Goal: Information Seeking & Learning: Check status

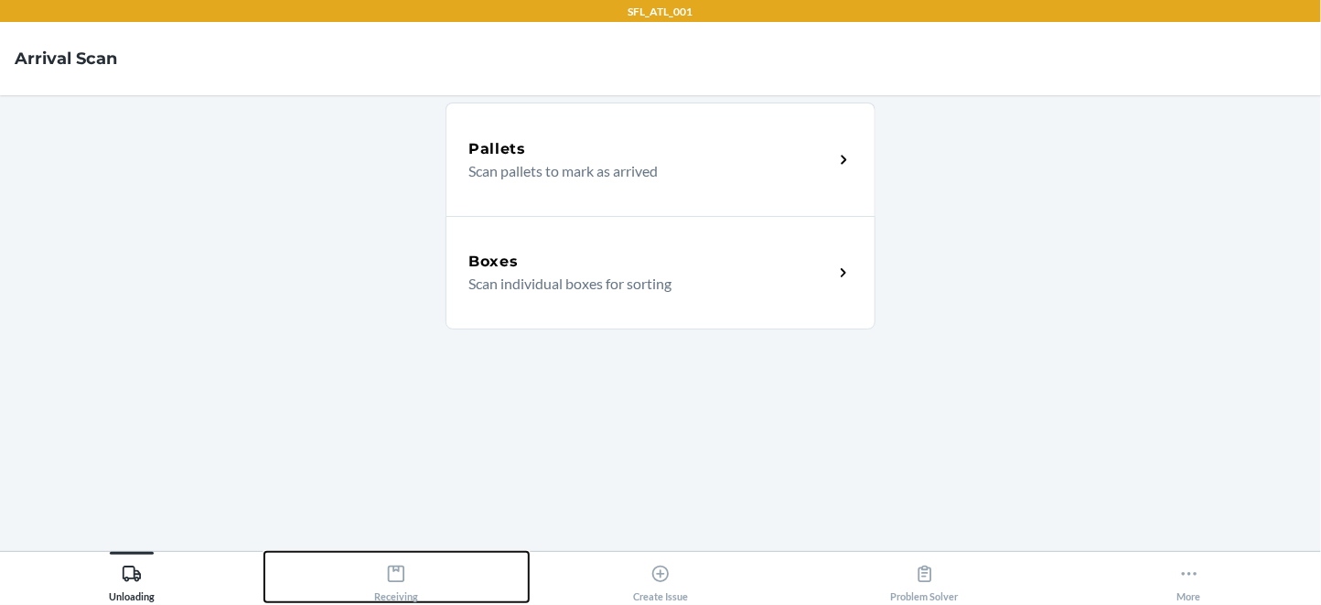
click at [380, 599] on div "Receiving" at bounding box center [396, 579] width 44 height 46
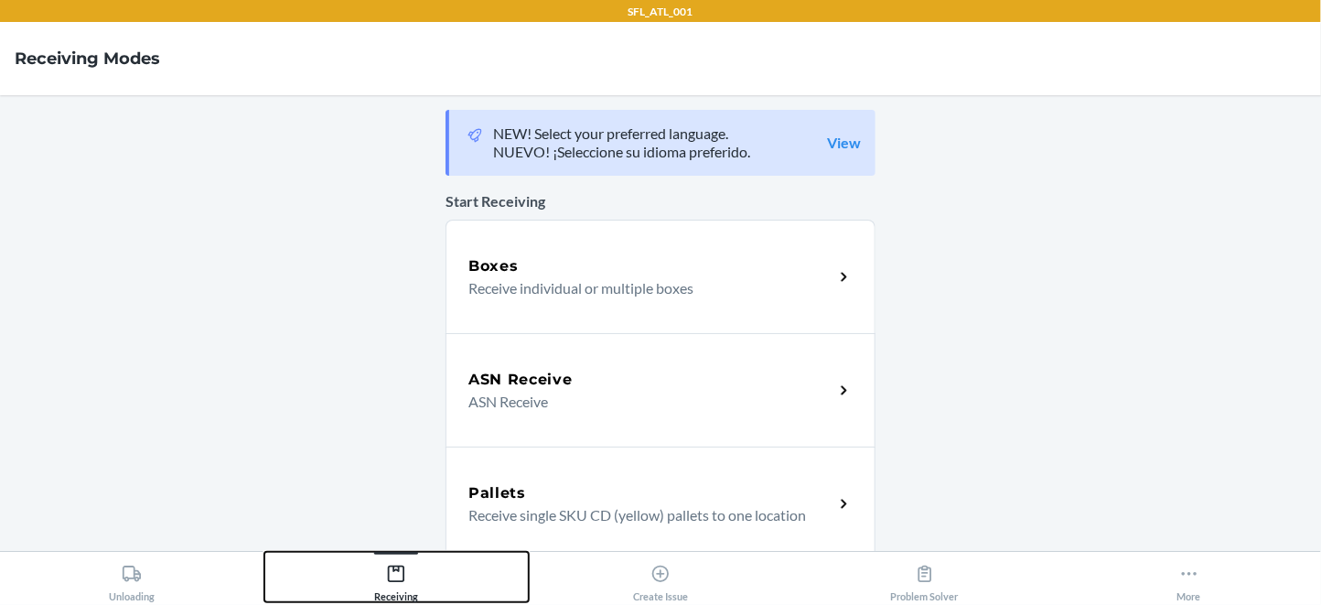
scroll to position [804, 0]
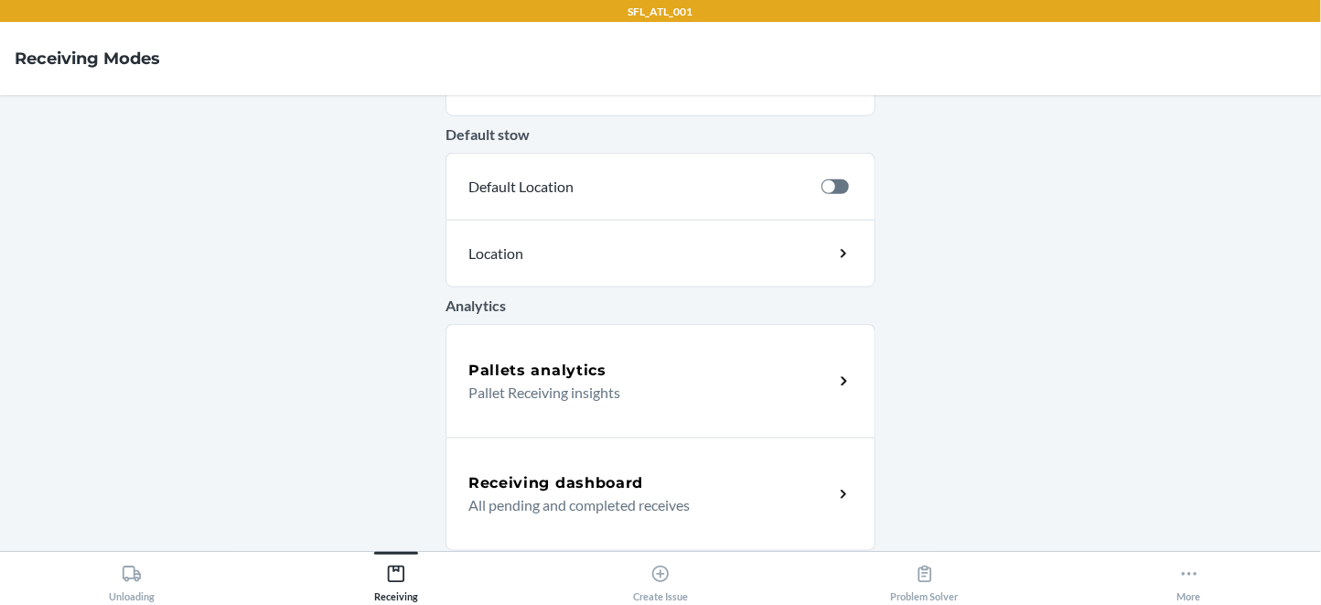
click at [615, 391] on p "Pallet Receiving insights" at bounding box center [643, 393] width 350 height 22
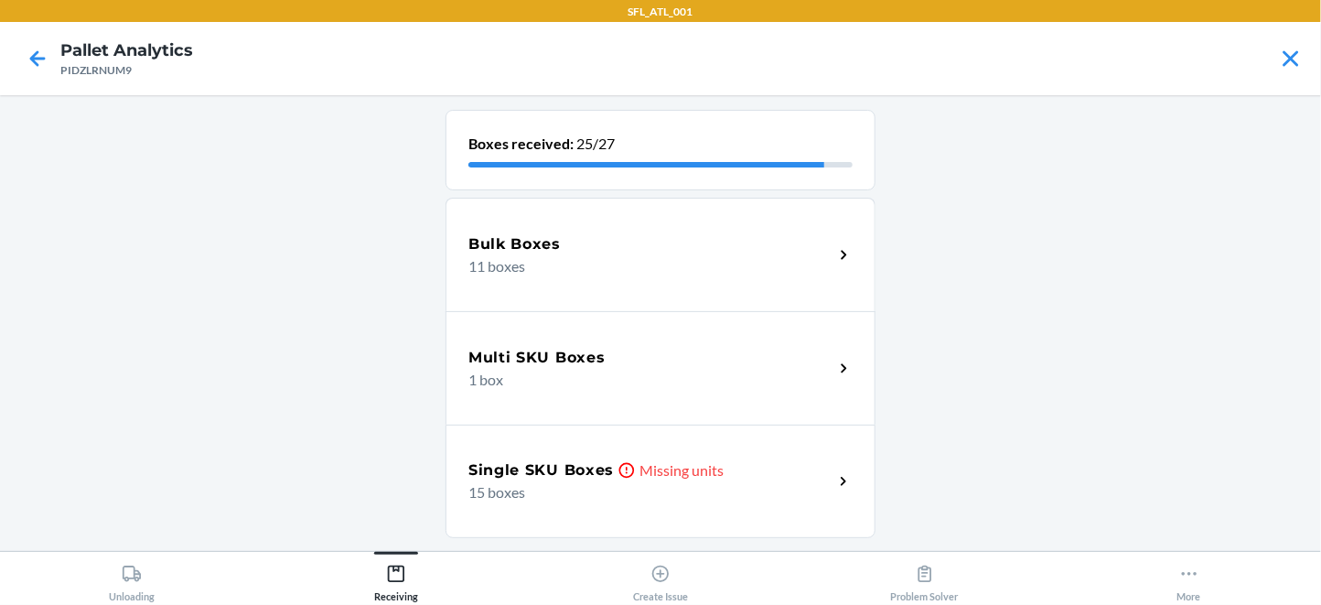
click at [614, 481] on h5 "Single SKU Boxes" at bounding box center [540, 470] width 145 height 22
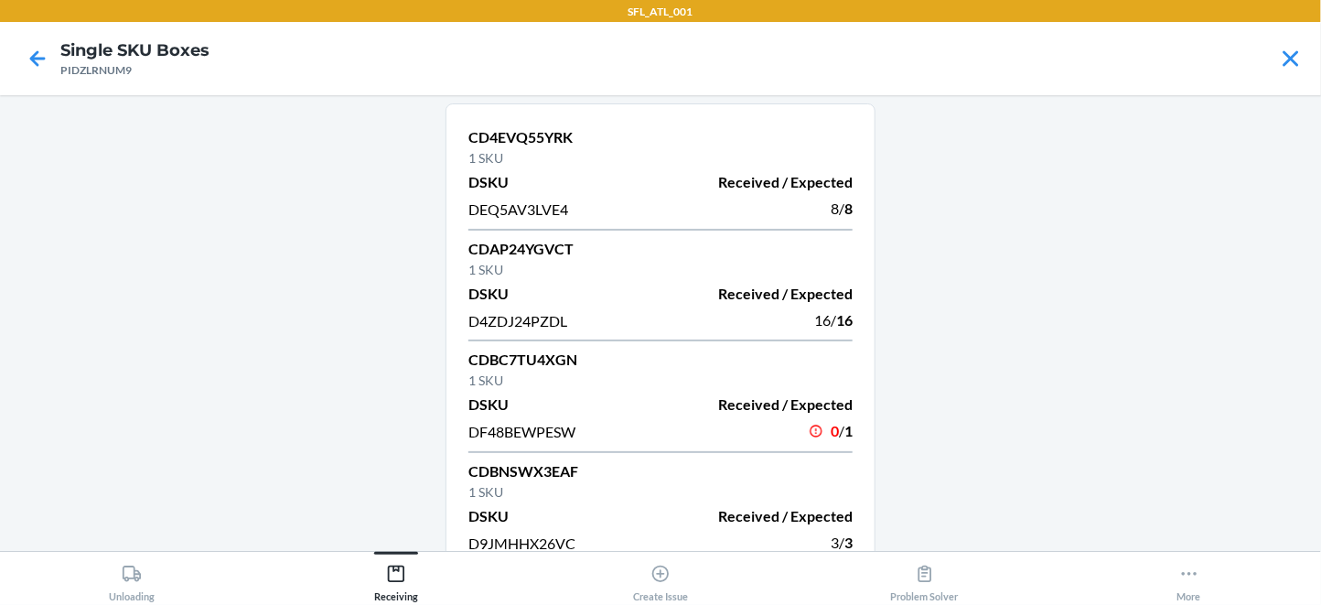
scroll to position [10, 0]
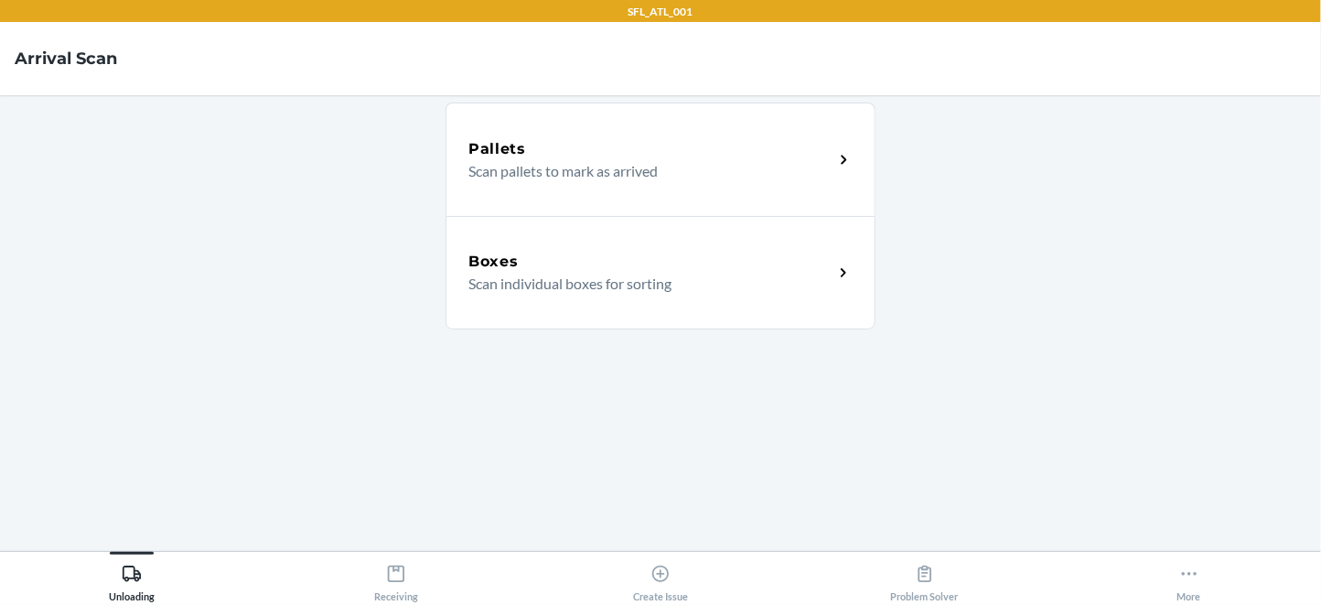
click at [395, 604] on div "Unloading Receiving Create Issue Problem Solver More" at bounding box center [660, 578] width 1321 height 54
click at [398, 598] on div "Receiving" at bounding box center [396, 579] width 44 height 46
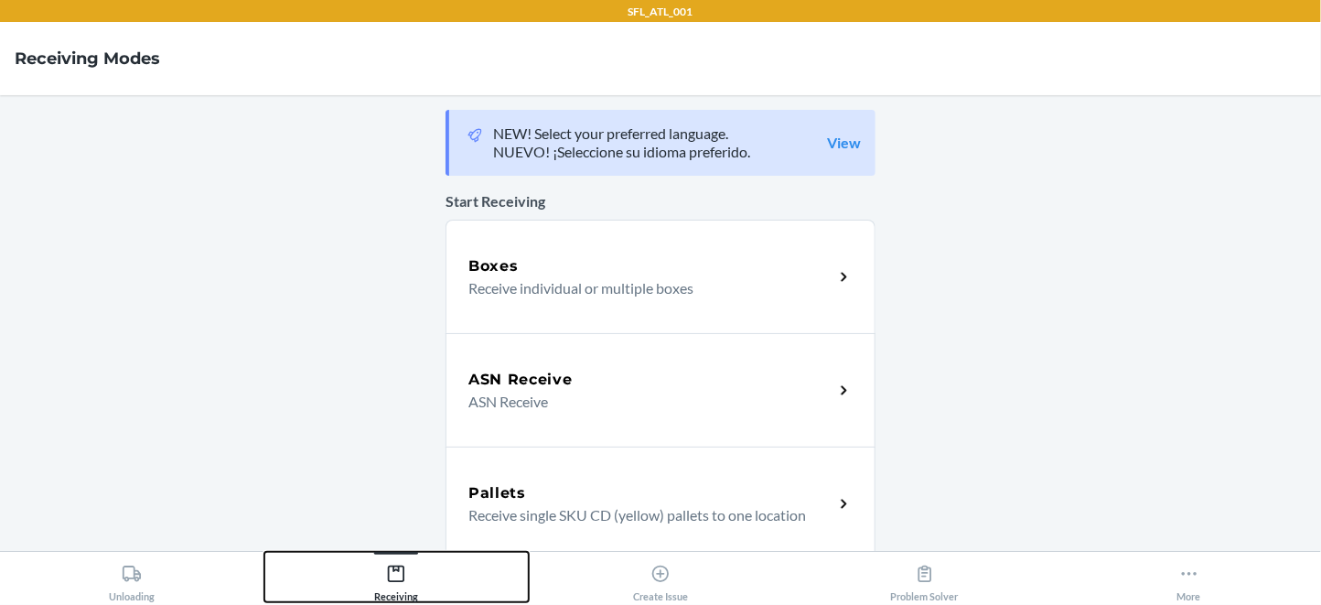
scroll to position [804, 0]
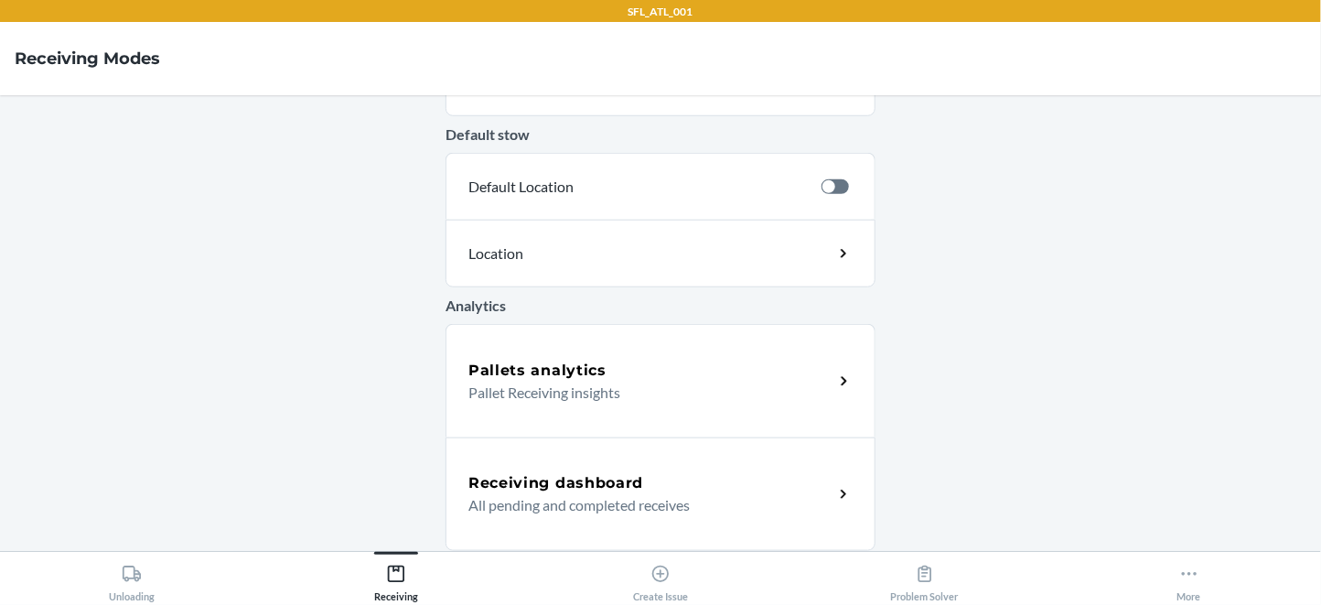
click at [517, 425] on div "Pallets analytics Pallet Receiving insights" at bounding box center [661, 380] width 430 height 113
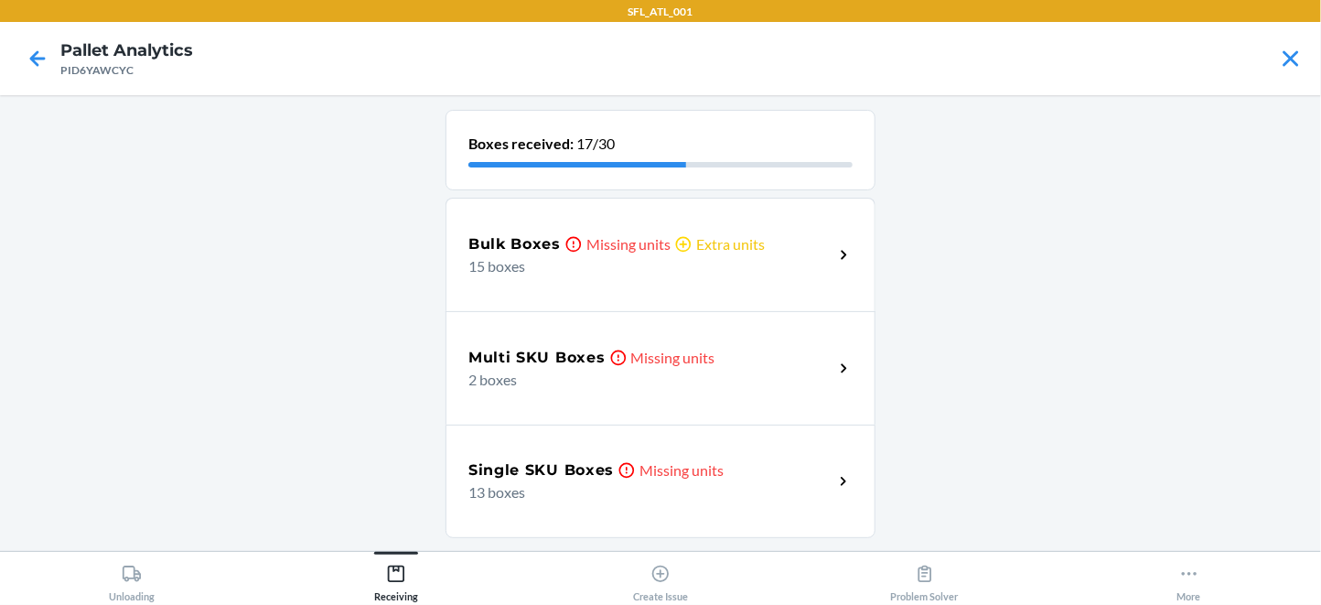
click at [561, 255] on h5 "Bulk Boxes" at bounding box center [514, 244] width 92 height 22
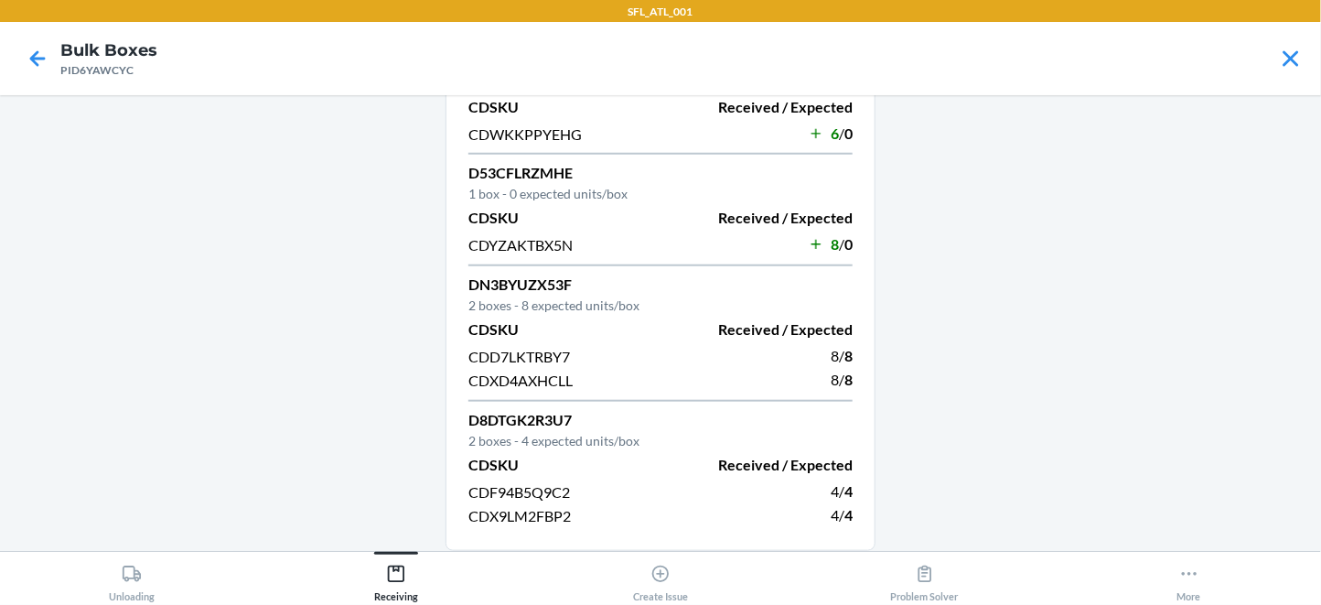
scroll to position [899, 0]
click at [36, 81] on div at bounding box center [38, 59] width 46 height 46
click at [33, 68] on icon at bounding box center [37, 58] width 31 height 31
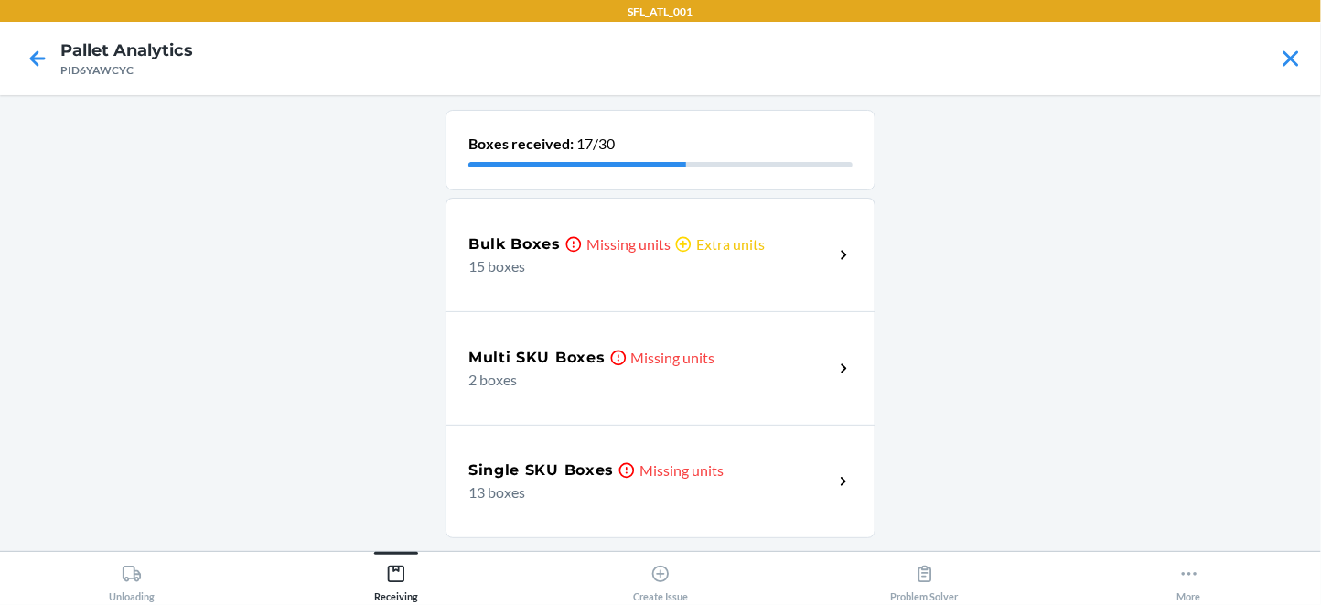
click at [516, 387] on p "2 boxes" at bounding box center [643, 380] width 350 height 22
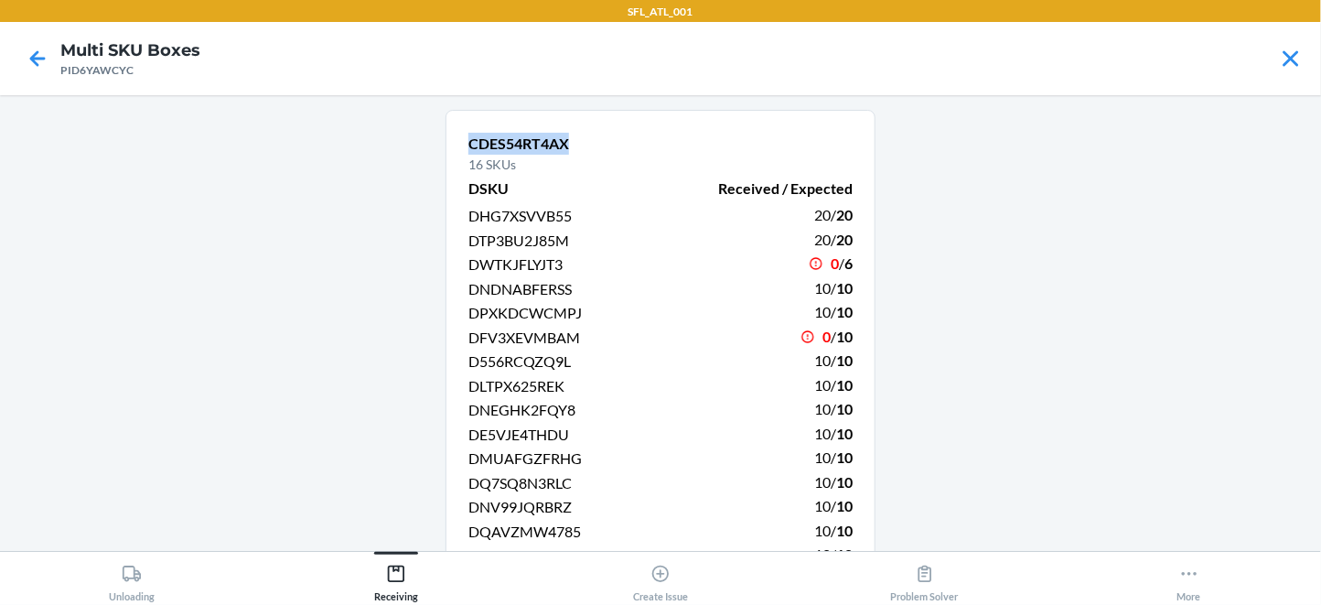
drag, startPoint x: 617, startPoint y: 159, endPoint x: 476, endPoint y: 154, distance: 141.0
click at [476, 154] on p "CDES54RT4AX" at bounding box center [660, 144] width 384 height 22
copy p "CDES54RT4AX"
click at [50, 59] on icon at bounding box center [37, 58] width 31 height 31
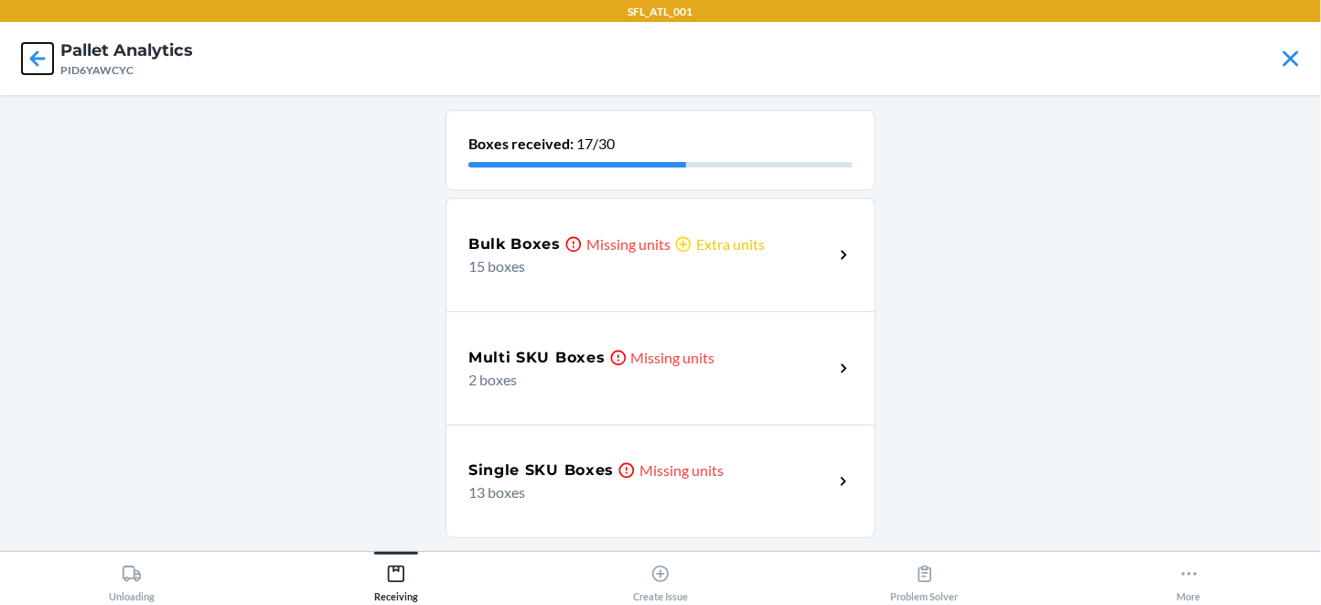
click at [28, 66] on icon at bounding box center [37, 58] width 31 height 31
click at [609, 391] on p "2 boxes" at bounding box center [643, 380] width 350 height 22
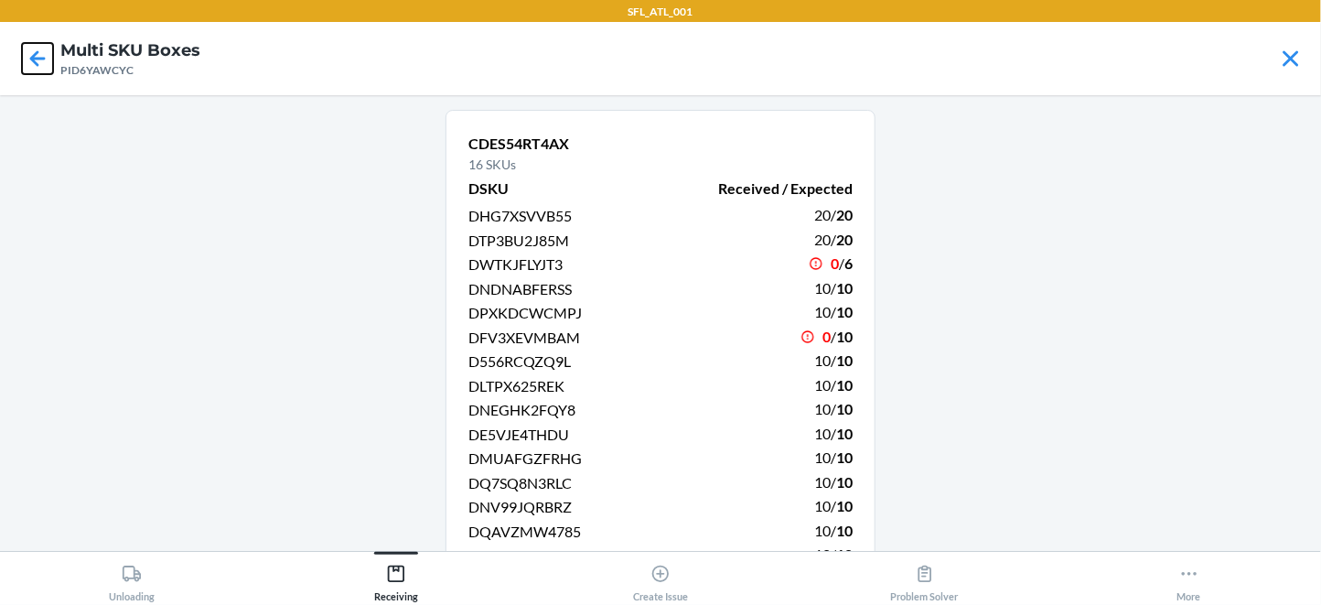
click at [48, 67] on icon at bounding box center [37, 58] width 31 height 31
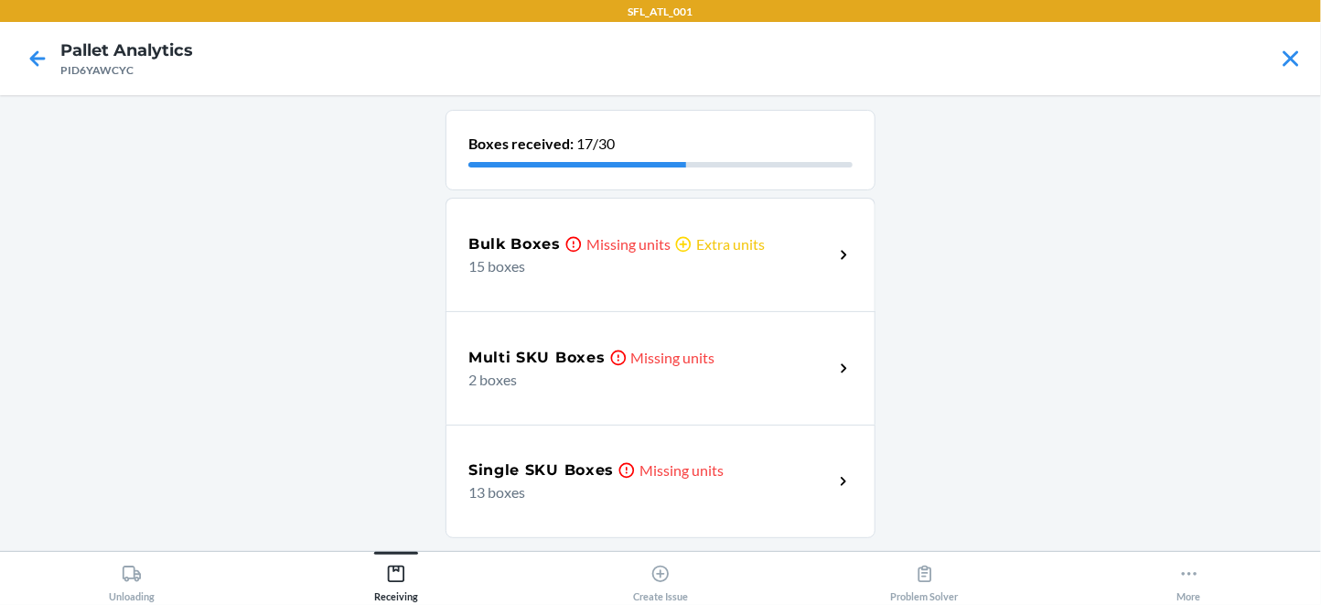
click at [716, 481] on p "Missing units" at bounding box center [682, 470] width 84 height 22
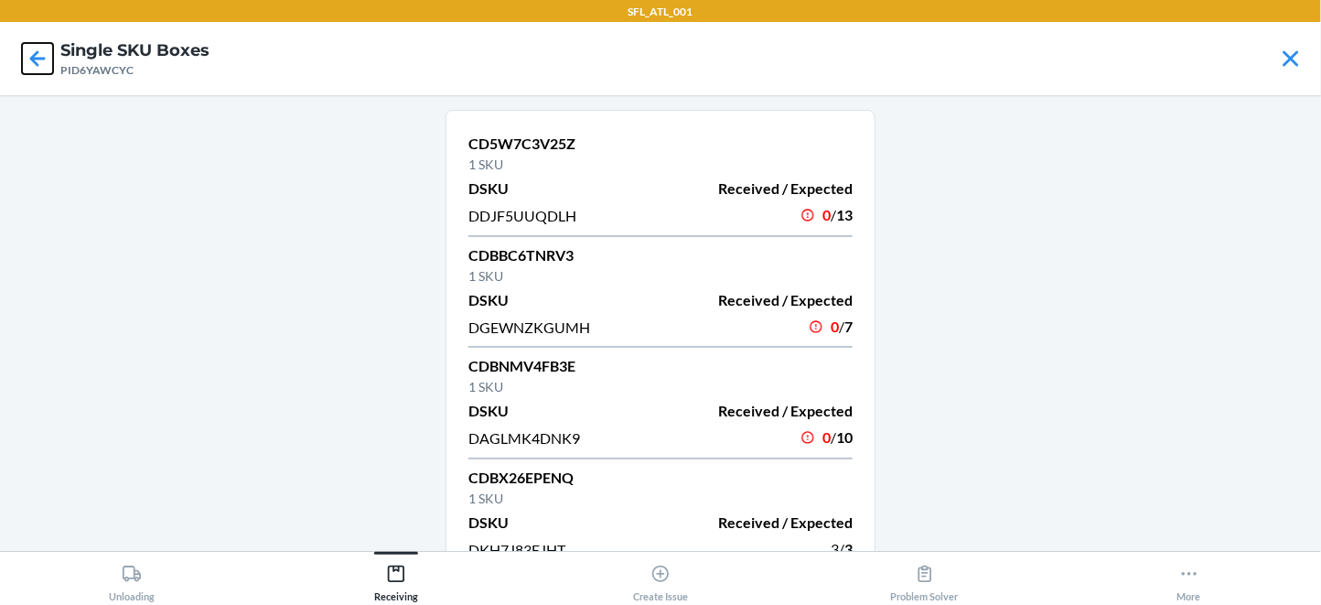
click at [30, 73] on icon at bounding box center [37, 58] width 31 height 31
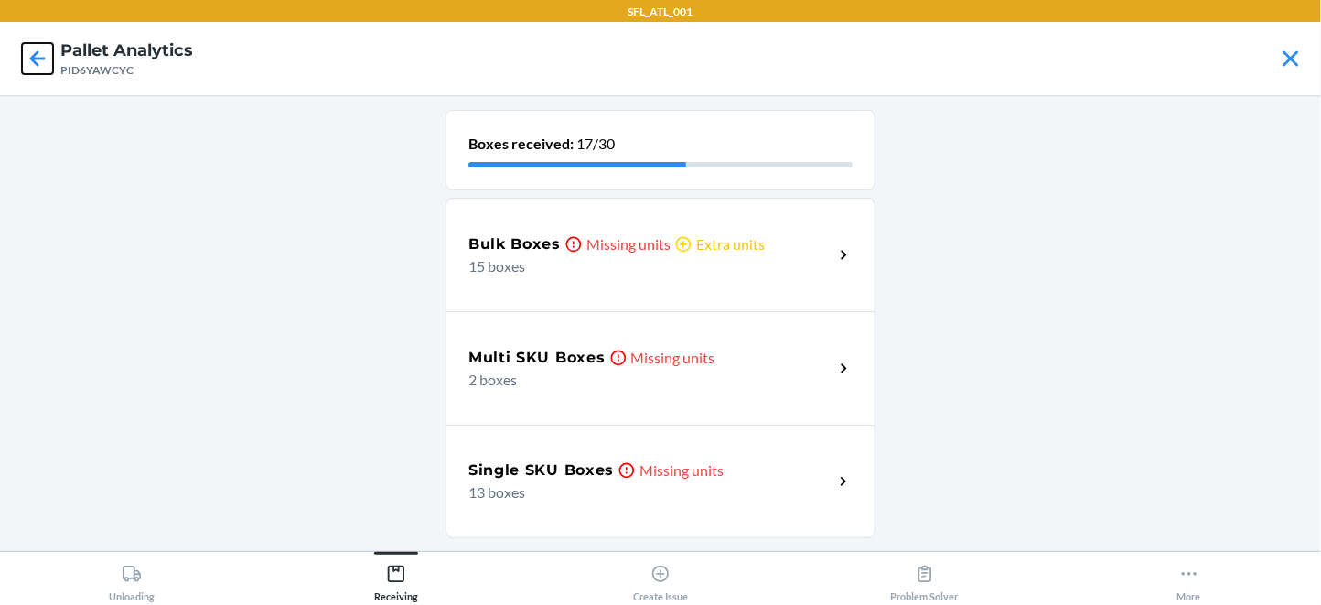
scroll to position [40, 0]
click at [511, 236] on h5 "Bulk Boxes" at bounding box center [514, 244] width 92 height 22
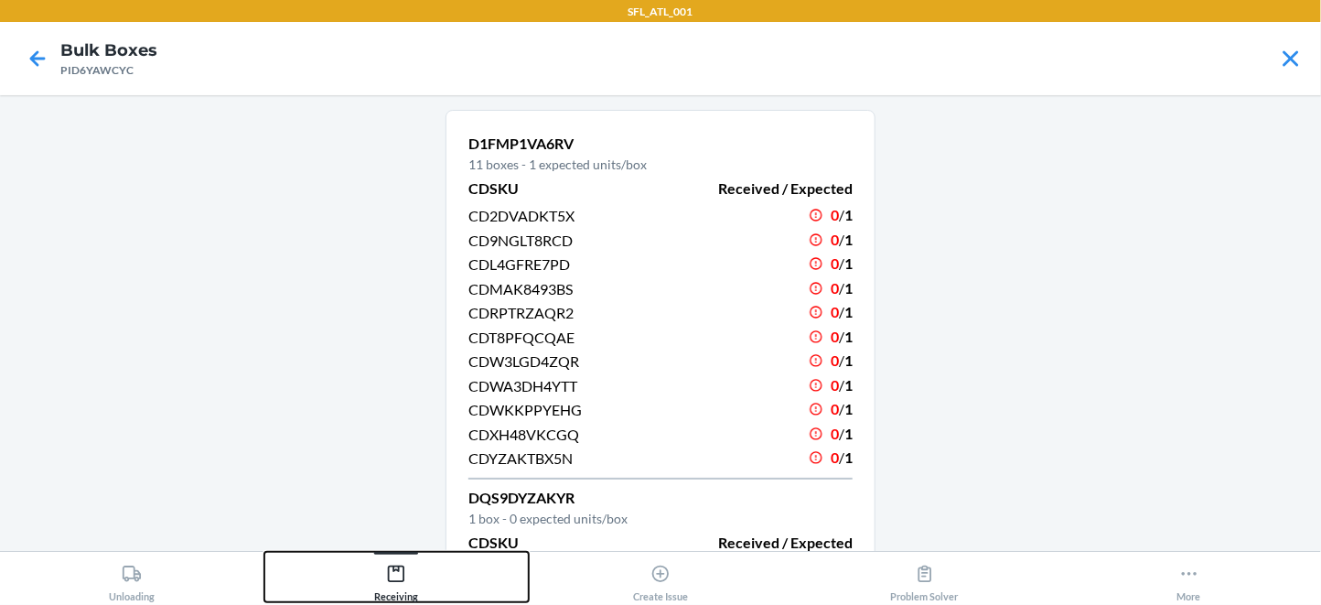
click at [427, 590] on button "Receiving" at bounding box center [396, 577] width 264 height 50
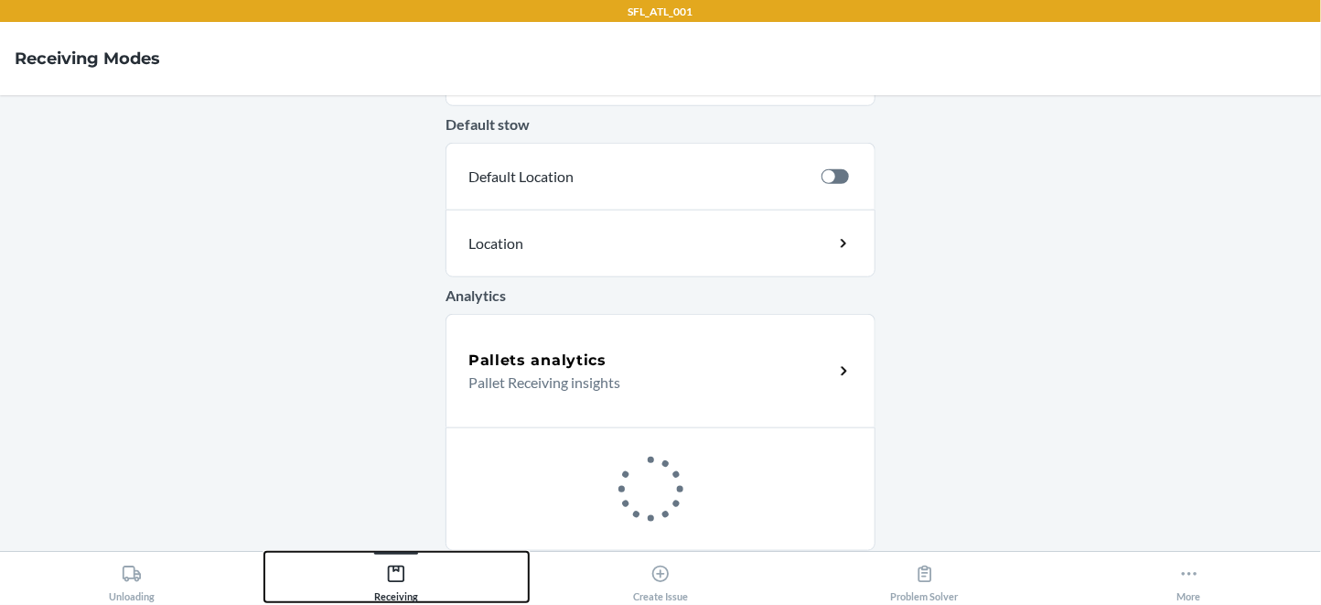
scroll to position [804, 0]
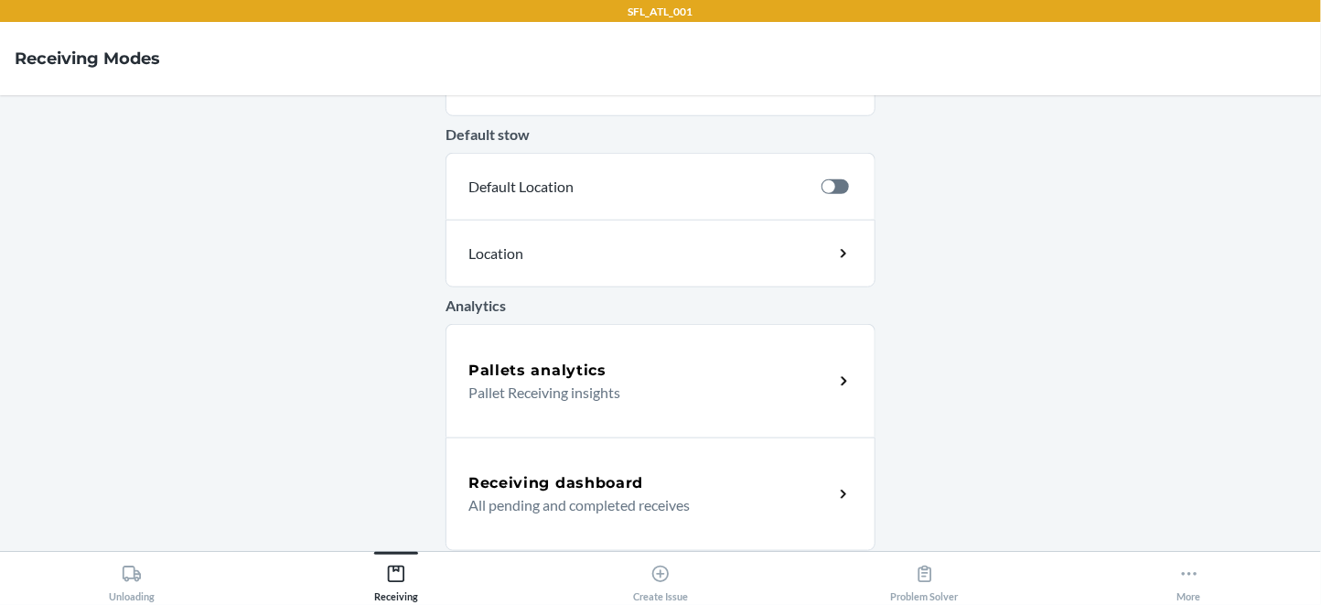
click at [619, 399] on p "Pallet Receiving insights" at bounding box center [643, 393] width 350 height 22
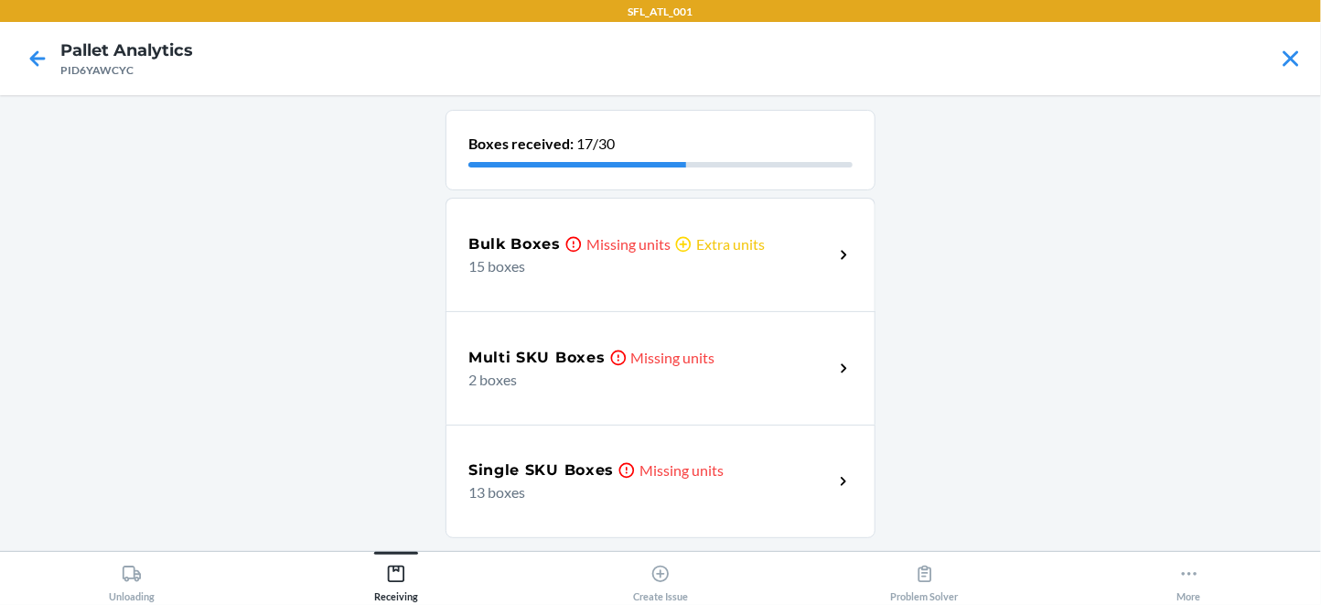
click at [514, 238] on div "Bulk Boxes Missing units Extra units 15 boxes" at bounding box center [661, 254] width 430 height 113
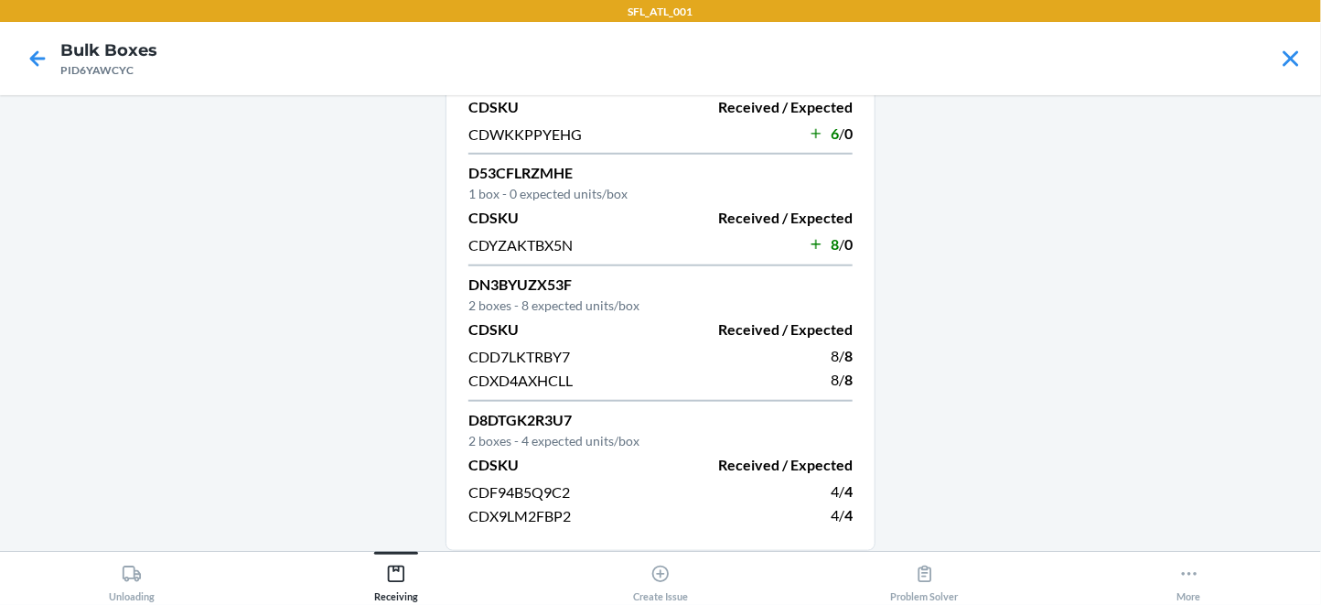
scroll to position [899, 0]
click at [37, 54] on icon at bounding box center [37, 58] width 31 height 31
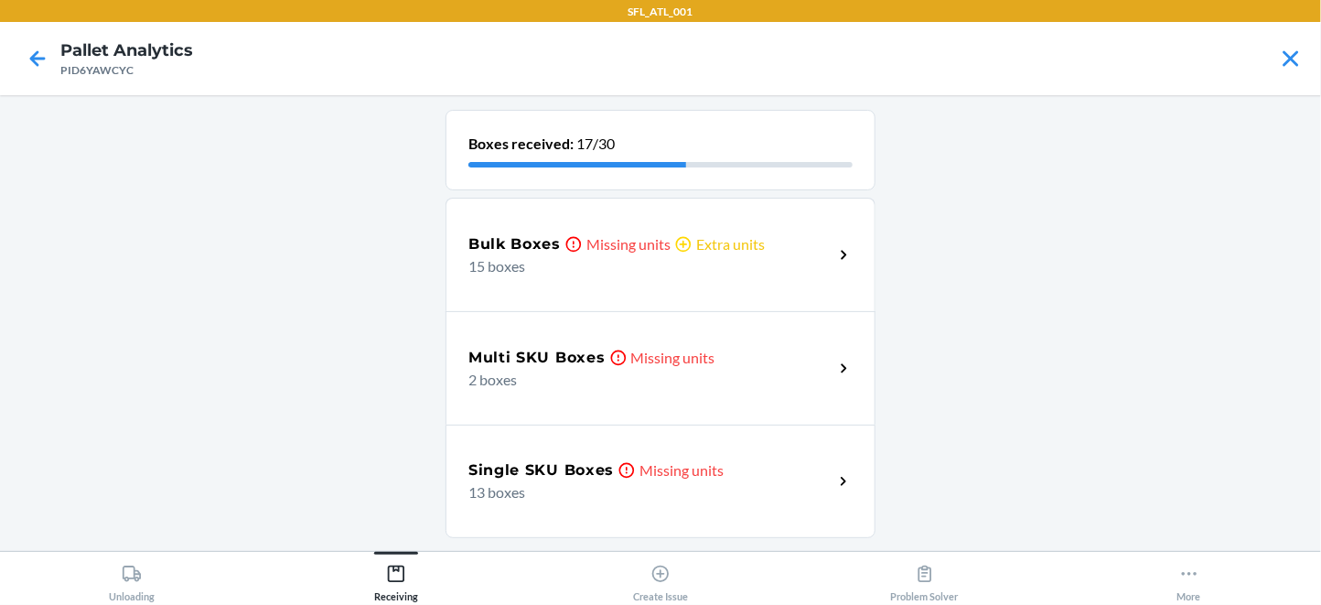
click at [632, 409] on div "Multi SKU Boxes Missing units 2 boxes" at bounding box center [661, 367] width 430 height 113
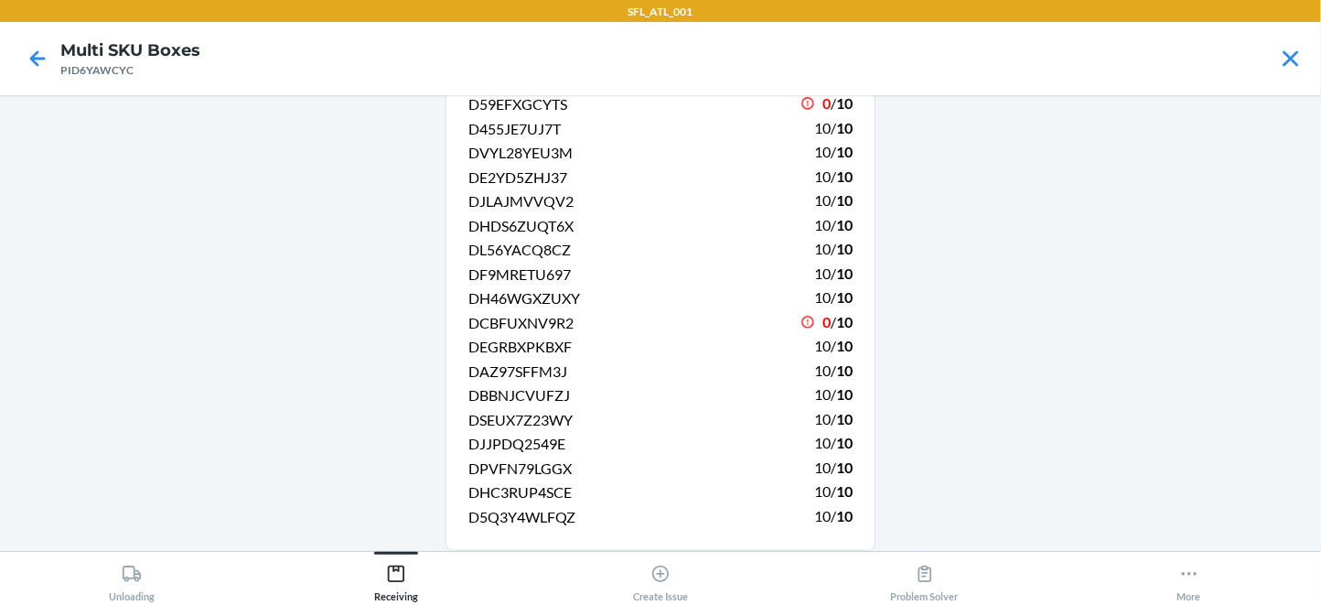
scroll to position [654, 0]
drag, startPoint x: 611, startPoint y: 470, endPoint x: 481, endPoint y: 472, distance: 129.9
click at [481, 335] on div "DCBFUXNV9R2" at bounding box center [558, 322] width 181 height 25
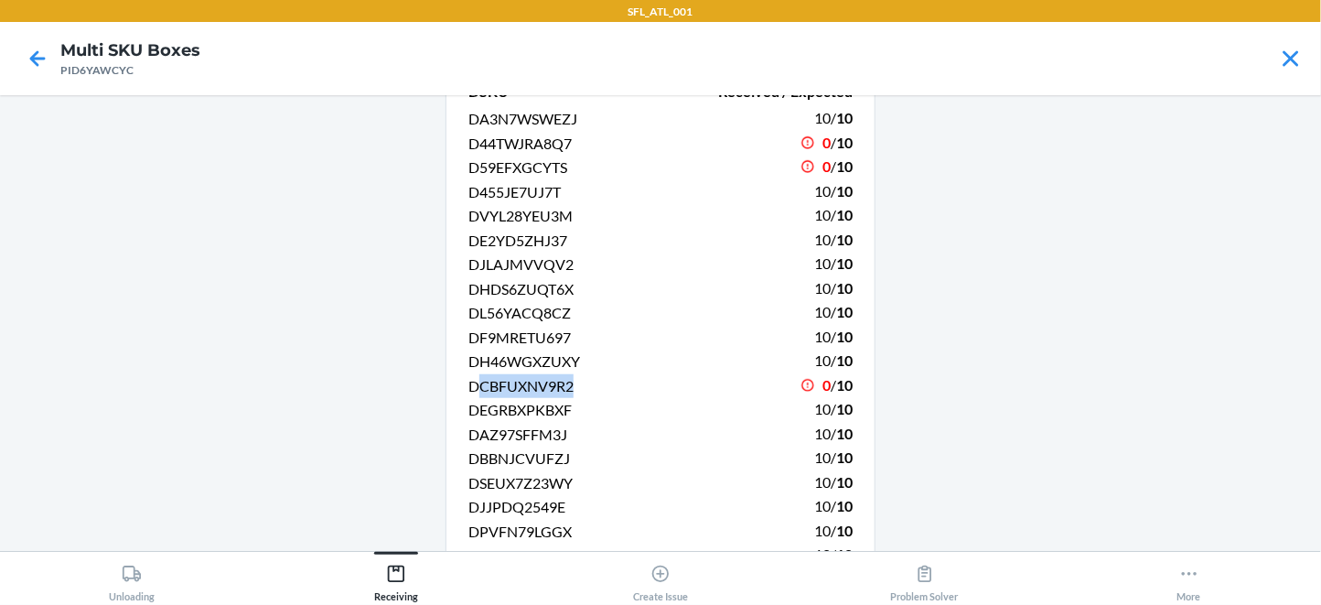
scroll to position [558, 0]
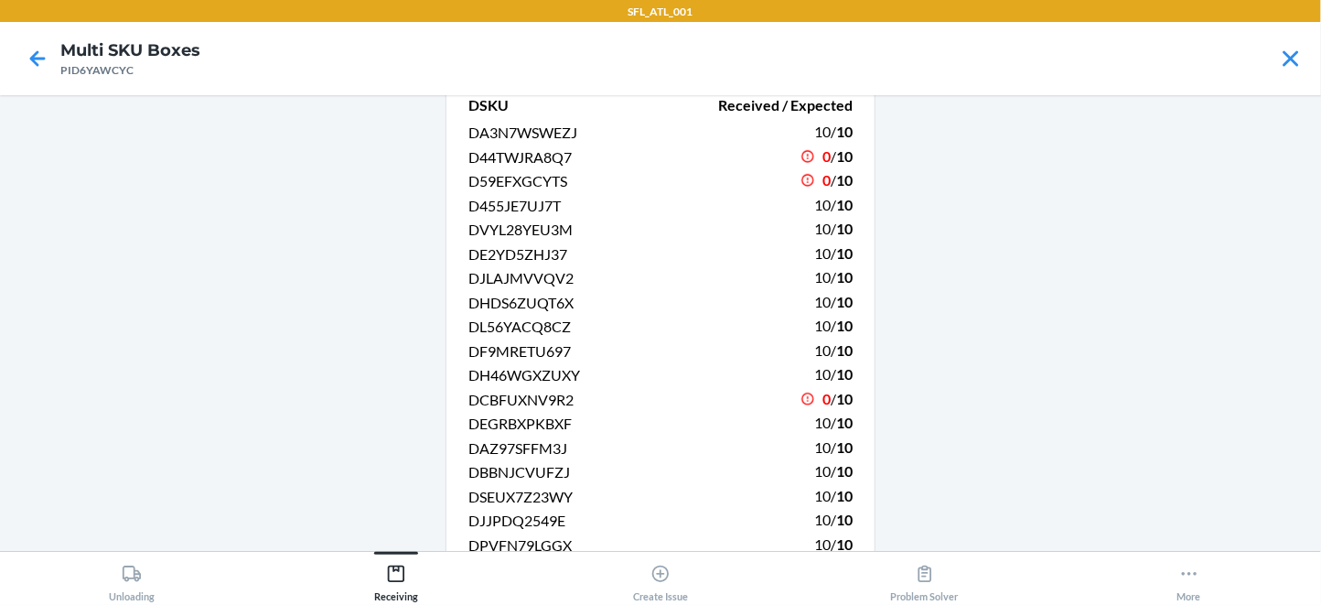
drag, startPoint x: 602, startPoint y: 163, endPoint x: 435, endPoint y: 176, distance: 167.9
click at [435, 176] on main "CDES54RT4AX 16 SKUs DSKU Received / Expected DHG7XSVVB55 20 / 20 DTP3BU2J85M 20…" at bounding box center [660, 323] width 1321 height 456
copy p "CDV867BLNBJ"
click at [388, 603] on div "Unloading Receiving Create Issue Problem Solver More" at bounding box center [660, 578] width 1321 height 54
click at [391, 596] on div "Receiving" at bounding box center [396, 579] width 44 height 46
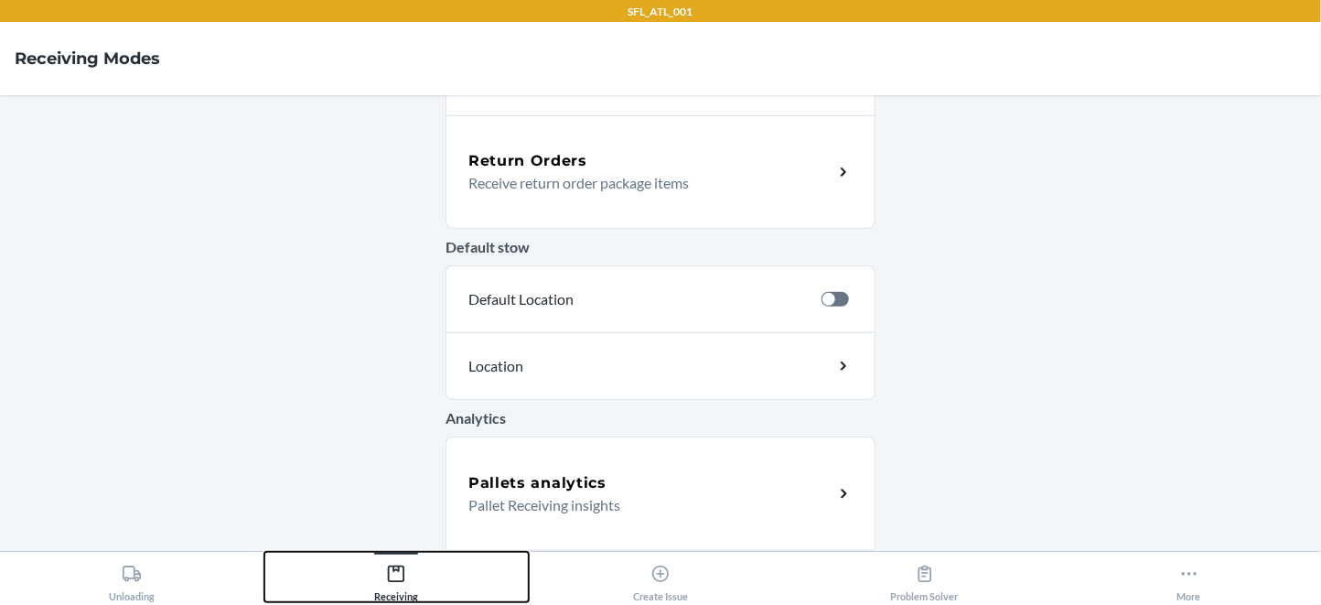
click at [391, 596] on div "Receiving" at bounding box center [396, 579] width 44 height 46
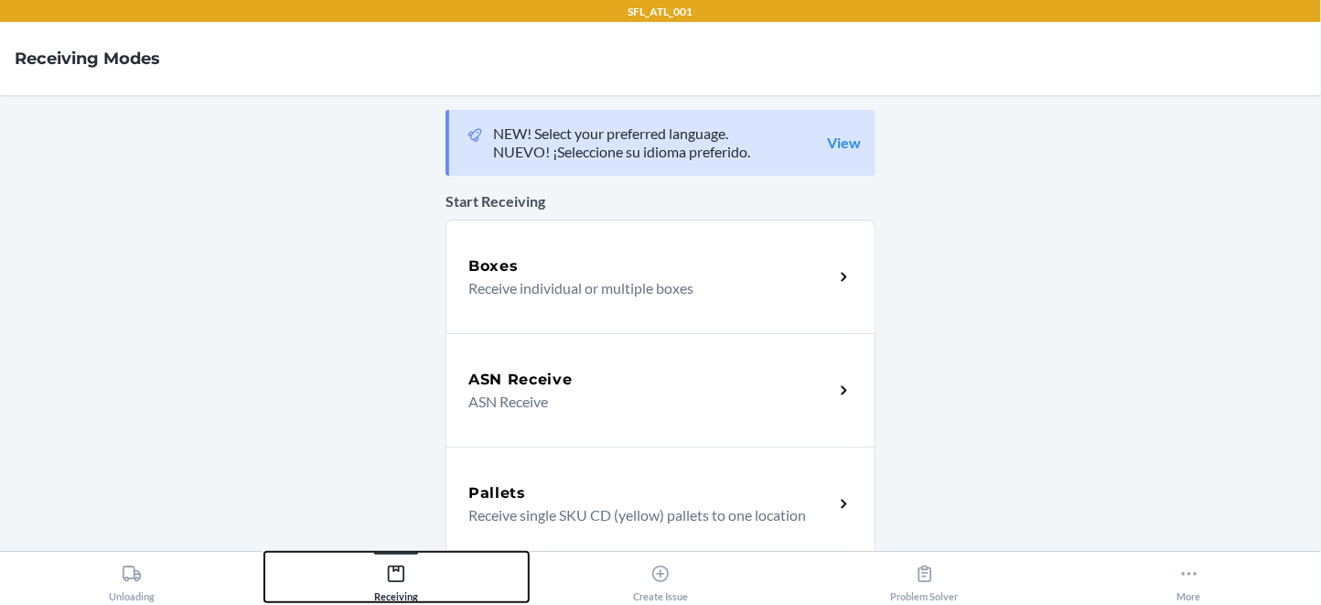
scroll to position [804, 0]
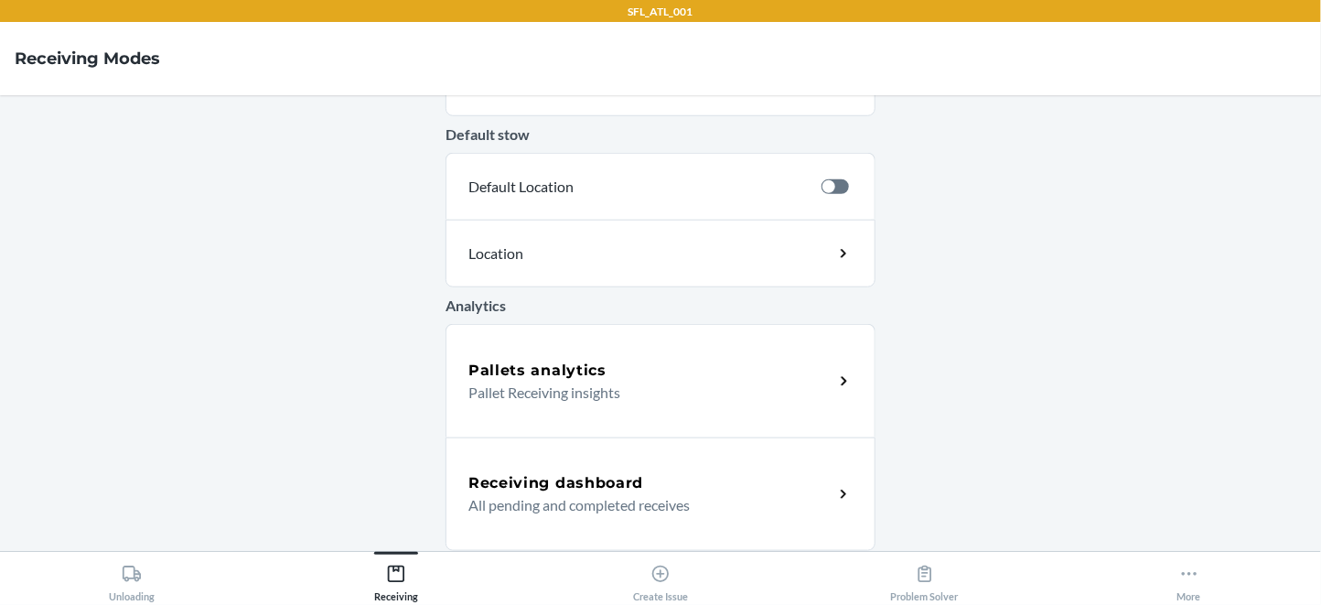
click at [592, 395] on p "Pallet Receiving insights" at bounding box center [643, 393] width 350 height 22
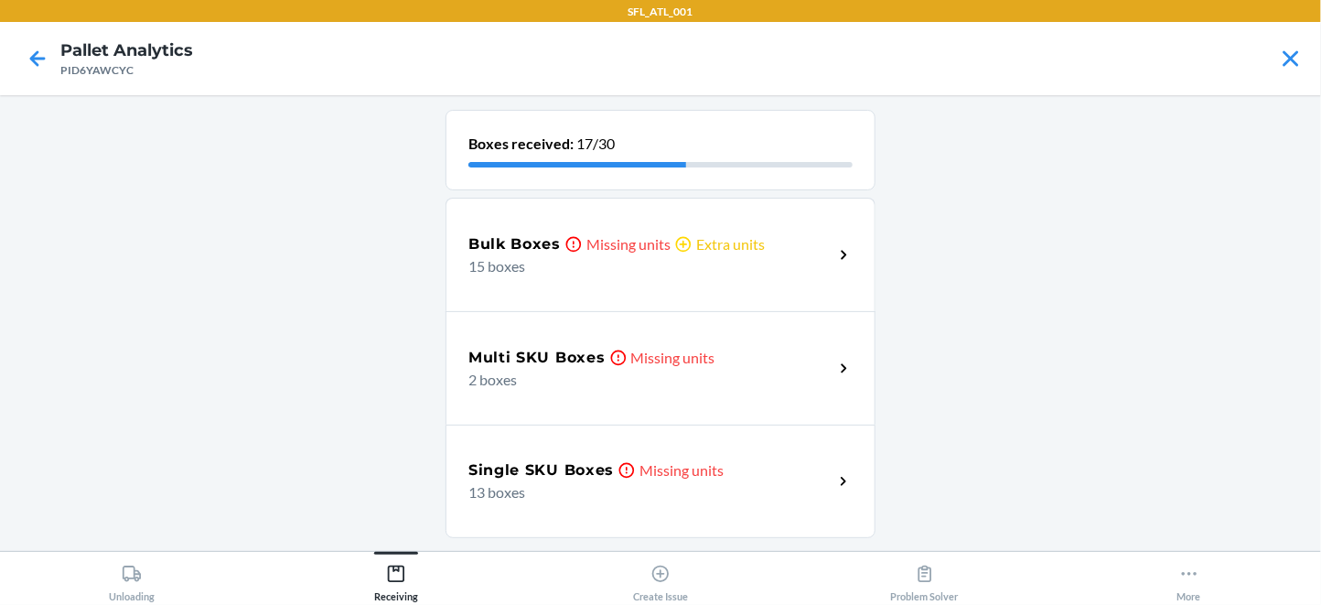
click at [561, 255] on h5 "Bulk Boxes" at bounding box center [514, 244] width 92 height 22
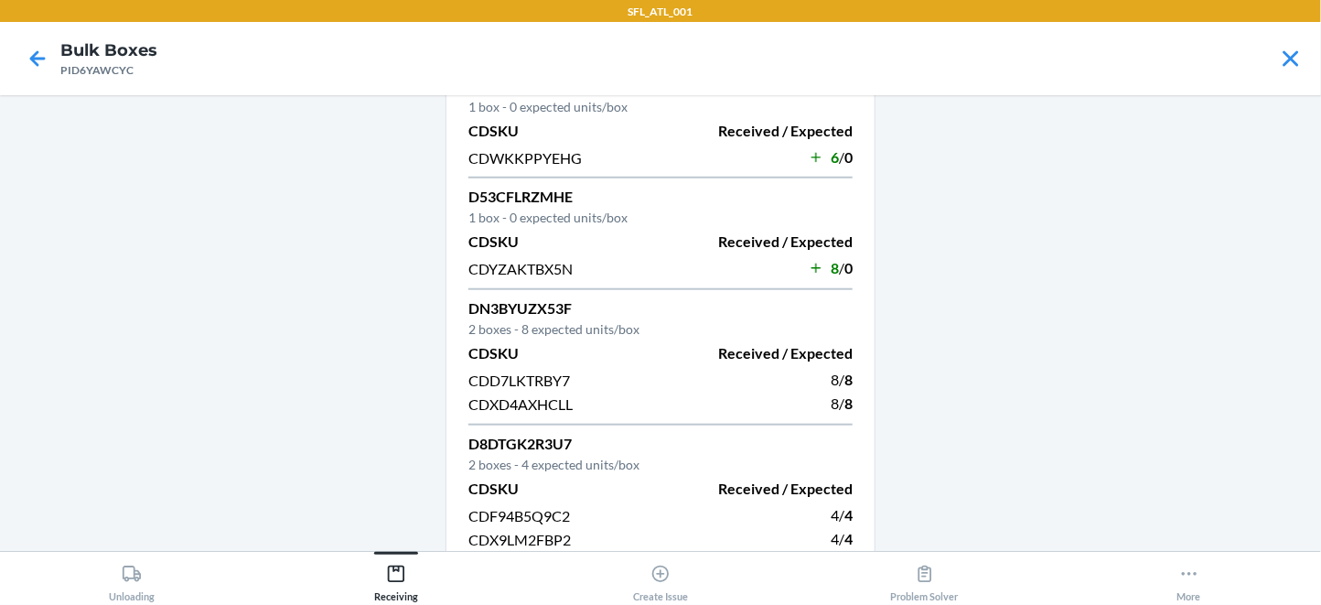
scroll to position [899, 0]
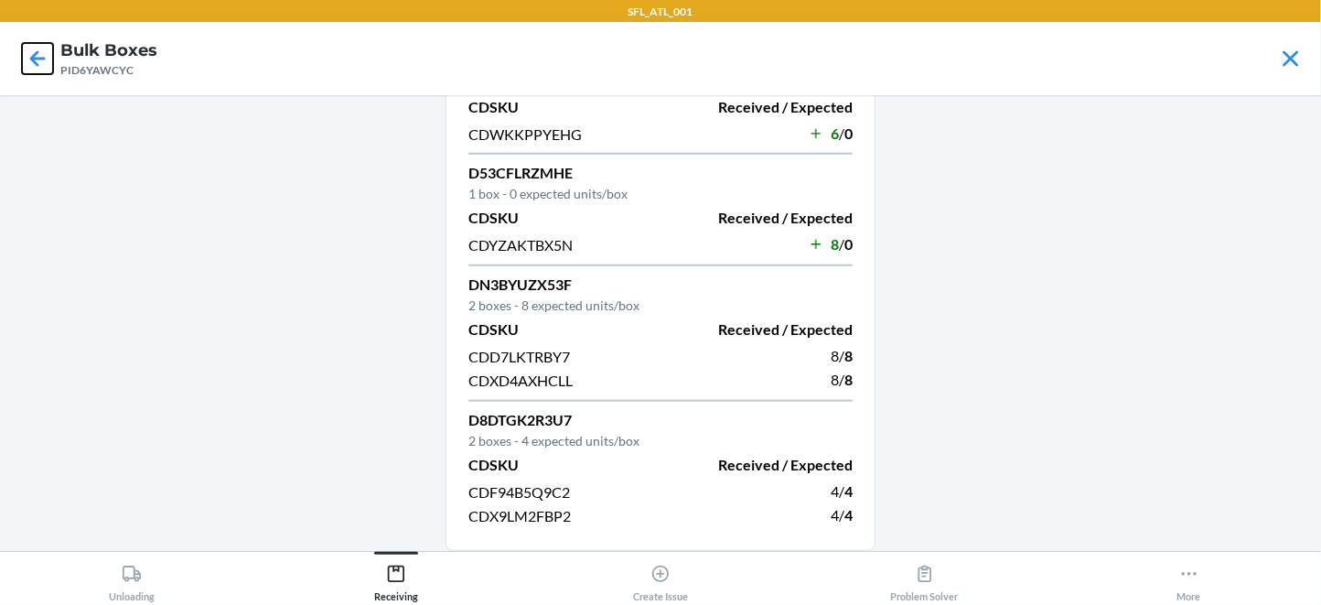
click at [28, 74] on icon at bounding box center [37, 58] width 31 height 31
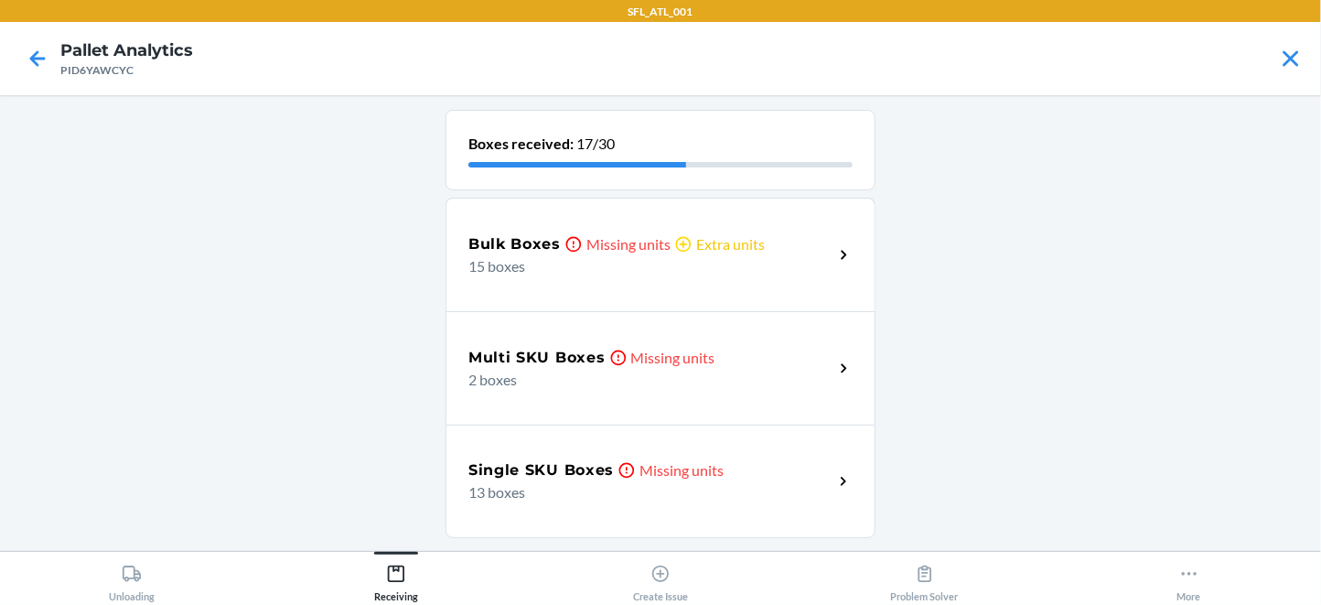
click at [544, 391] on p "2 boxes" at bounding box center [643, 380] width 350 height 22
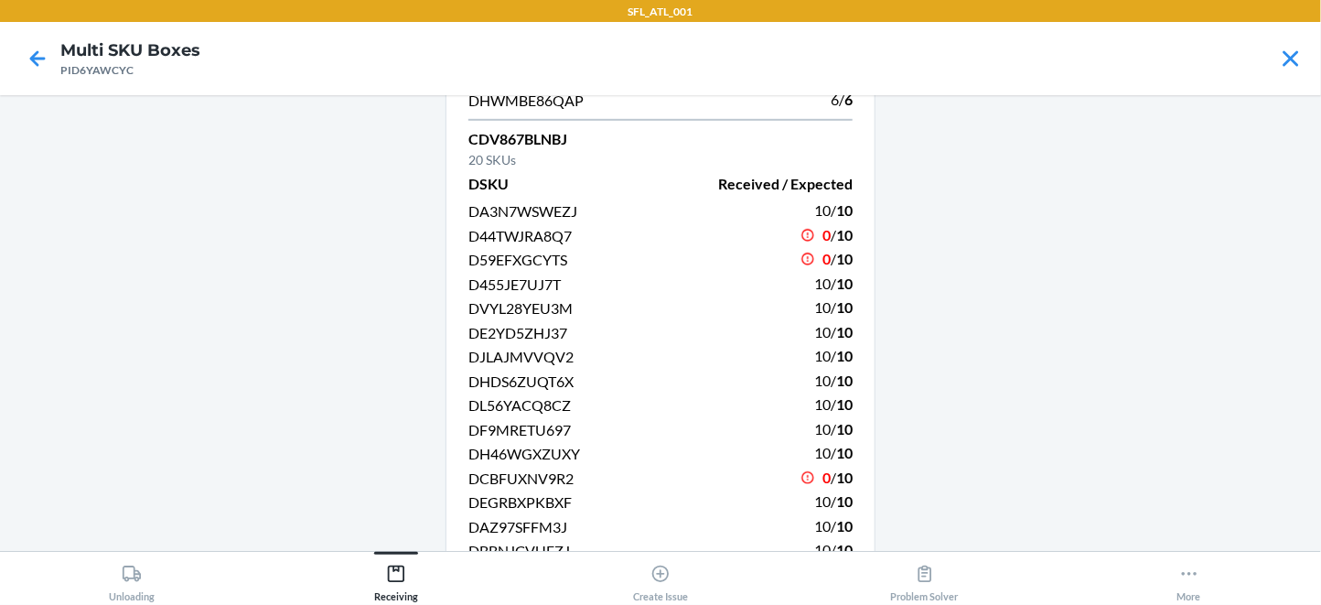
scroll to position [480, 0]
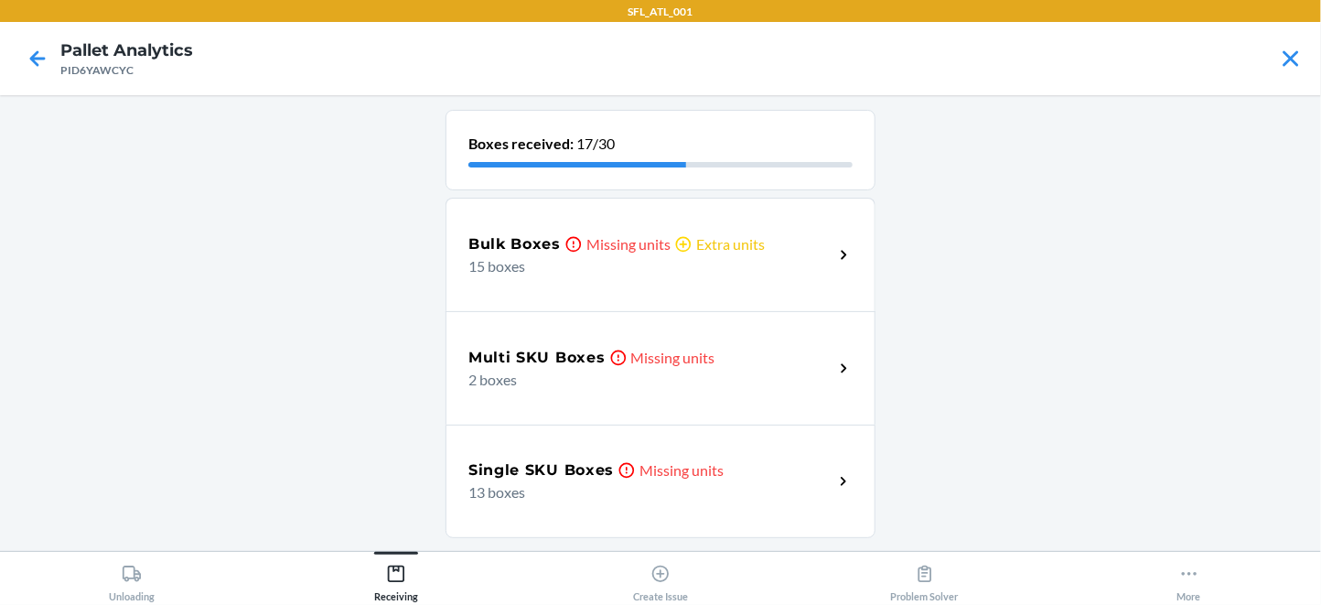
click at [557, 502] on p "13 boxes" at bounding box center [643, 492] width 350 height 22
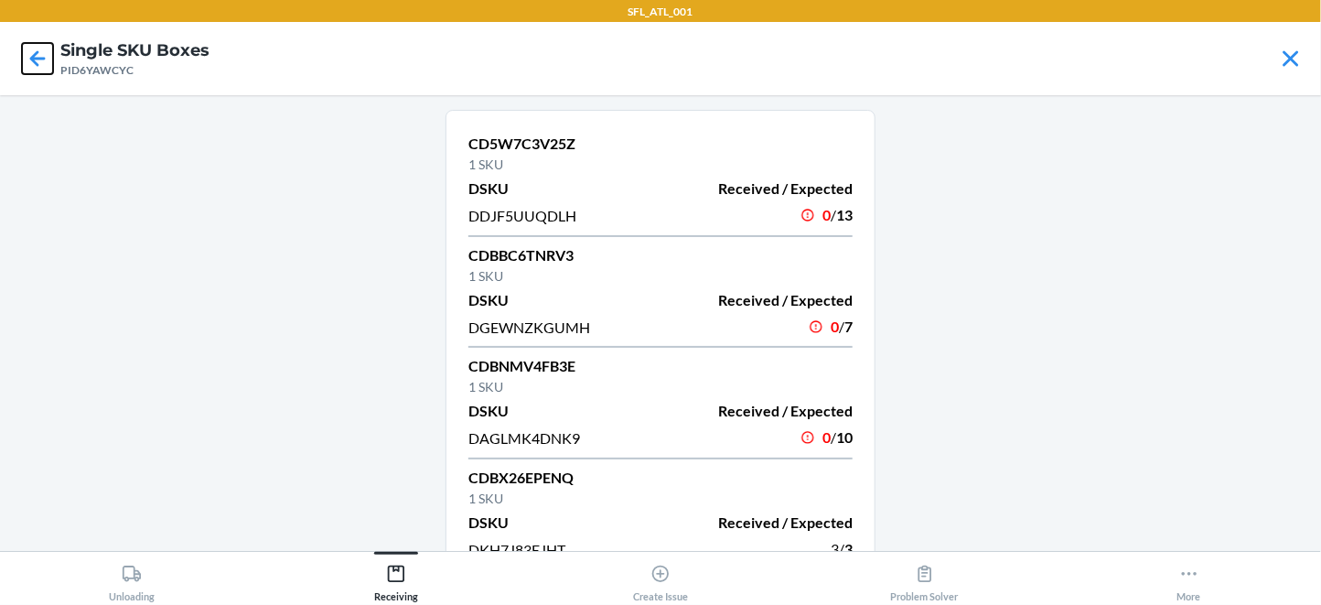
click at [42, 61] on icon at bounding box center [37, 58] width 31 height 31
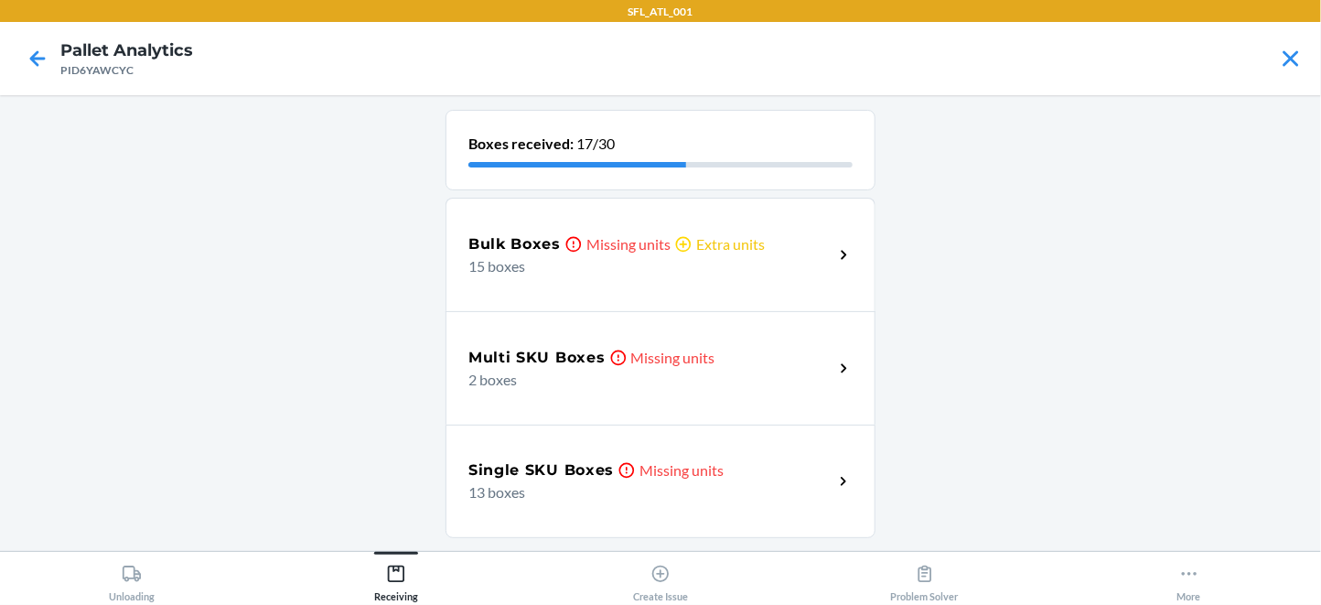
click at [769, 391] on p "2 boxes" at bounding box center [643, 380] width 350 height 22
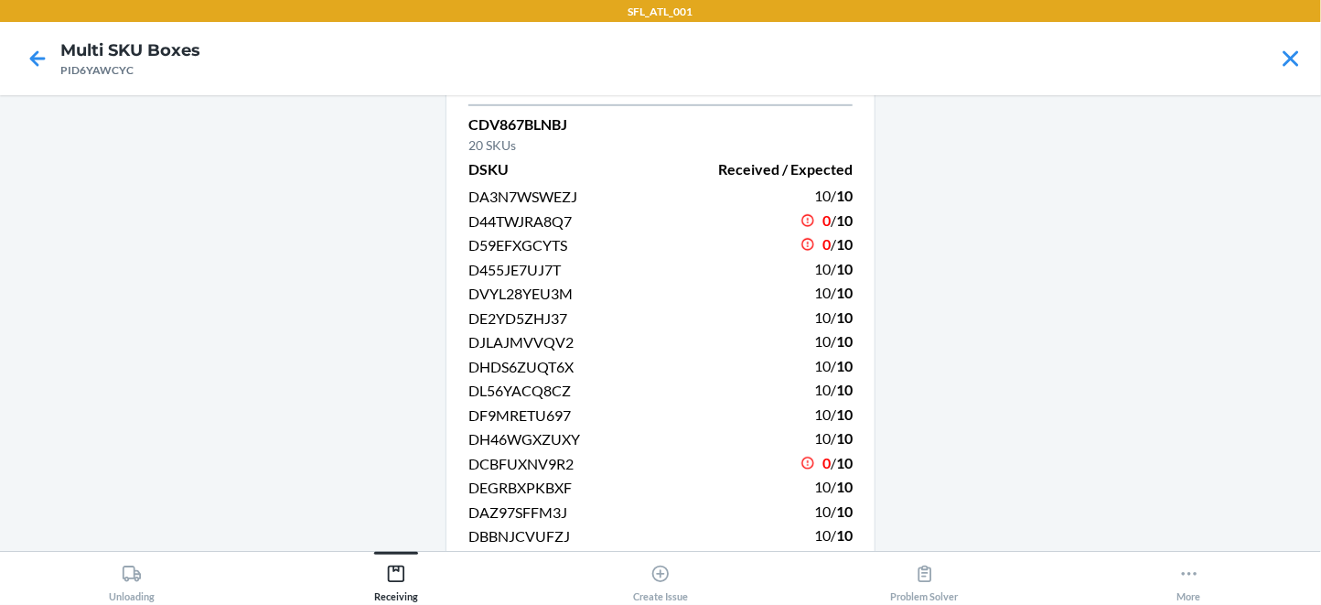
scroll to position [840, 0]
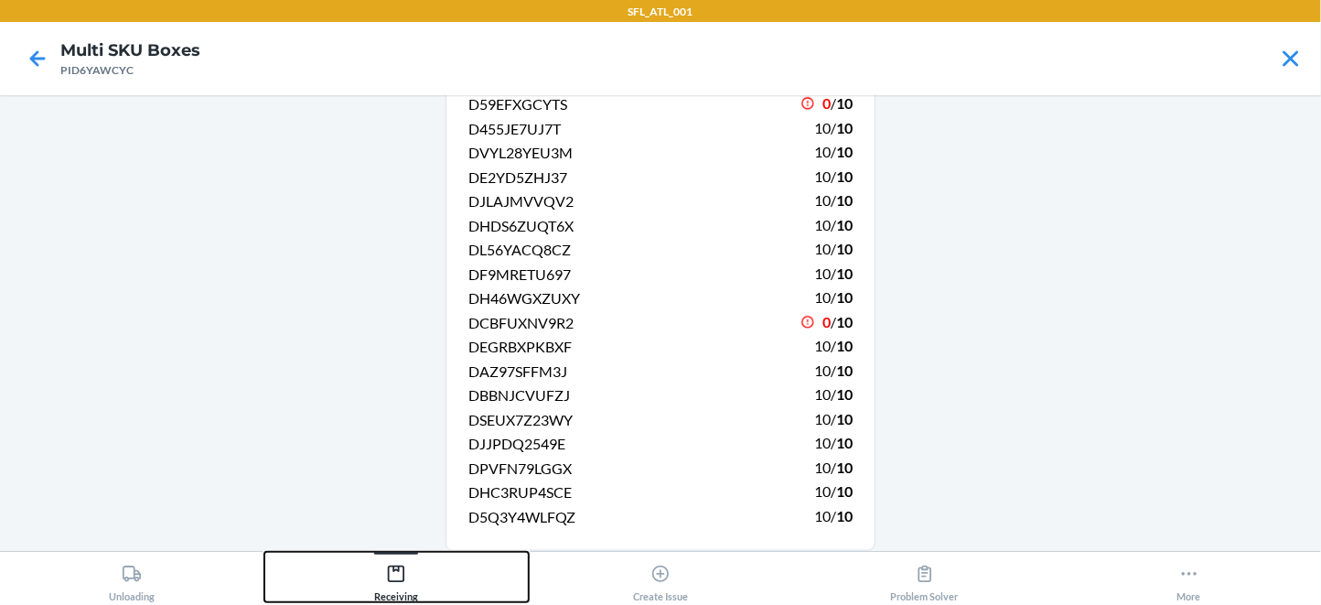
click at [415, 571] on div "Receiving" at bounding box center [396, 579] width 44 height 46
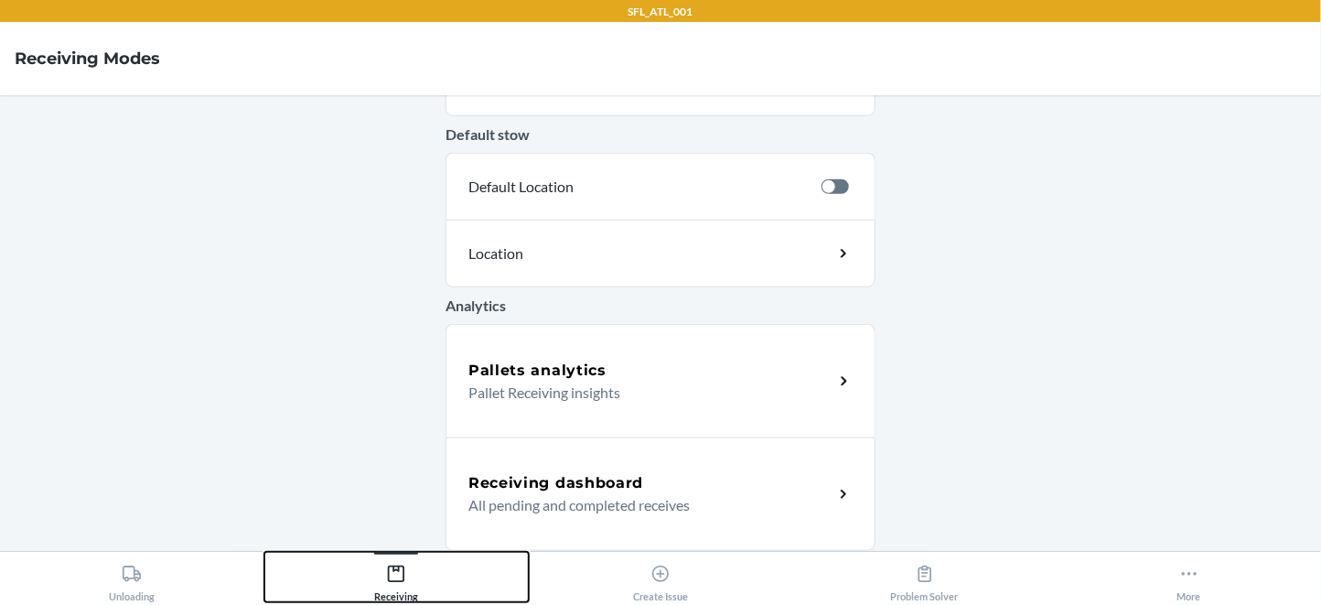
scroll to position [804, 0]
click at [655, 404] on p "Pallet Receiving insights" at bounding box center [643, 393] width 350 height 22
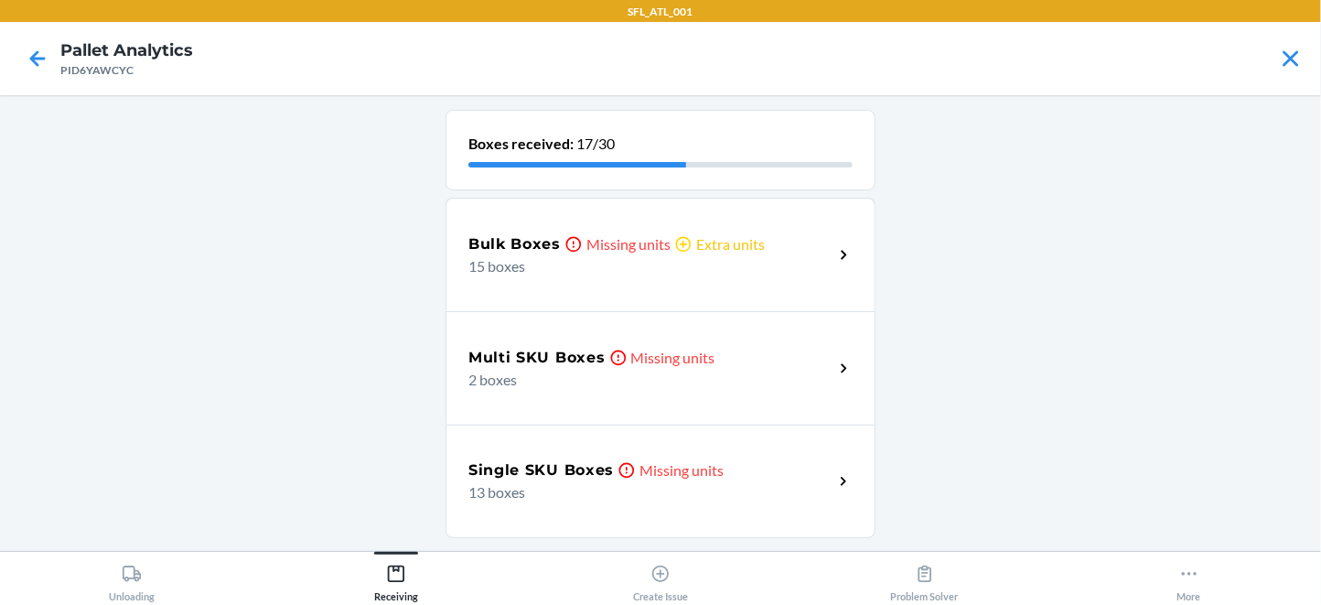
click at [581, 425] on div "Multi SKU Boxes Missing units 2 boxes" at bounding box center [661, 367] width 430 height 113
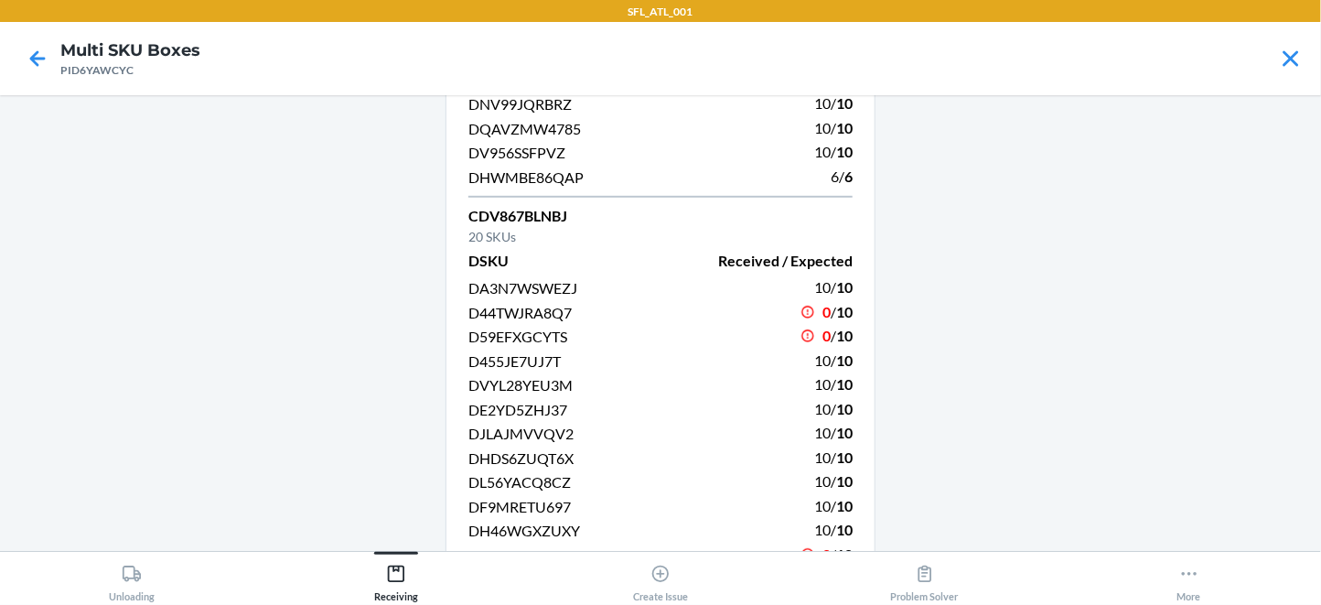
scroll to position [413, 0]
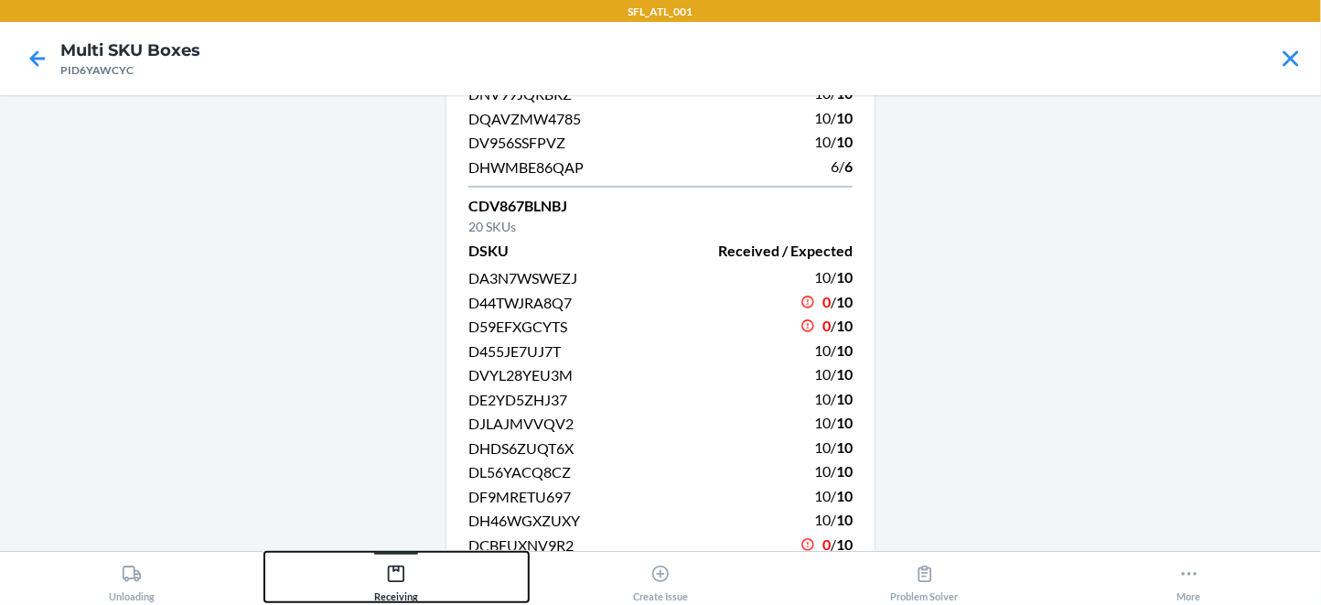
click at [390, 596] on div "Receiving" at bounding box center [396, 579] width 44 height 46
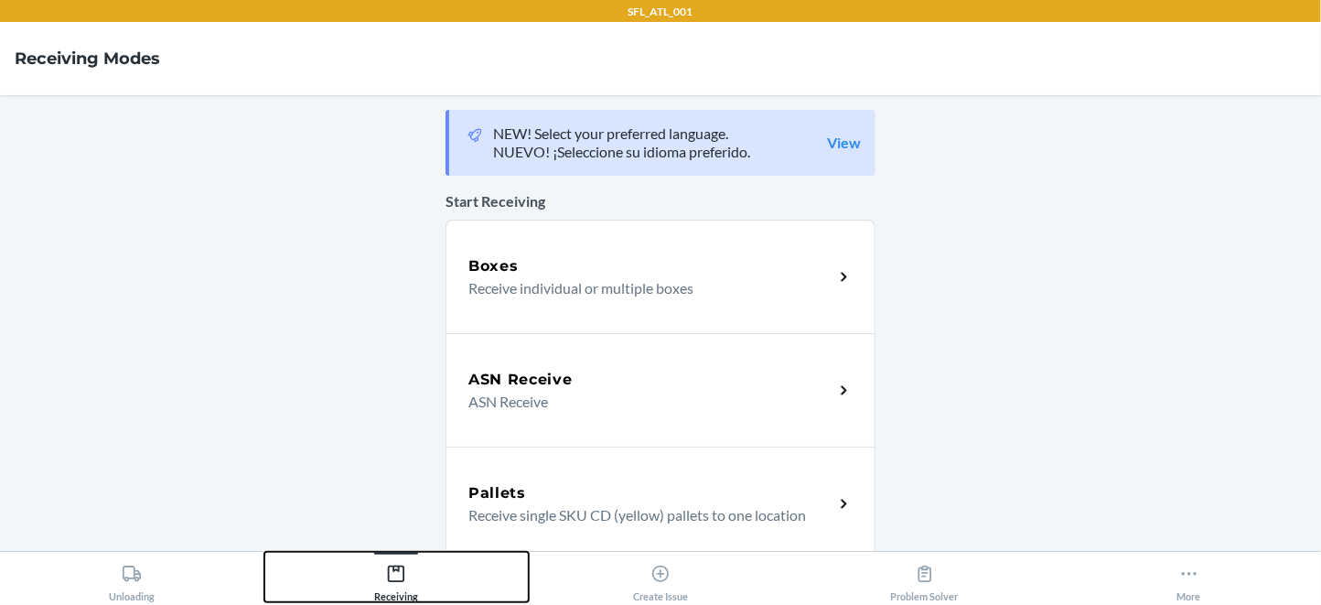
scroll to position [804, 0]
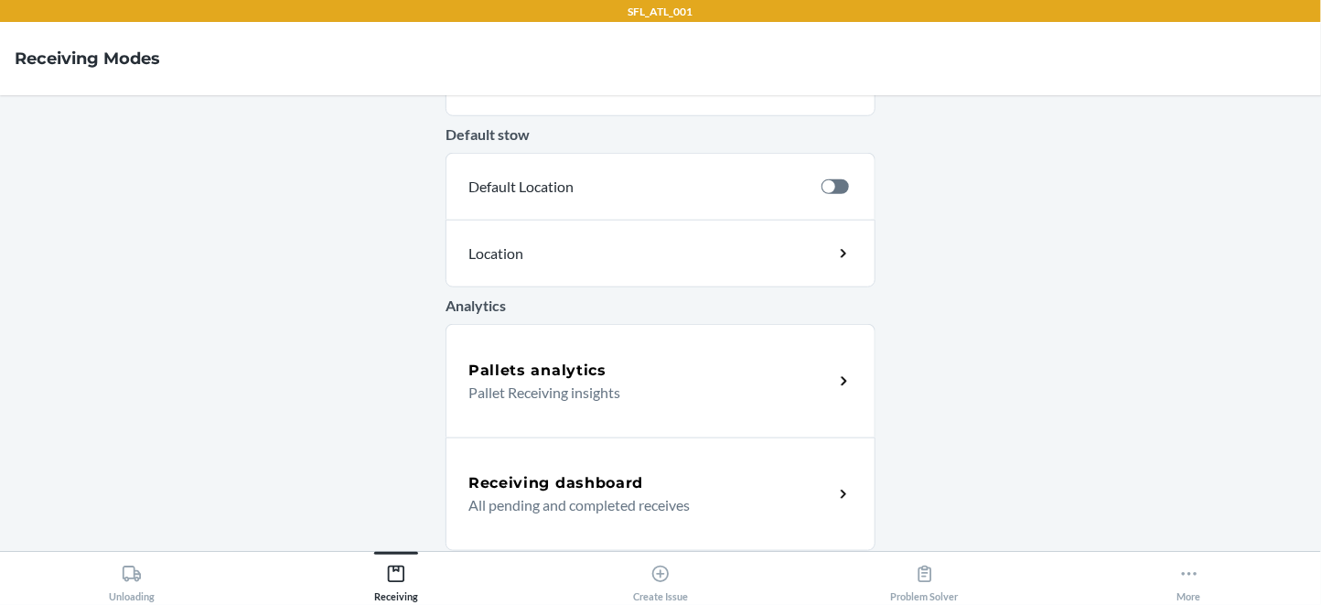
click at [613, 401] on p "Pallet Receiving insights" at bounding box center [643, 393] width 350 height 22
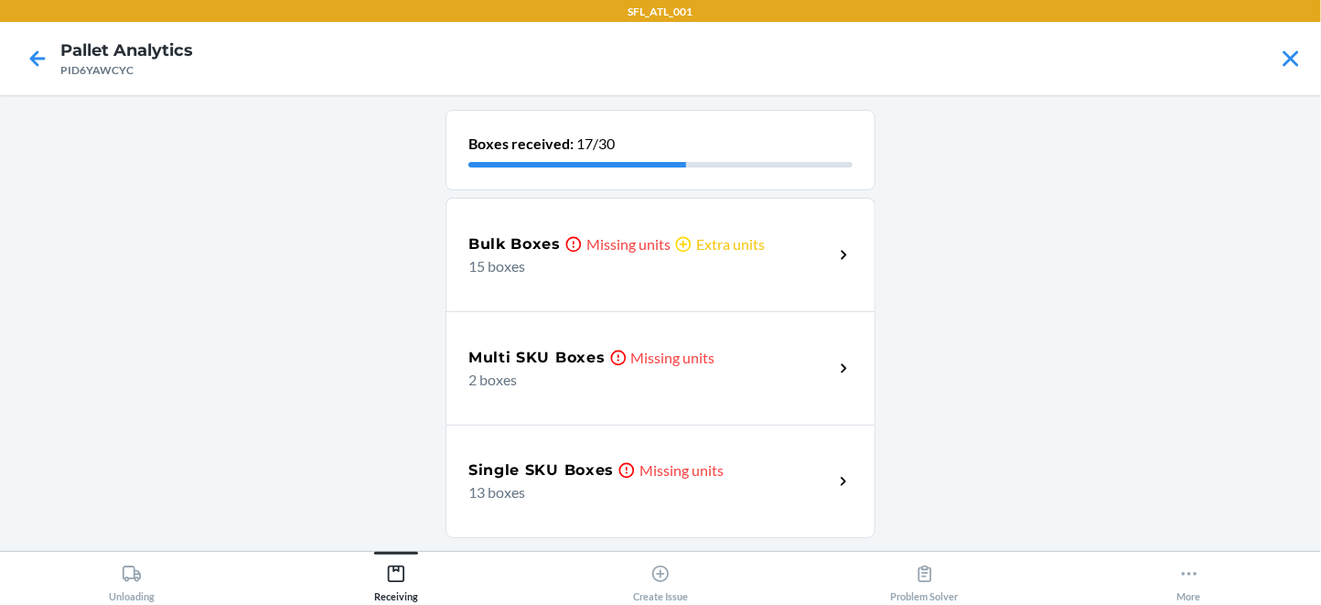
click at [651, 391] on p "2 boxes" at bounding box center [643, 380] width 350 height 22
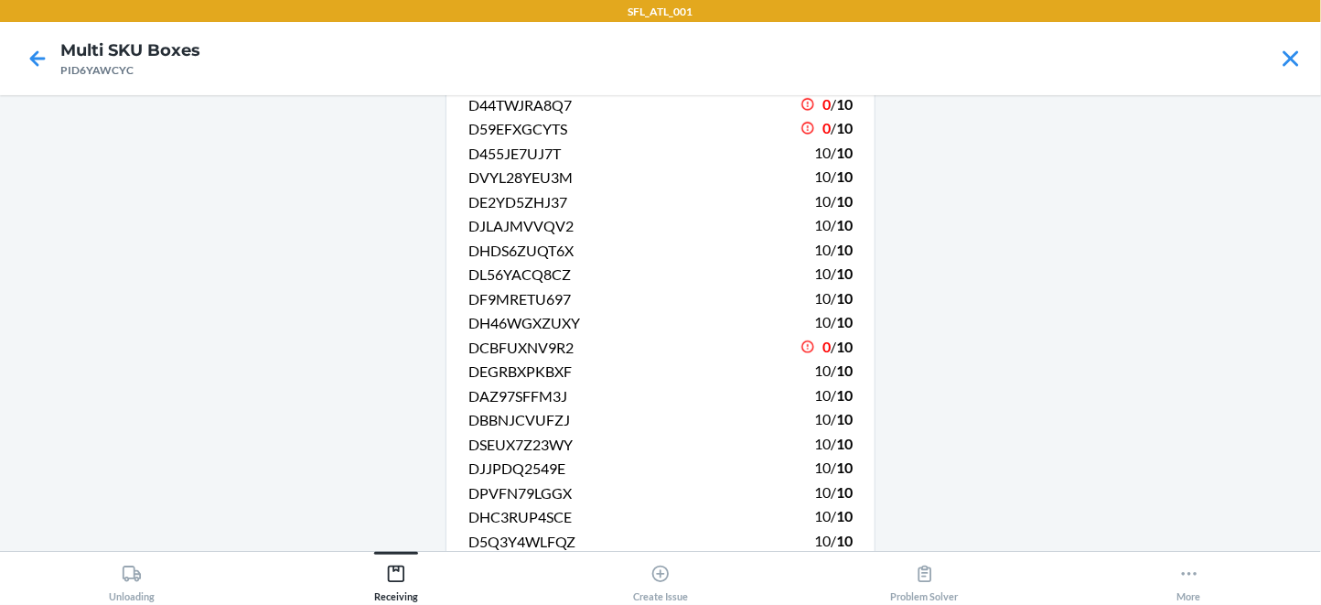
scroll to position [840, 0]
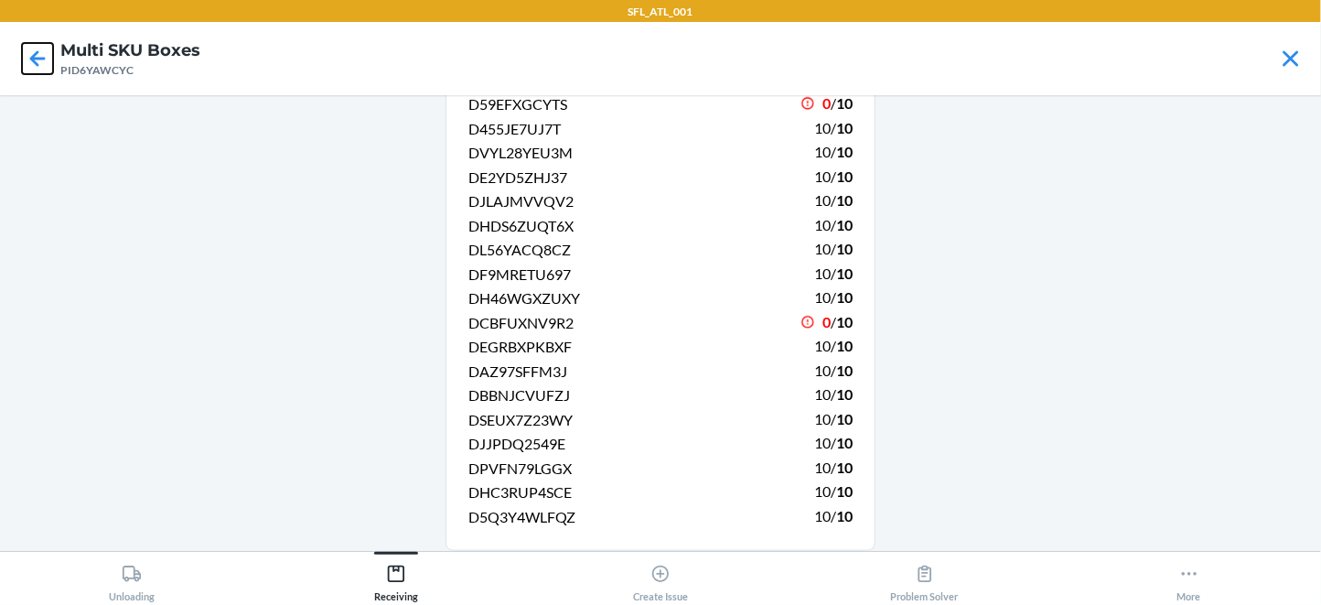
click at [31, 74] on icon at bounding box center [37, 58] width 31 height 31
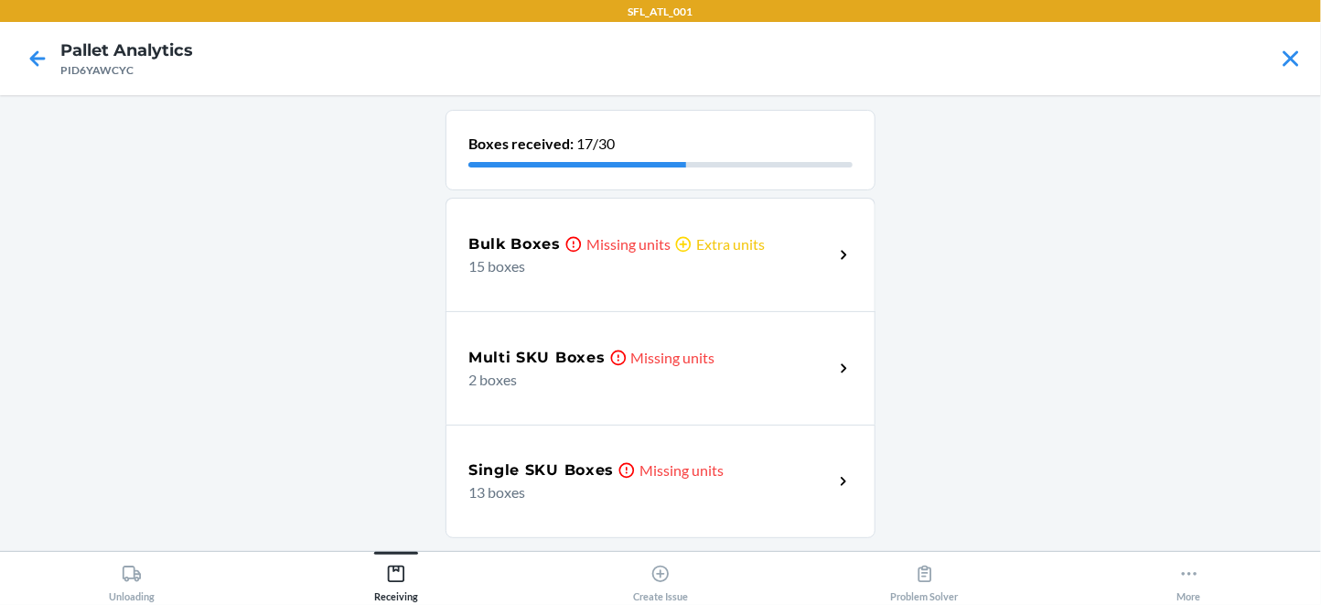
click at [587, 495] on p "13 boxes" at bounding box center [643, 492] width 350 height 22
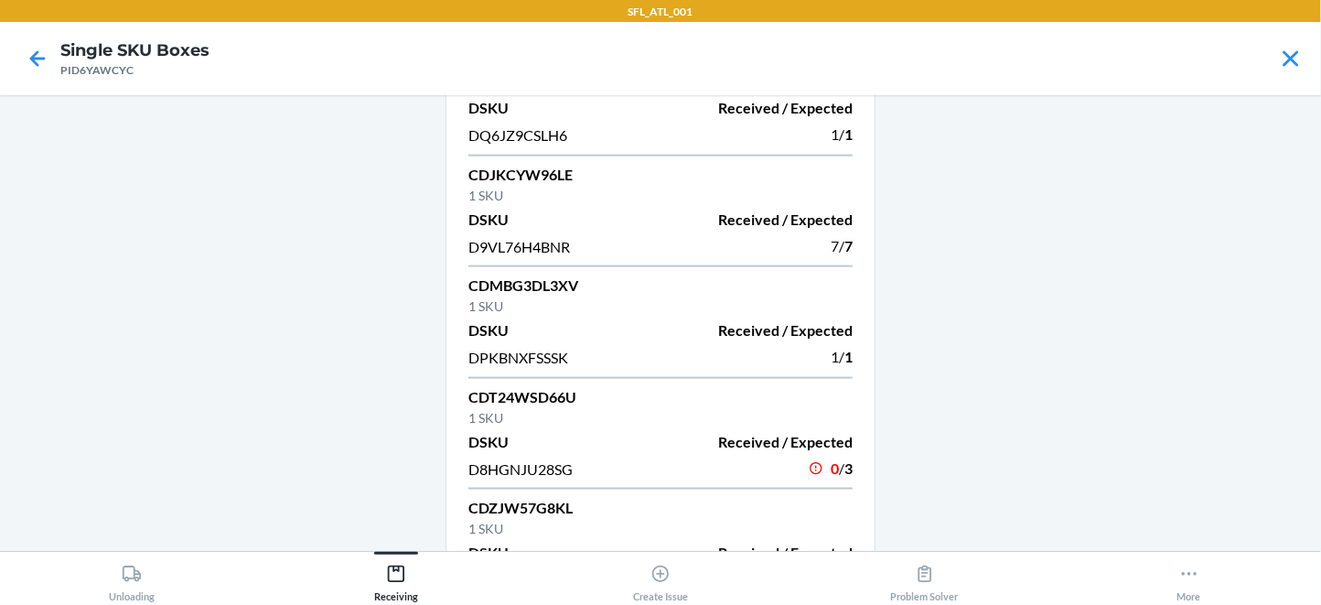
scroll to position [1379, 0]
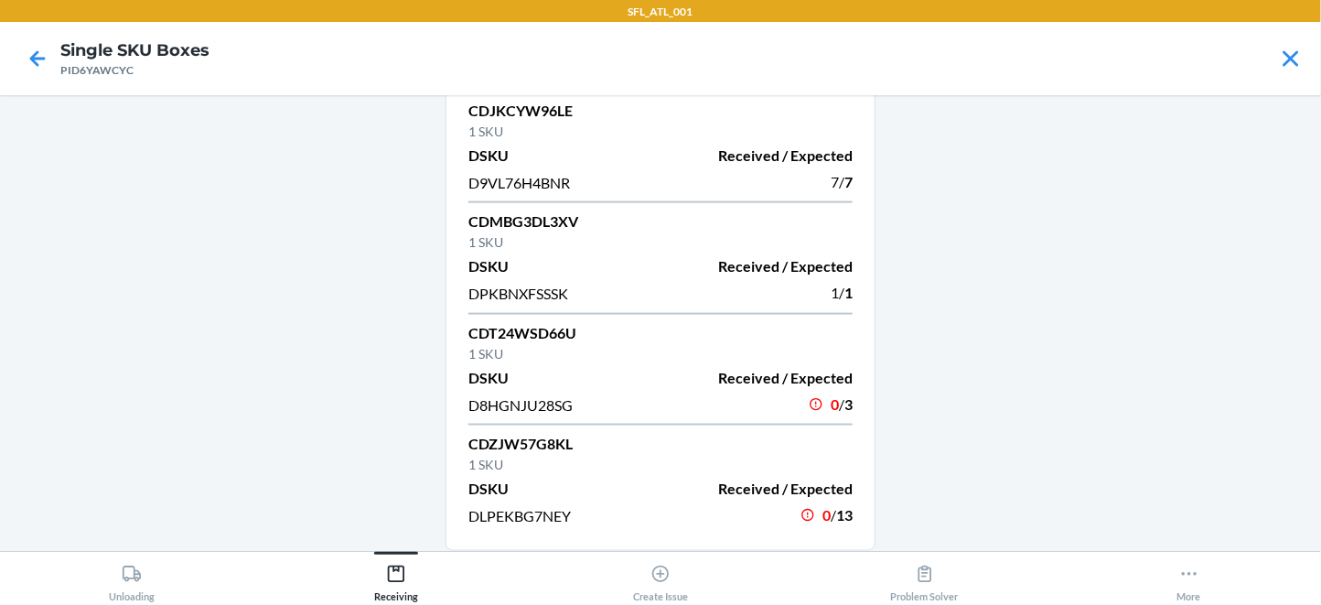
click at [23, 61] on div at bounding box center [38, 59] width 46 height 46
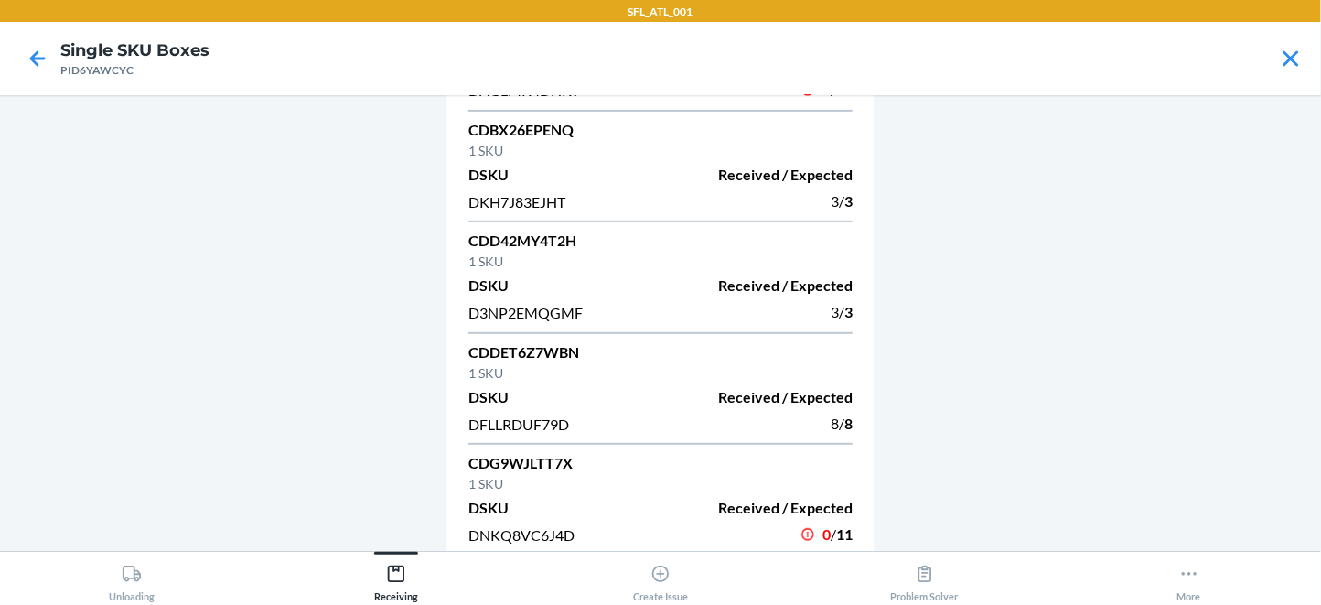
scroll to position [0, 0]
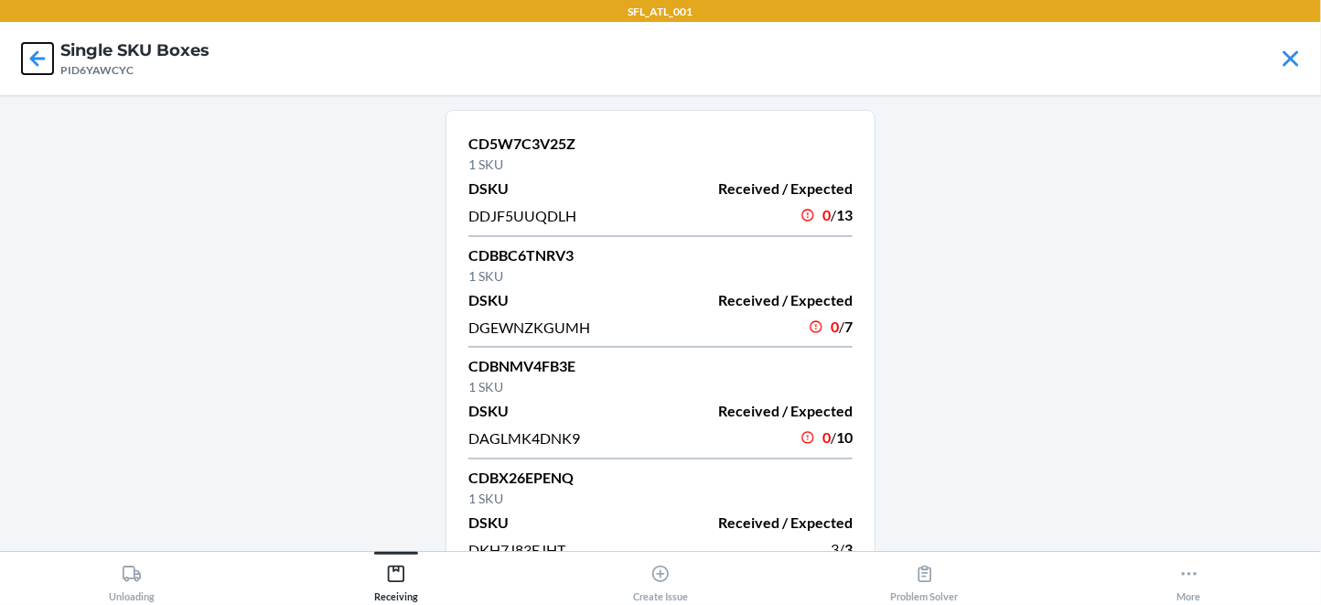
click at [48, 67] on icon at bounding box center [37, 58] width 31 height 31
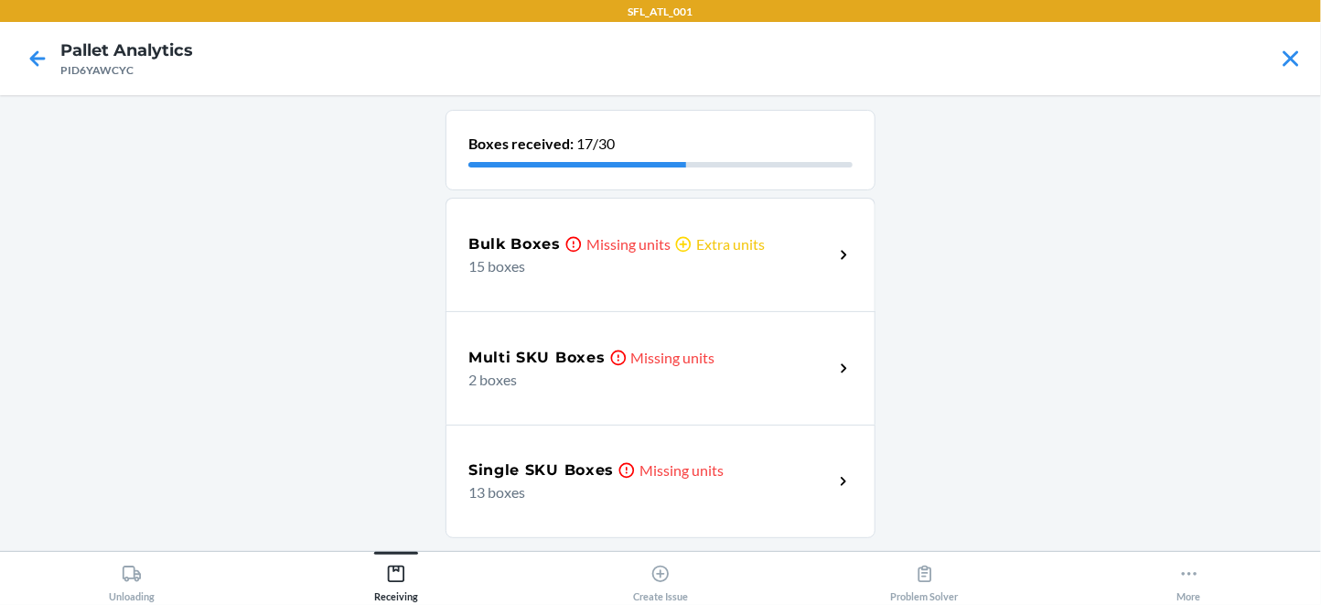
click at [521, 255] on h5 "Bulk Boxes" at bounding box center [514, 244] width 92 height 22
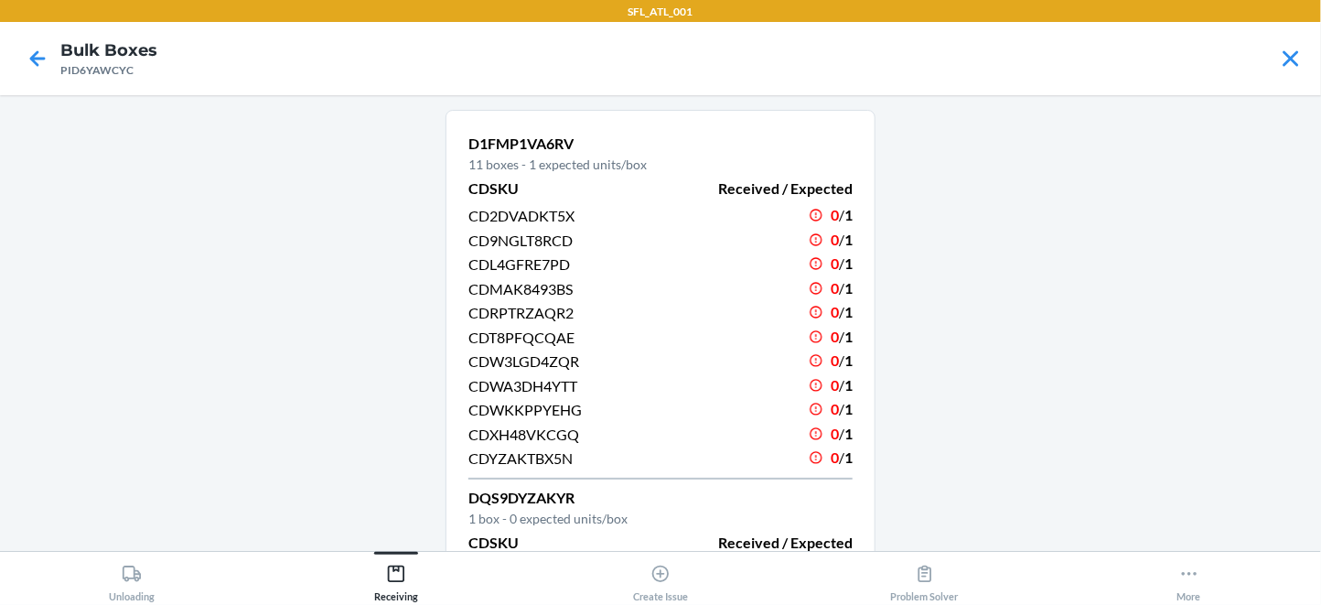
click at [18, 72] on div at bounding box center [38, 59] width 46 height 46
click at [48, 67] on icon at bounding box center [37, 58] width 31 height 31
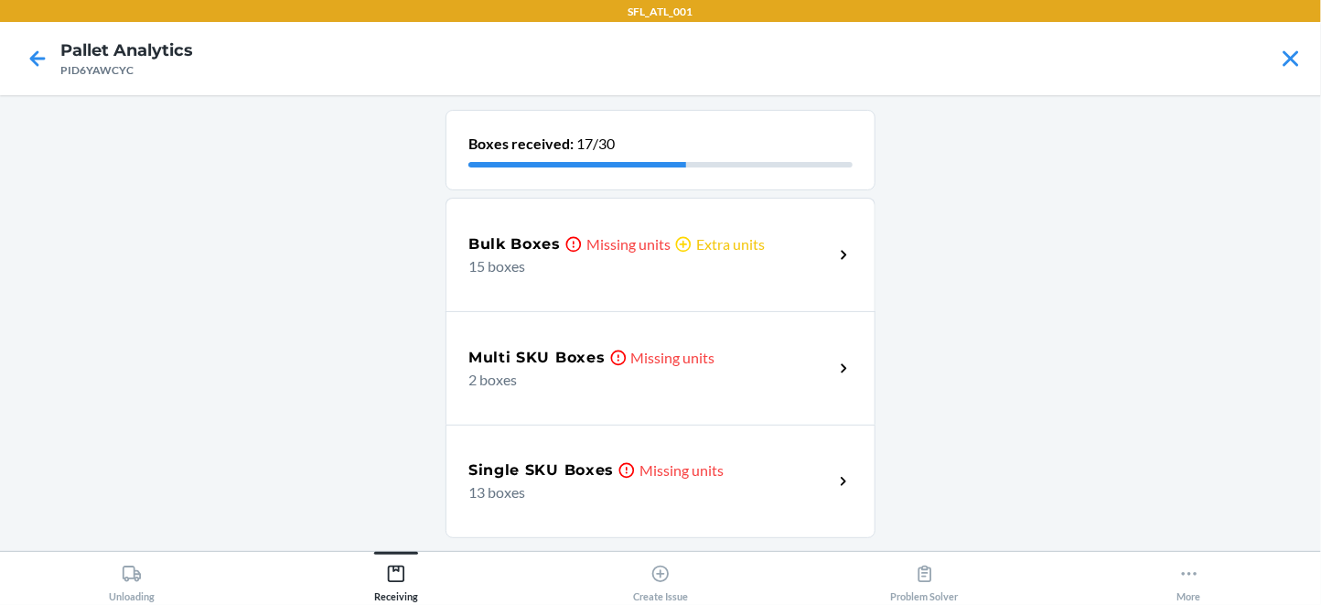
click at [510, 391] on p "2 boxes" at bounding box center [643, 380] width 350 height 22
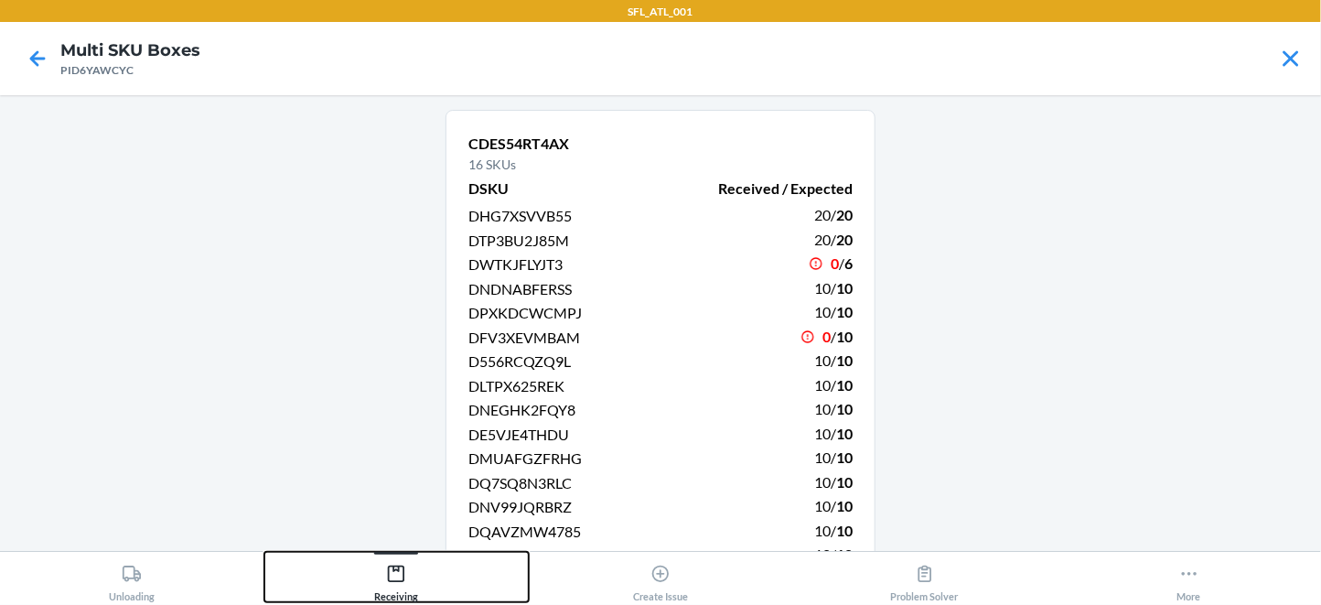
click at [401, 593] on div "Receiving" at bounding box center [396, 579] width 44 height 46
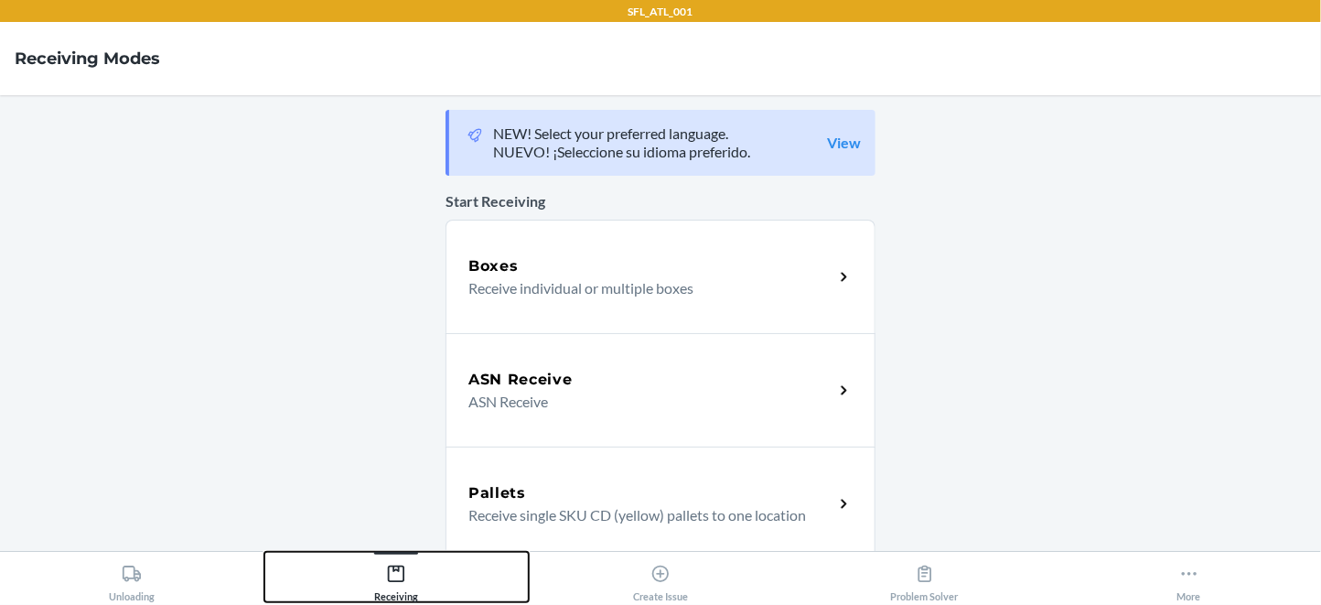
scroll to position [804, 0]
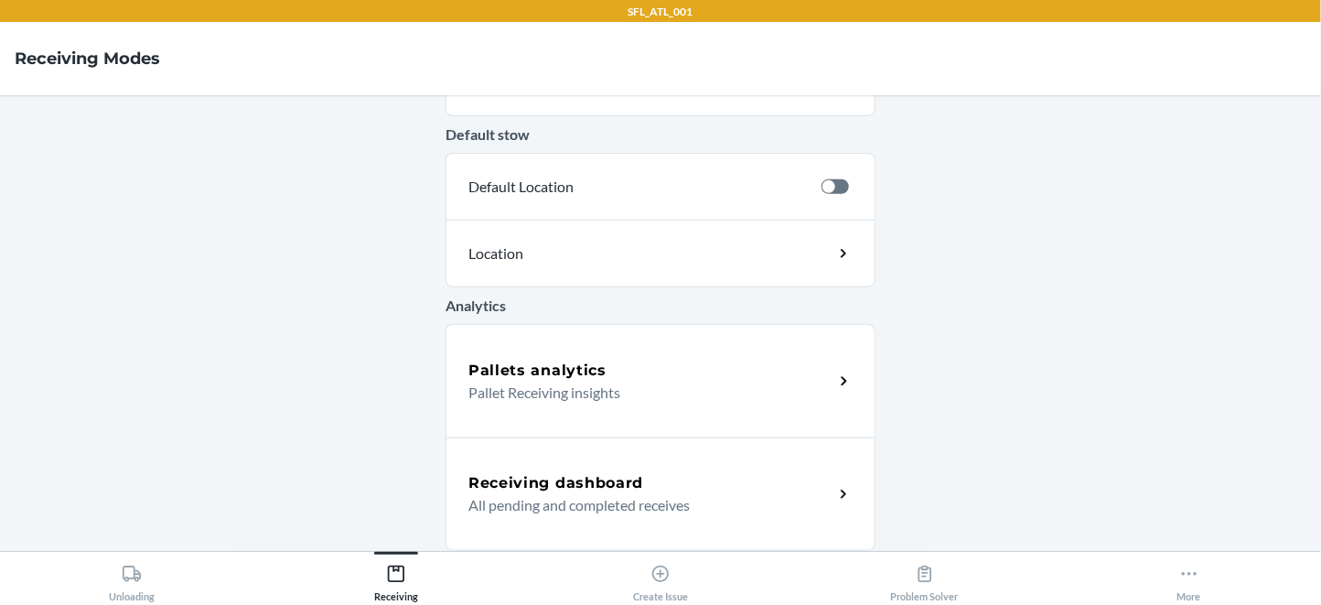
click at [559, 373] on h5 "Pallets analytics" at bounding box center [537, 371] width 138 height 22
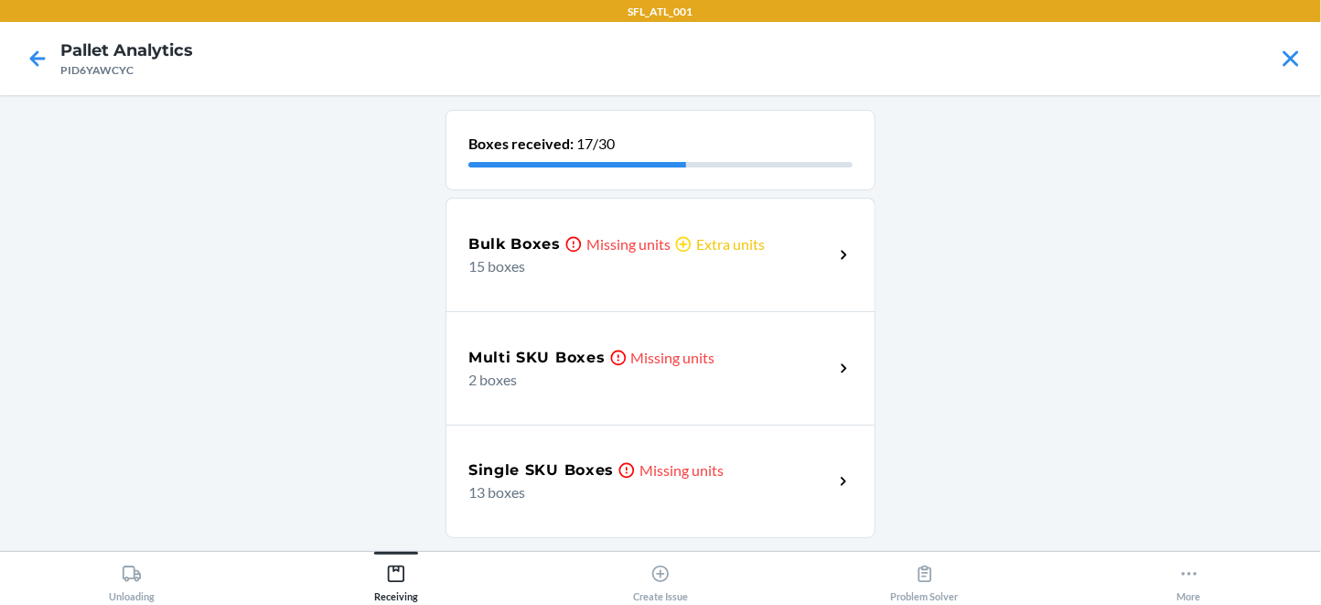
click at [545, 311] on div "Bulk Boxes Missing units Extra units 15 boxes" at bounding box center [661, 254] width 430 height 113
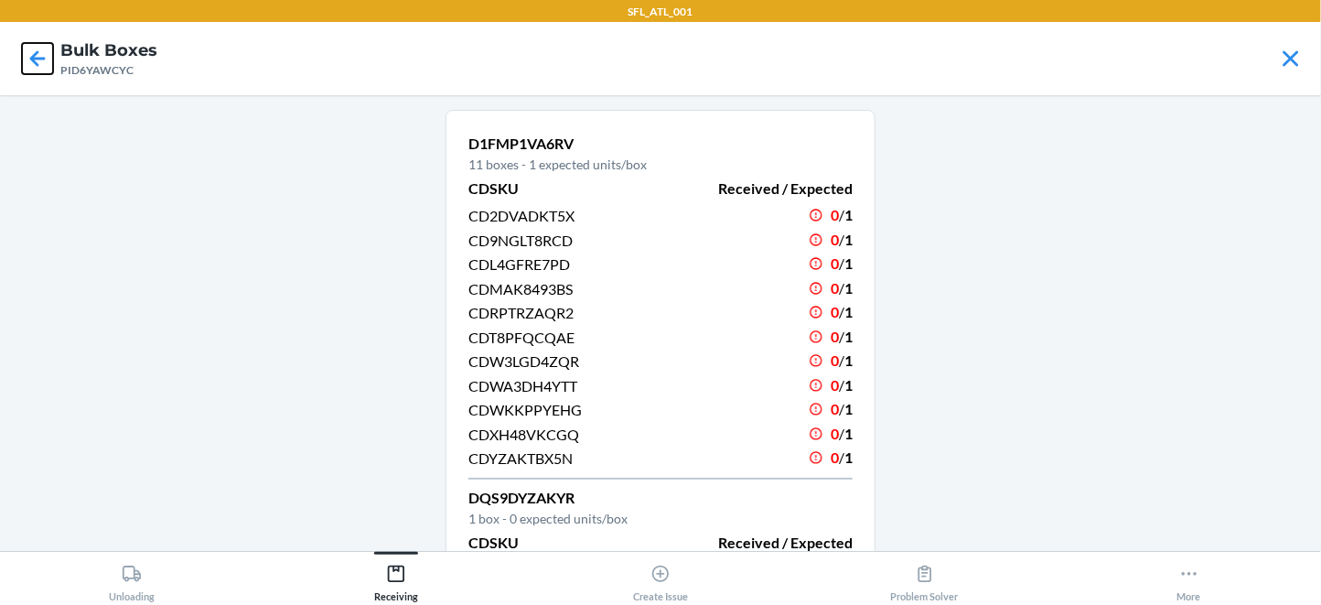
click at [50, 59] on icon at bounding box center [37, 58] width 31 height 31
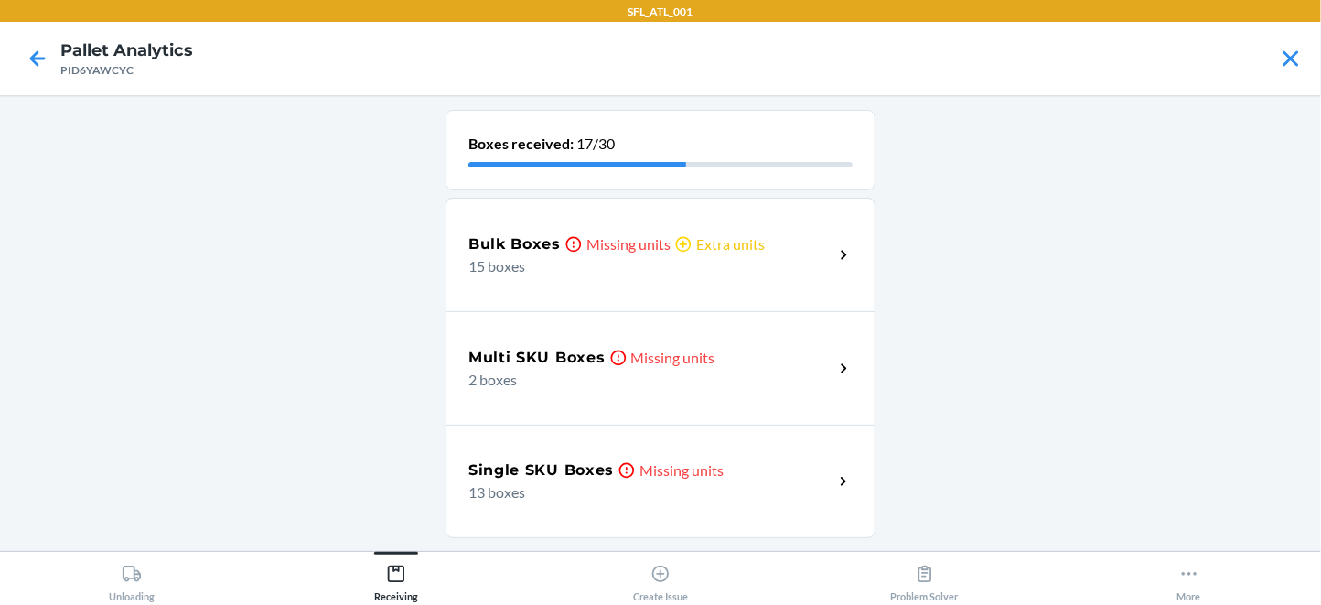
click at [543, 391] on p "2 boxes" at bounding box center [643, 380] width 350 height 22
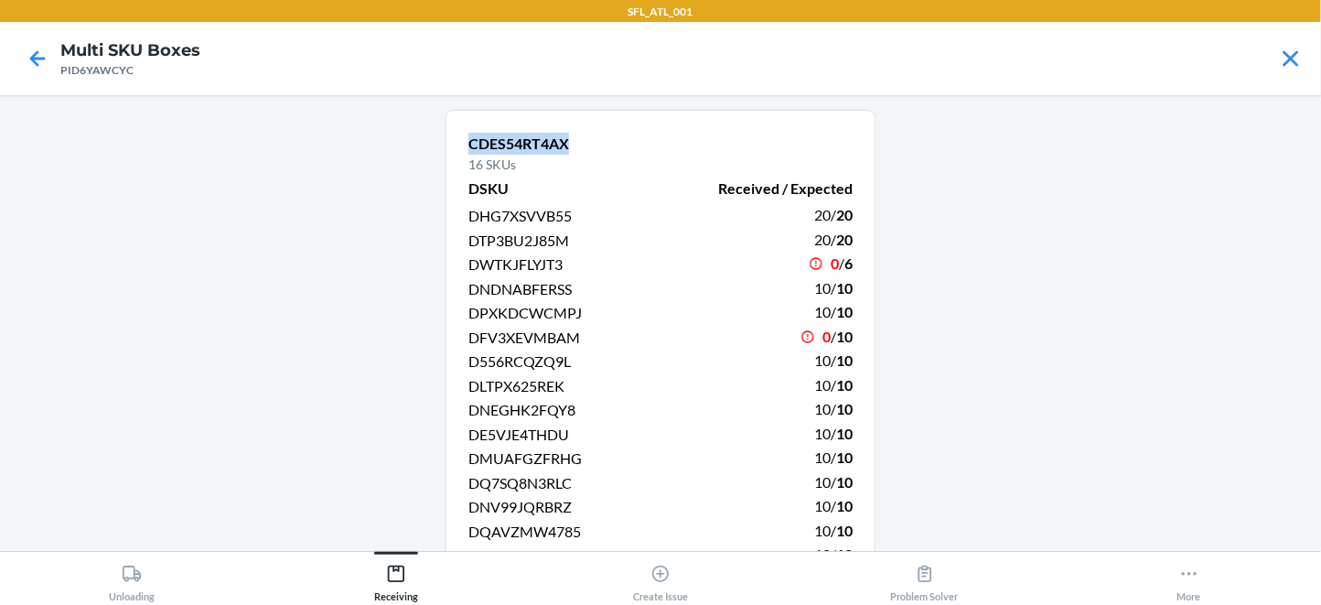
drag, startPoint x: 599, startPoint y: 162, endPoint x: 467, endPoint y: 165, distance: 132.7
copy p "CDES54RT4AX"
click at [389, 589] on div "Receiving" at bounding box center [396, 579] width 44 height 46
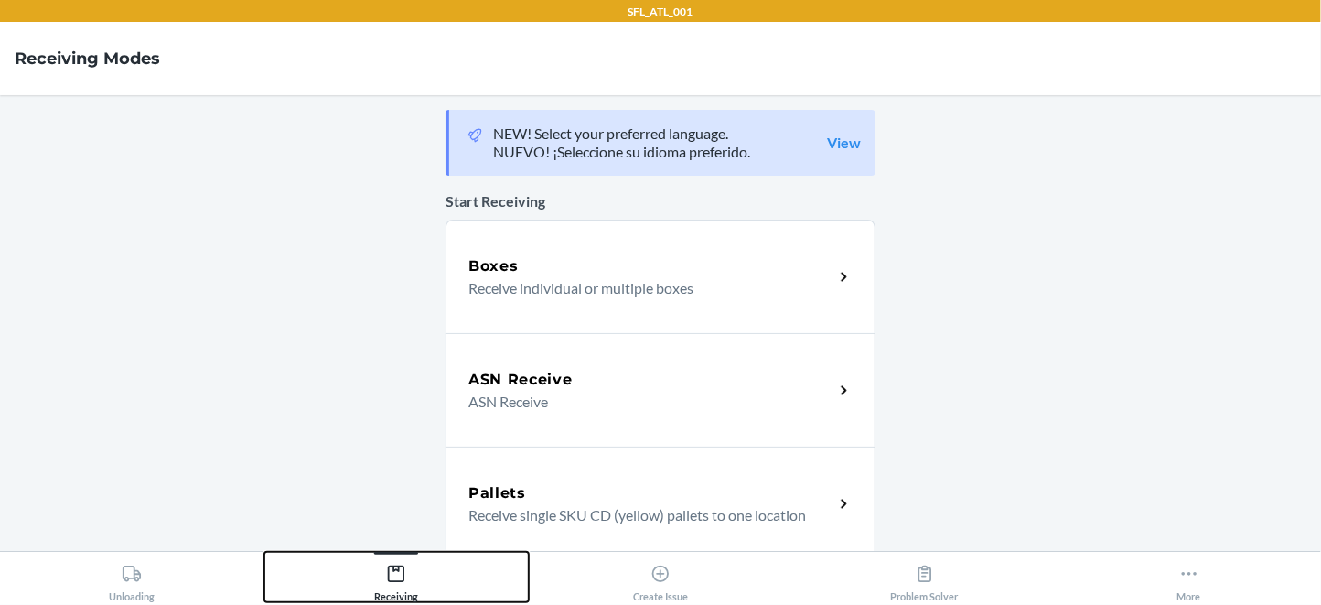
click at [389, 590] on div "Receiving" at bounding box center [396, 579] width 44 height 46
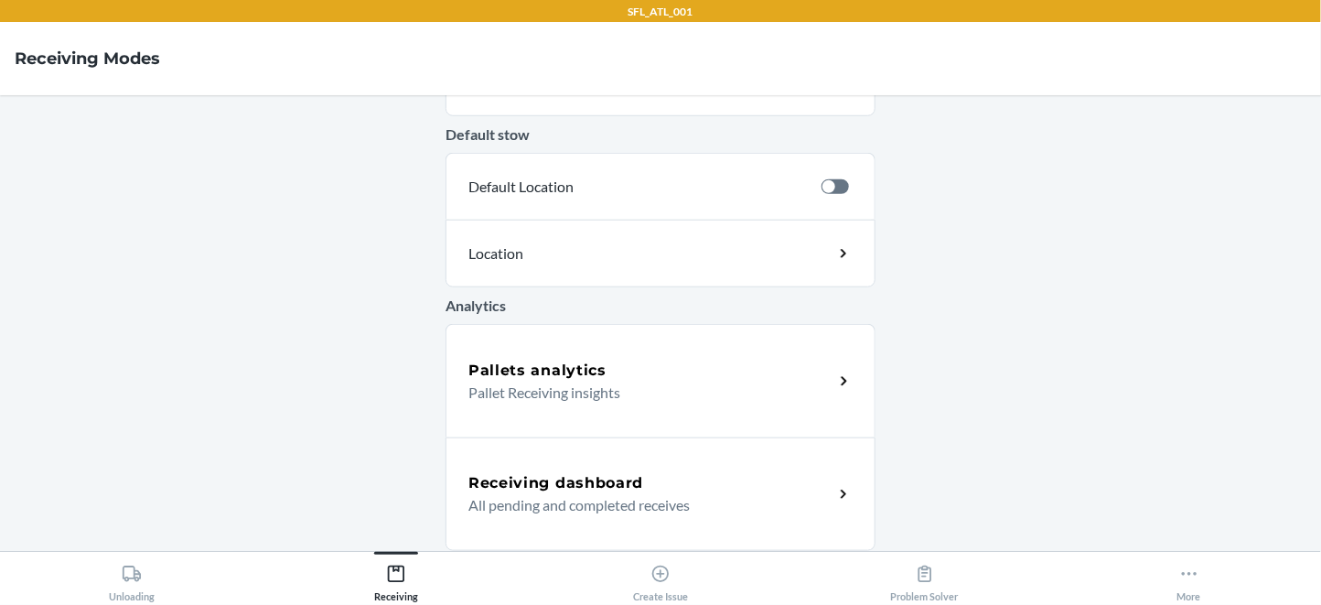
click at [668, 416] on div "Pallets analytics Pallet Receiving insights" at bounding box center [661, 380] width 430 height 113
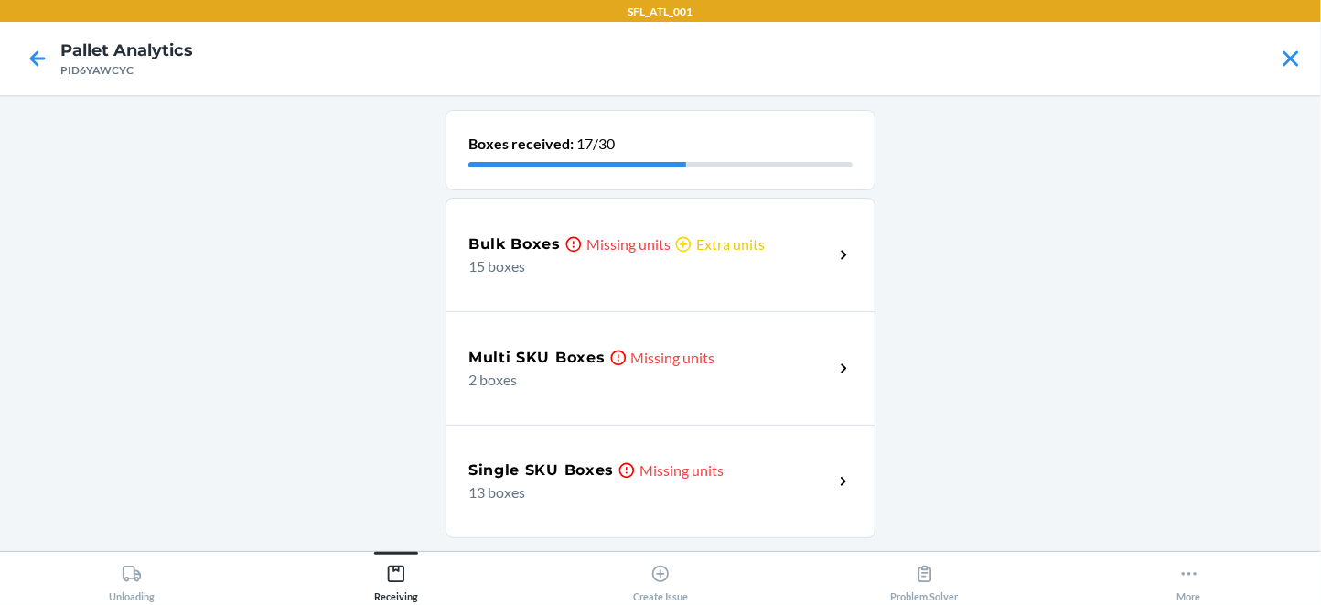
click at [645, 255] on p "Missing units" at bounding box center [629, 244] width 84 height 22
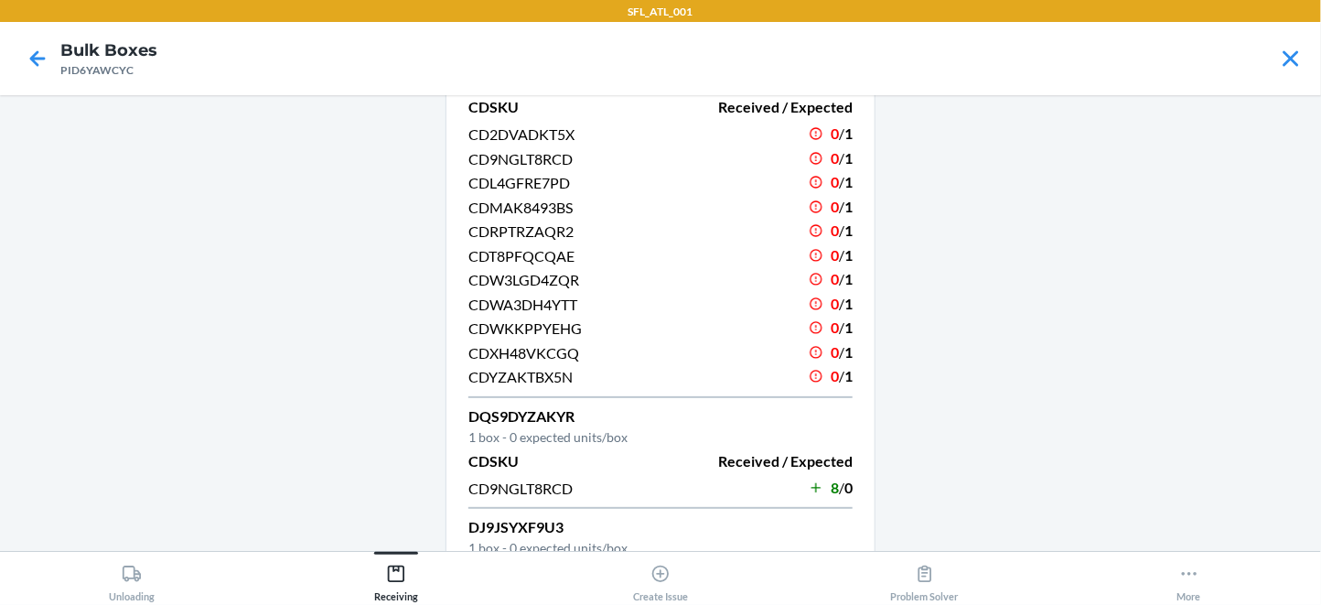
scroll to position [82, 0]
click at [376, 566] on div "Receiving" at bounding box center [396, 579] width 44 height 46
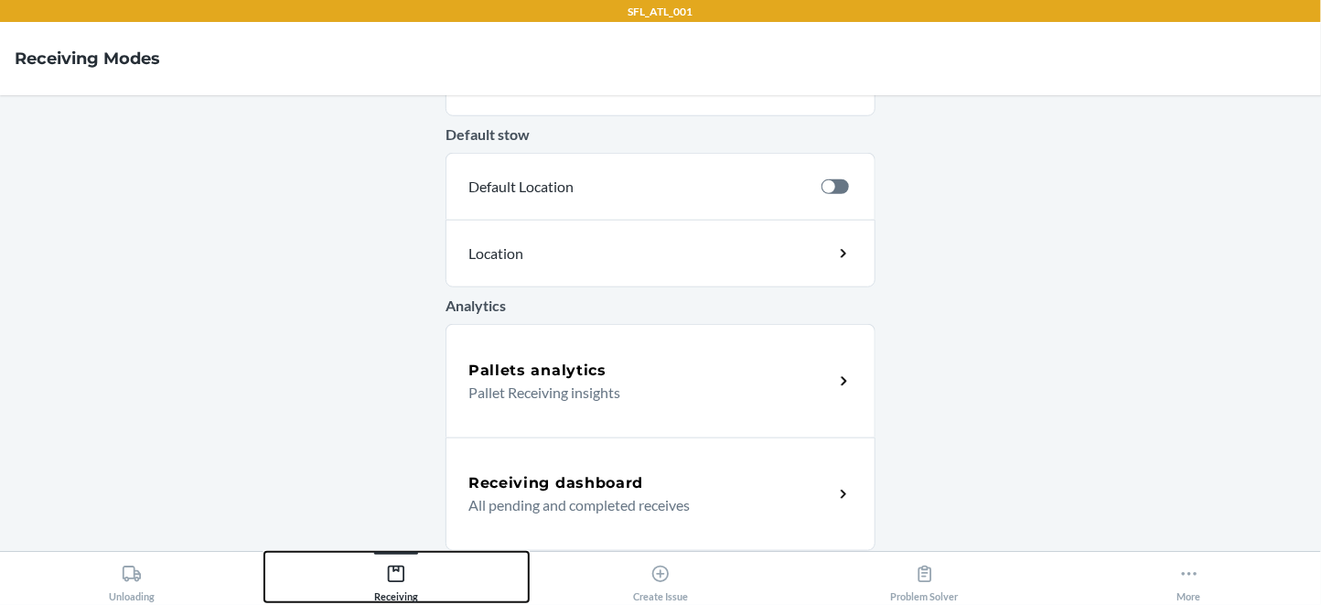
scroll to position [804, 0]
click at [638, 353] on div "Pallets analytics Pallet Receiving insights" at bounding box center [661, 380] width 430 height 113
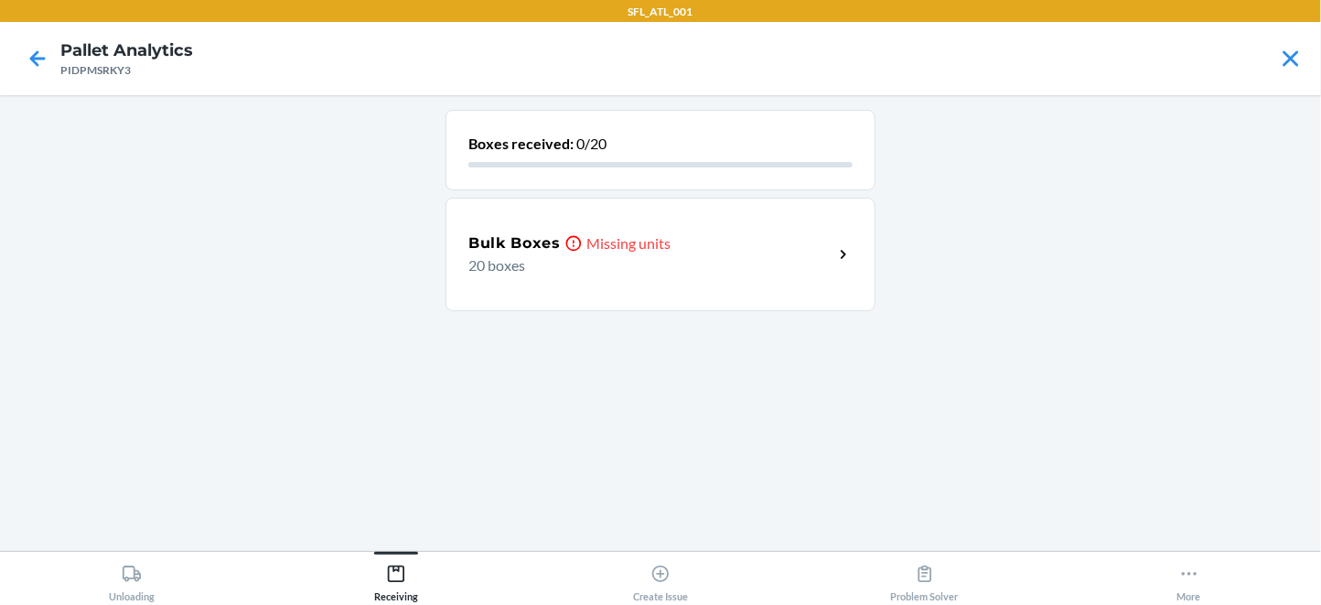
click at [583, 311] on div "Bulk Boxes Missing units 20 boxes" at bounding box center [661, 254] width 430 height 113
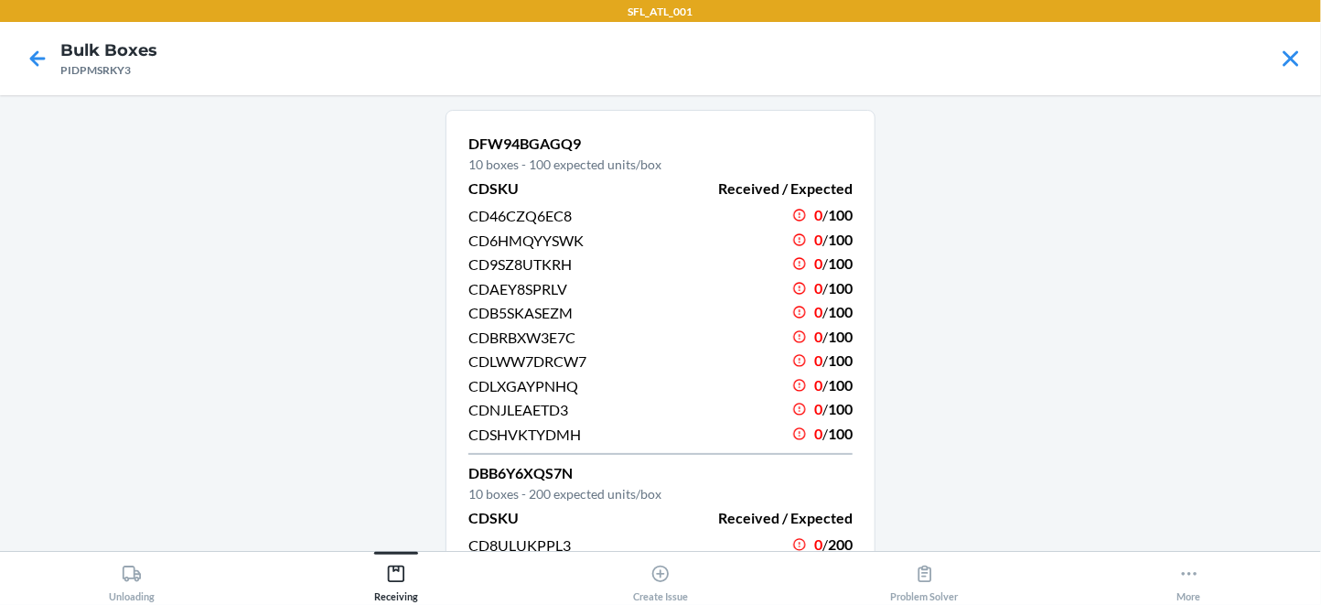
scroll to position [386, 0]
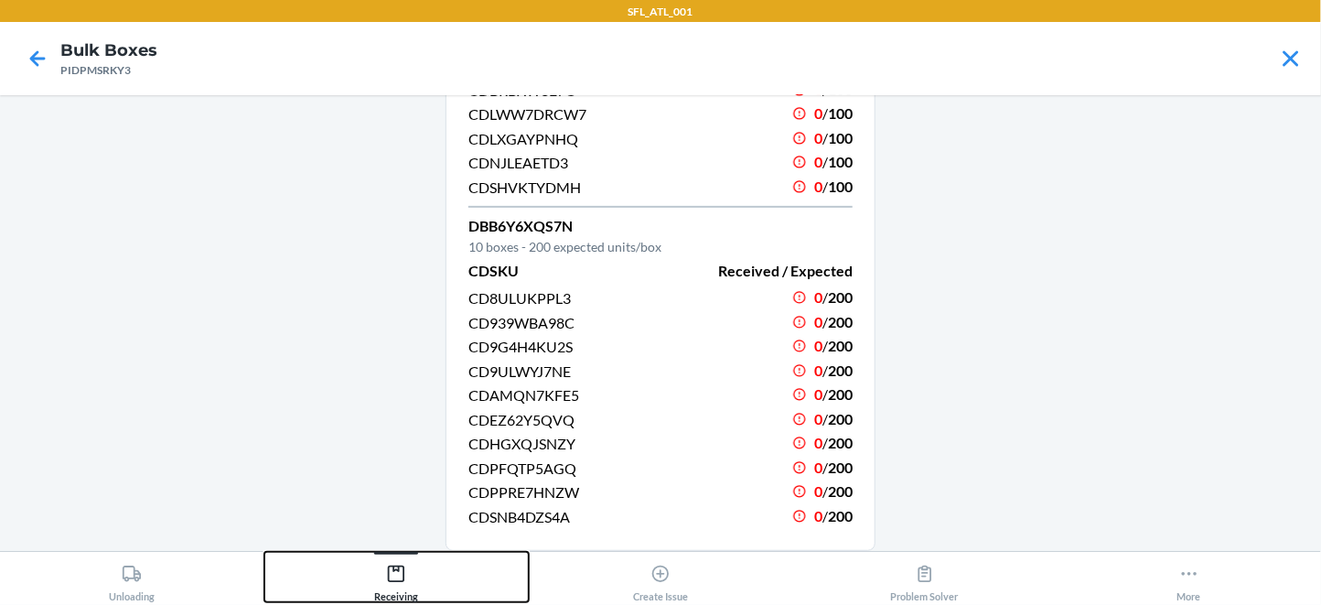
click at [378, 597] on div "Receiving" at bounding box center [396, 579] width 44 height 46
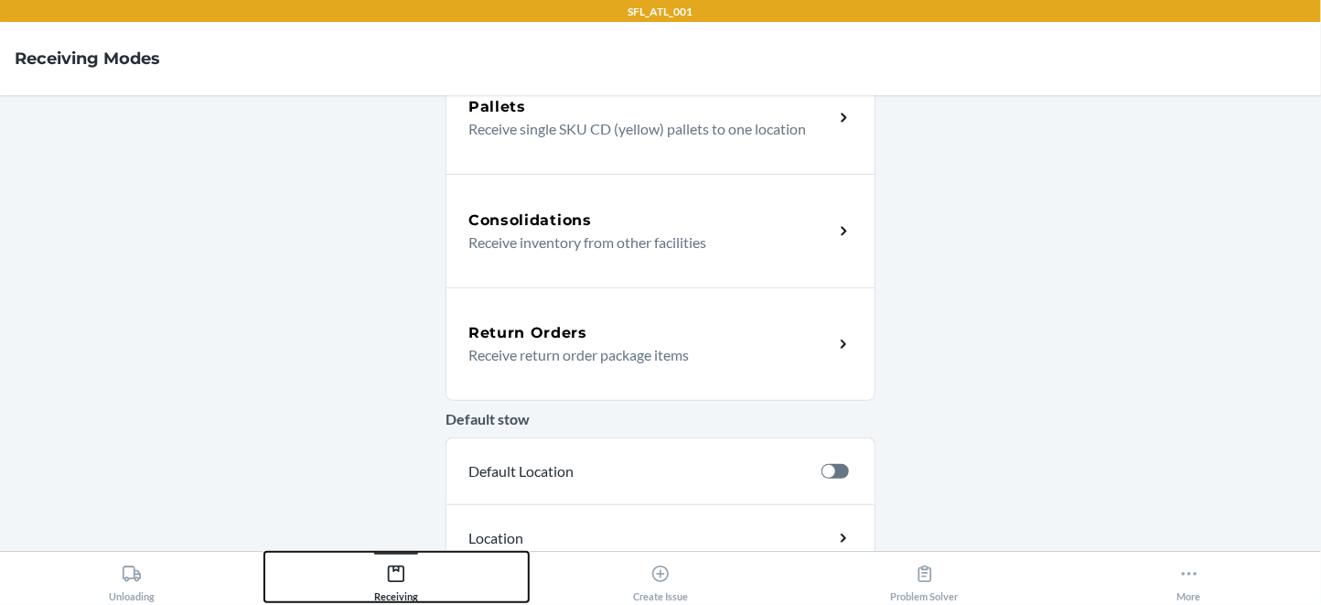
scroll to position [804, 0]
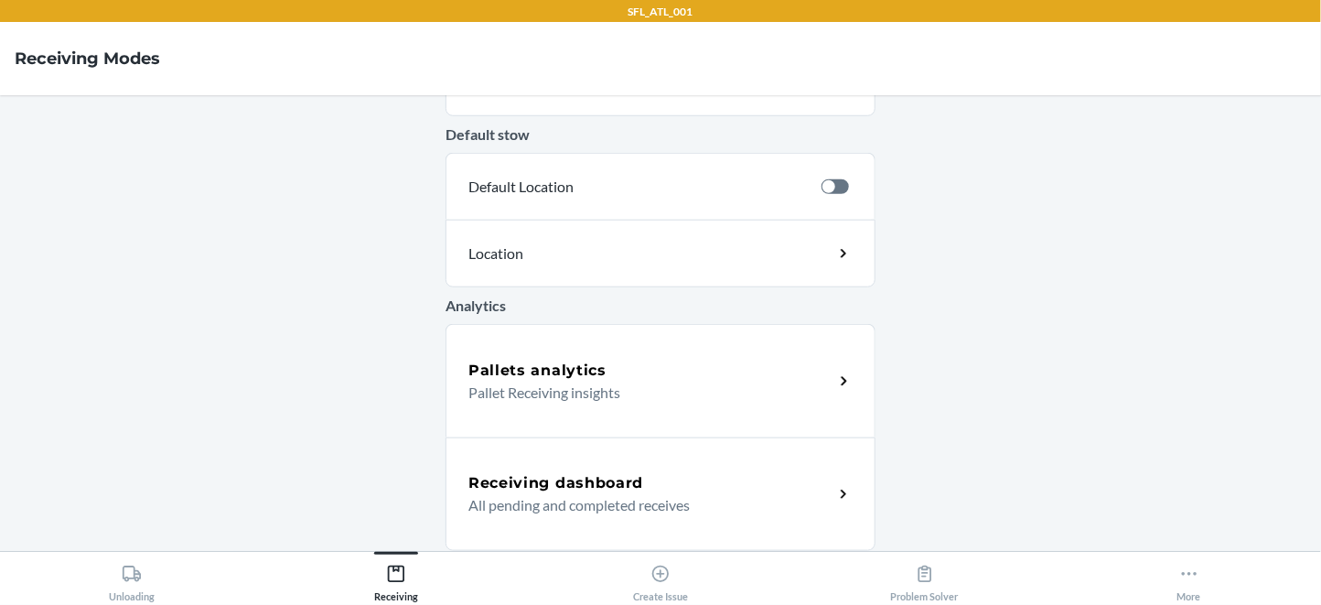
click at [558, 370] on h5 "Pallets analytics" at bounding box center [537, 371] width 138 height 22
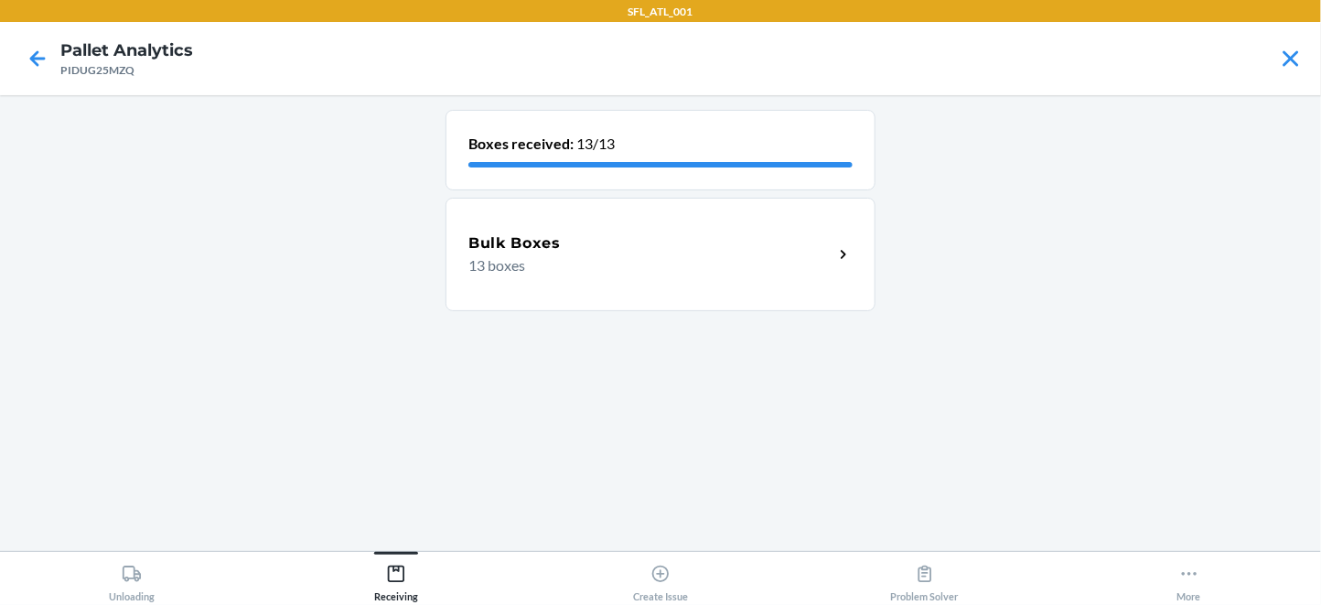
click at [555, 249] on div "Bulk Boxes 13 boxes" at bounding box center [661, 254] width 430 height 113
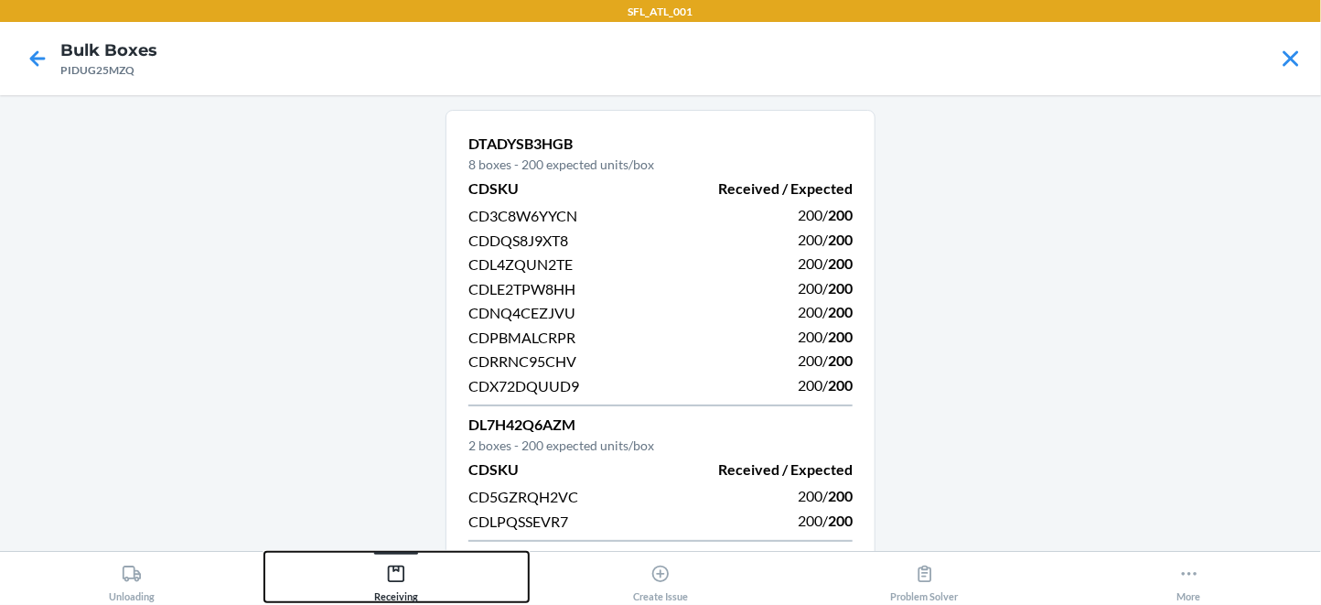
click at [365, 597] on button "Receiving" at bounding box center [396, 577] width 264 height 50
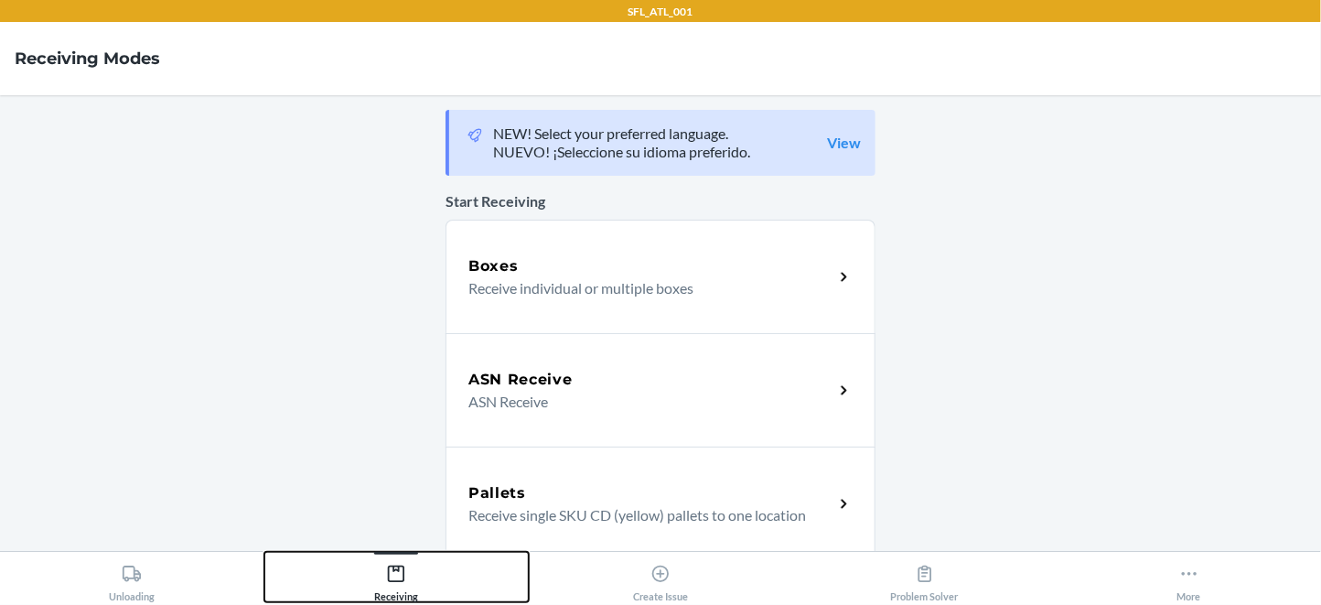
scroll to position [804, 0]
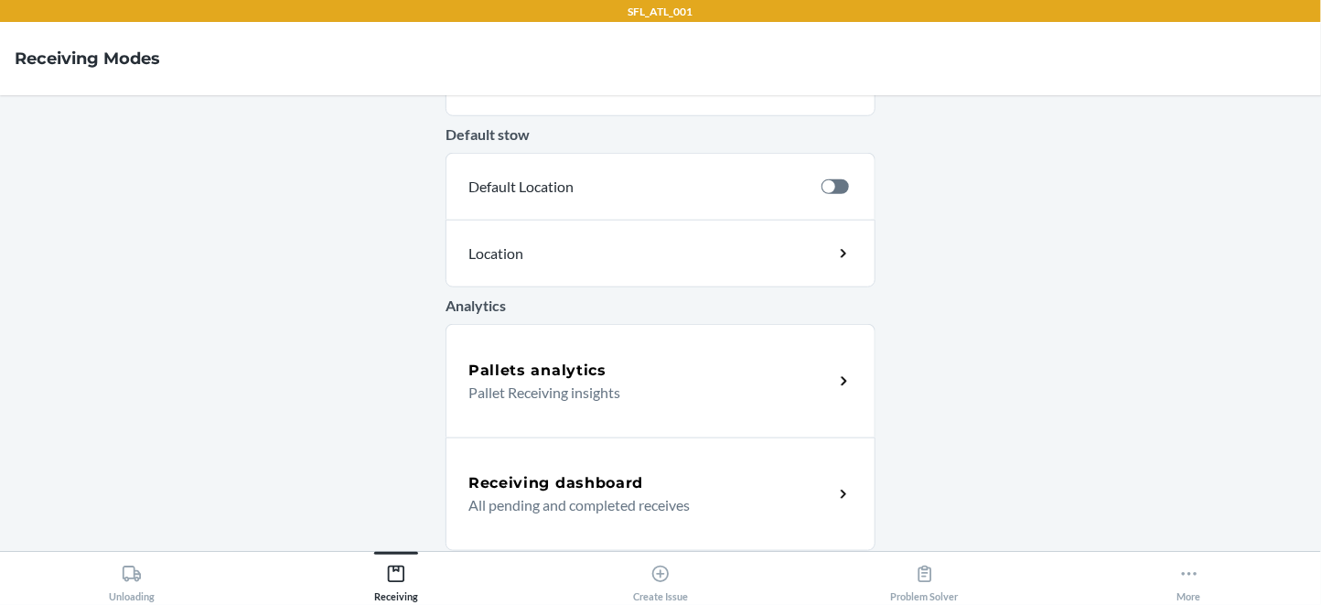
click at [540, 416] on div "Pallets analytics Pallet Receiving insights" at bounding box center [661, 380] width 430 height 113
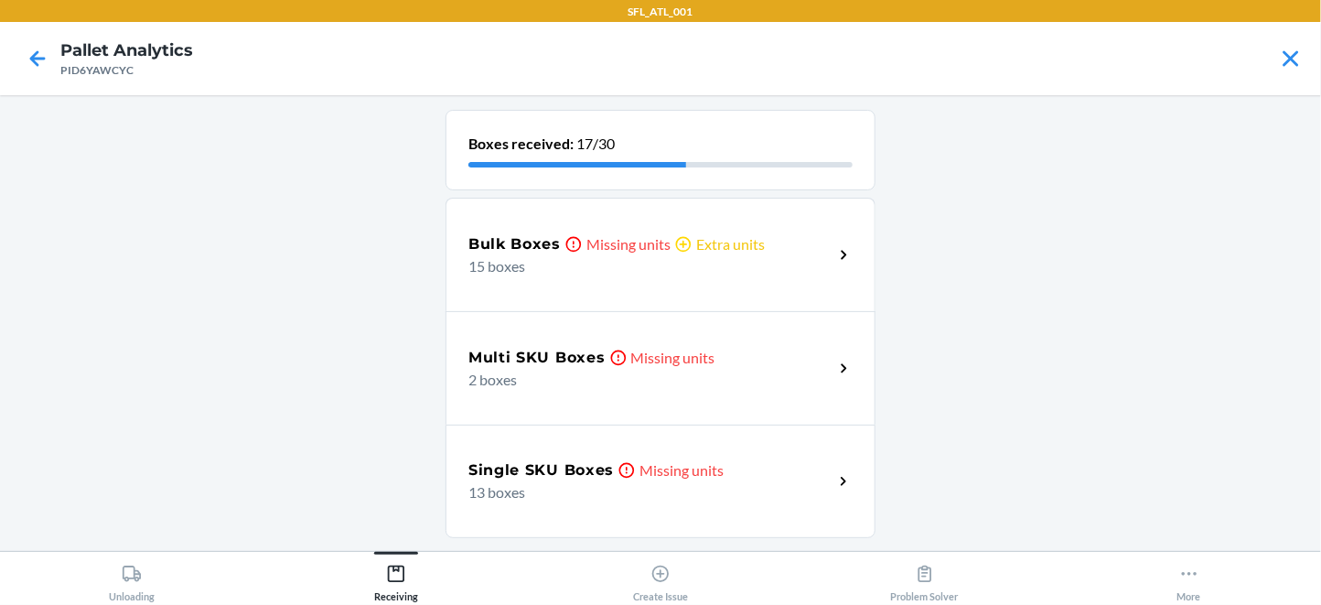
click at [500, 369] on h5 "Multi SKU Boxes" at bounding box center [536, 358] width 137 height 22
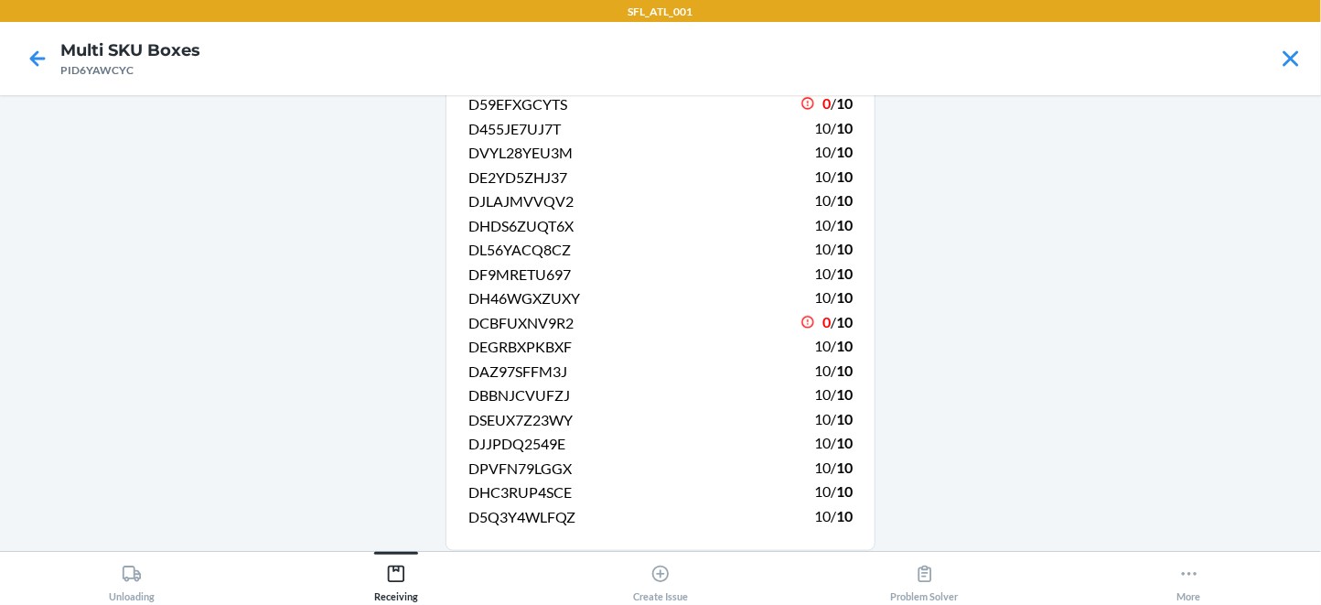
scroll to position [840, 0]
click at [378, 590] on div "Receiving" at bounding box center [396, 579] width 44 height 46
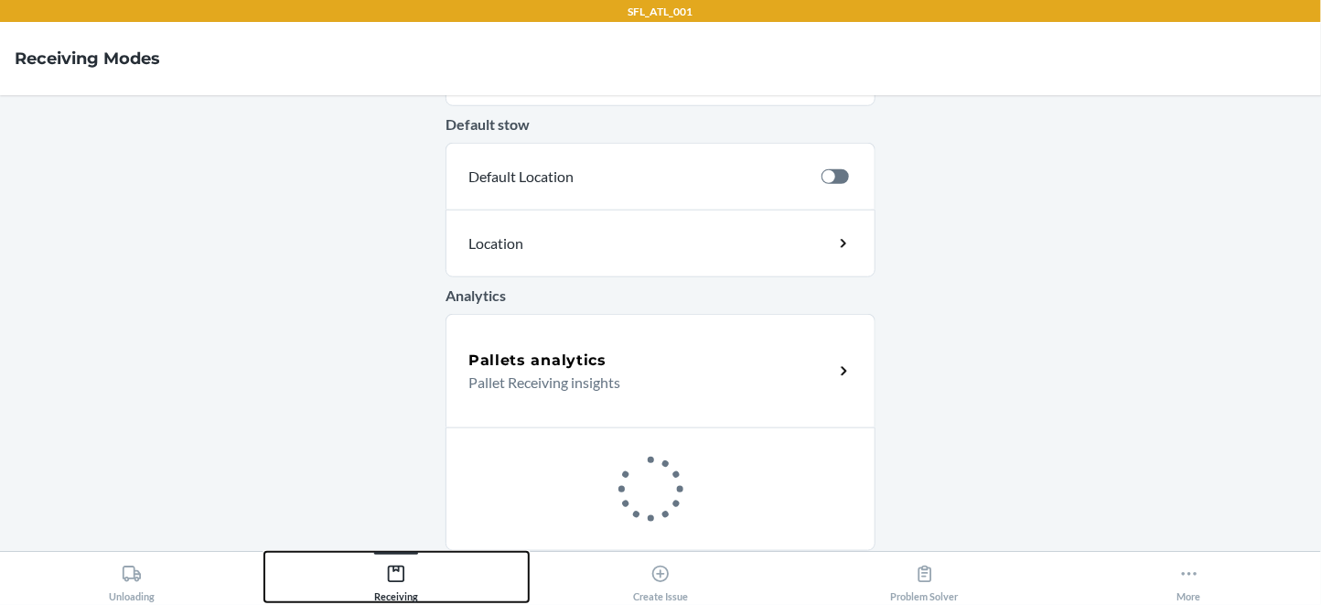
scroll to position [804, 0]
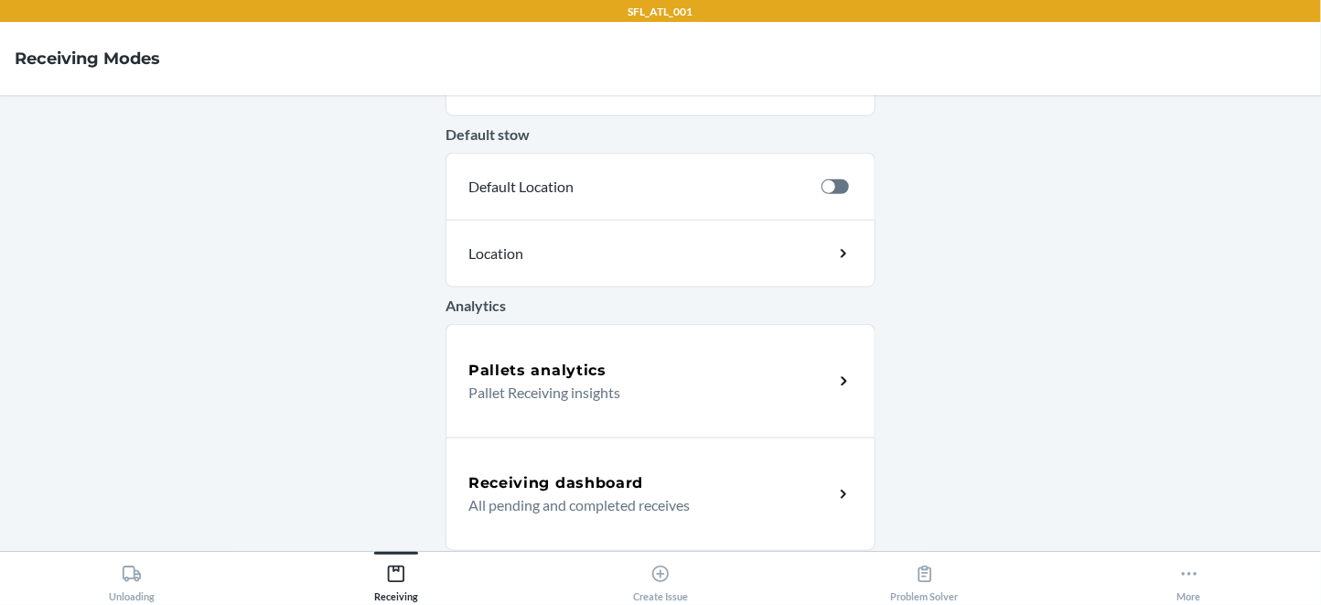
click at [579, 360] on h5 "Pallets analytics" at bounding box center [537, 371] width 138 height 22
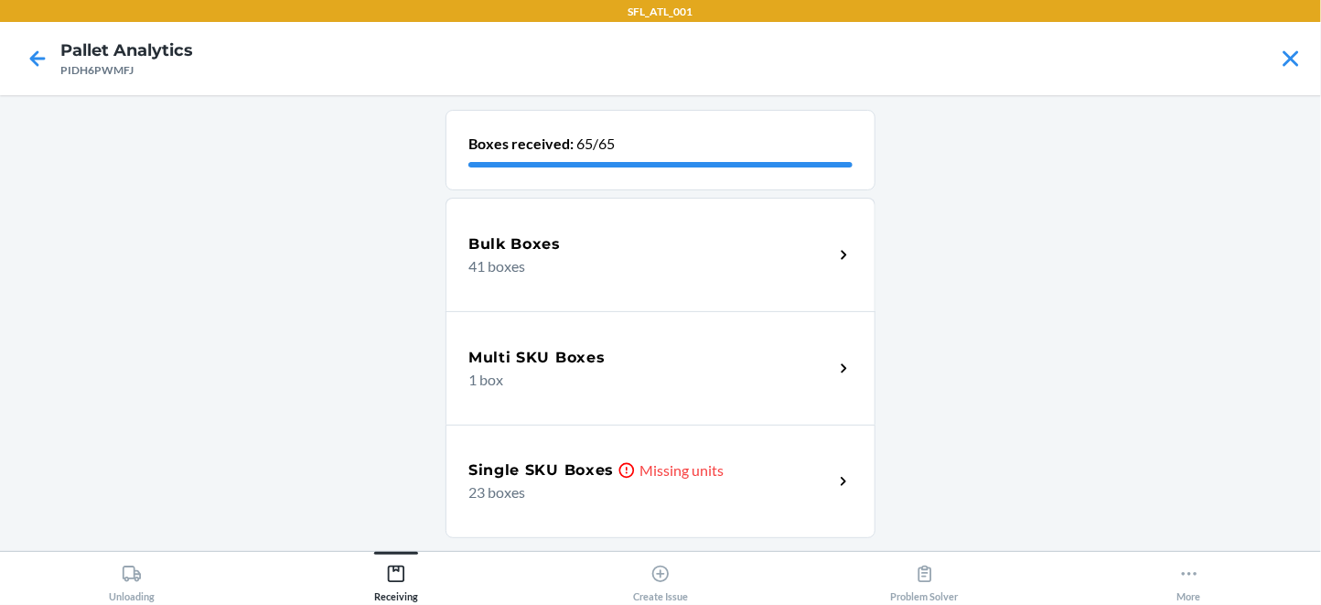
click at [523, 503] on p "23 boxes" at bounding box center [643, 492] width 350 height 22
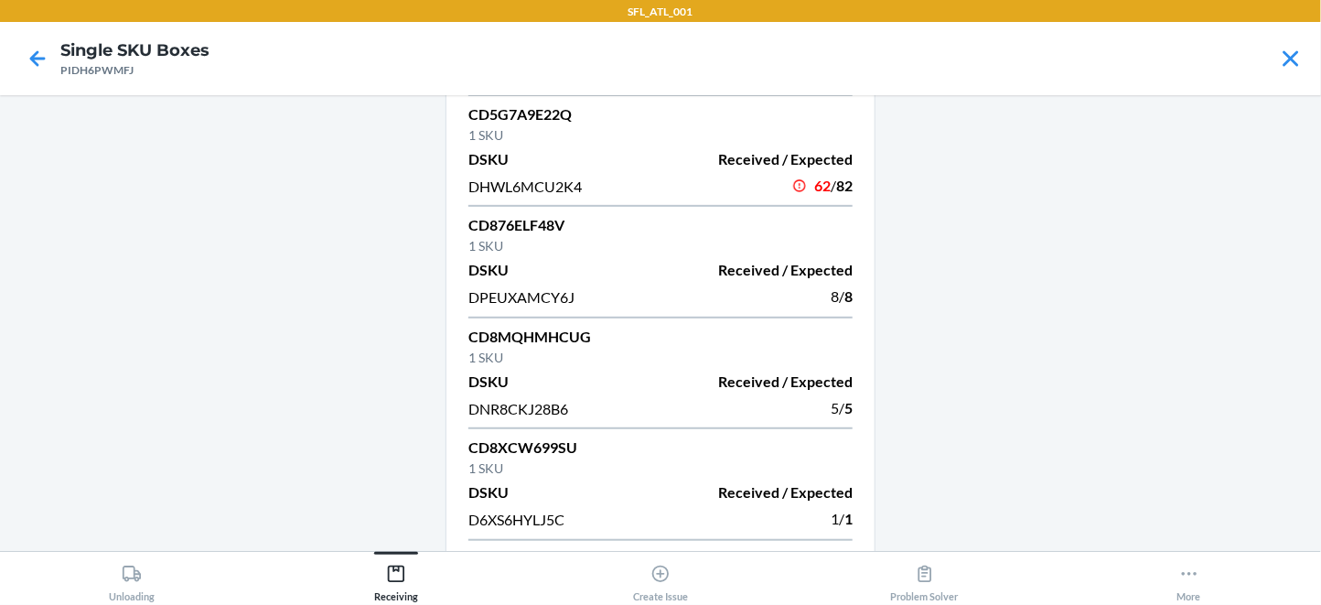
scroll to position [361, 0]
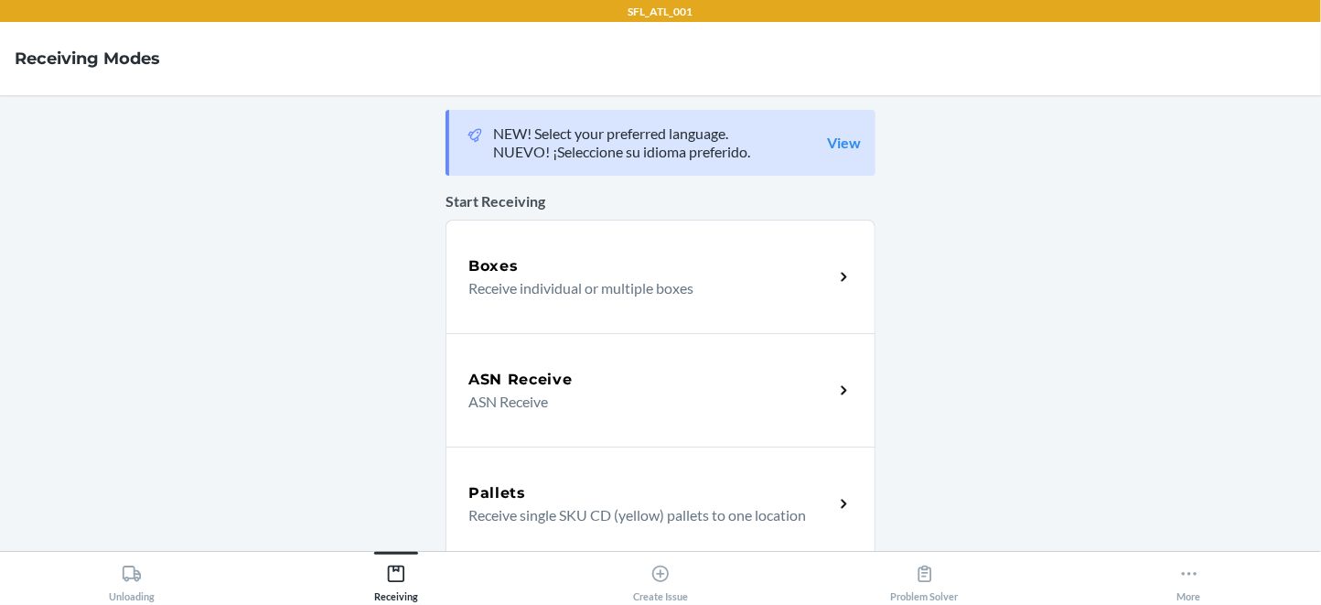
click at [593, 277] on div "Boxes" at bounding box center [650, 266] width 365 height 22
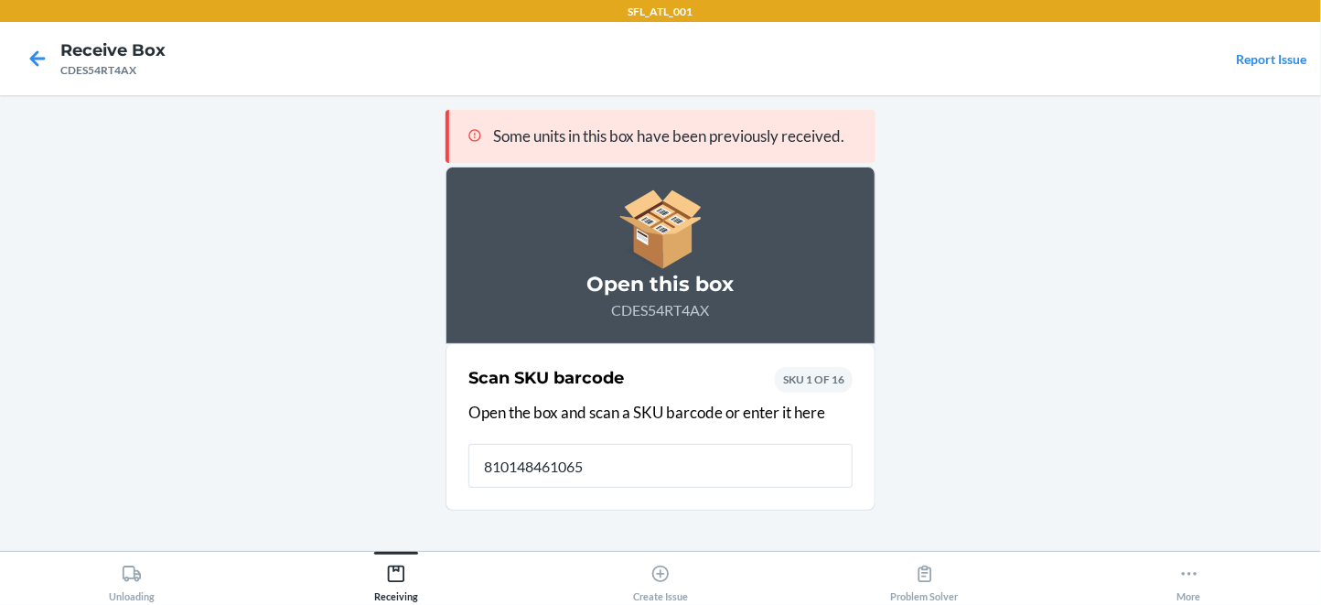
scroll to position [1, 0]
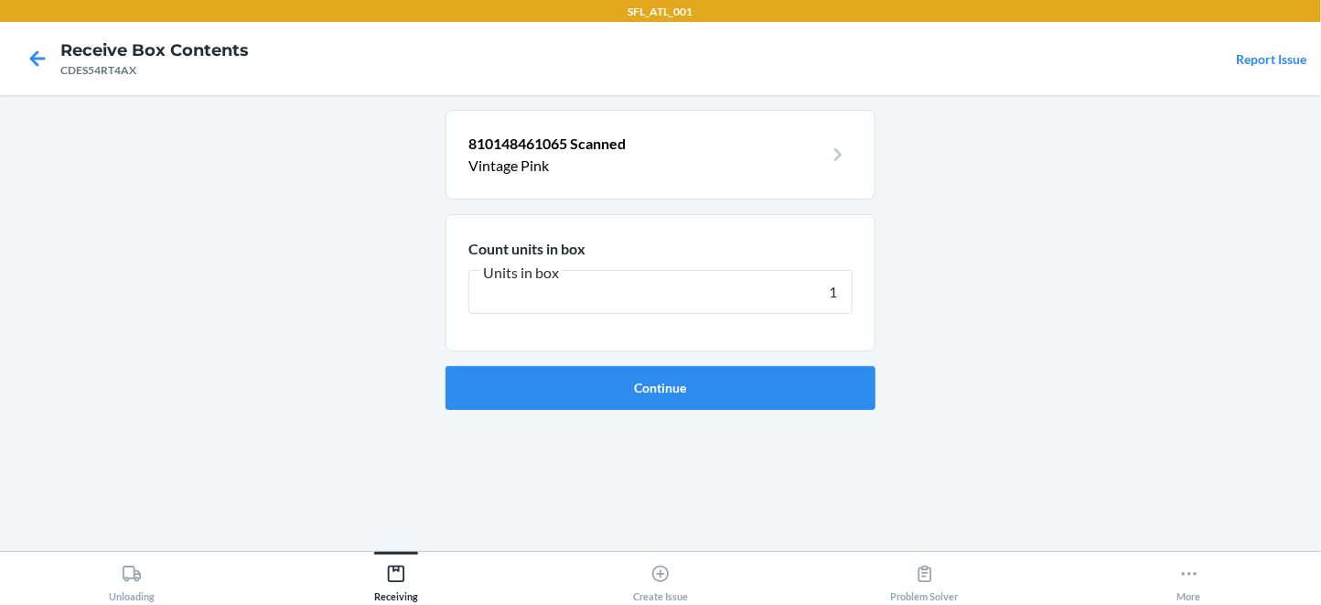
type input "10"
click at [583, 410] on button "Continue" at bounding box center [661, 388] width 430 height 44
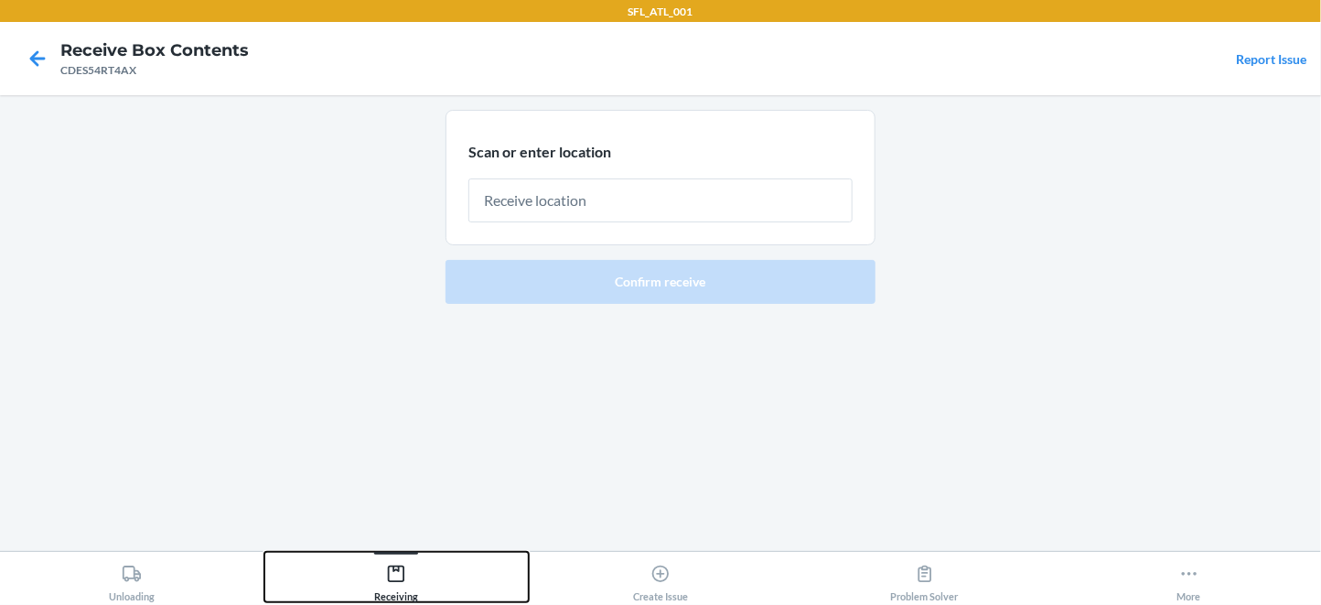
click at [391, 577] on icon at bounding box center [396, 574] width 20 height 20
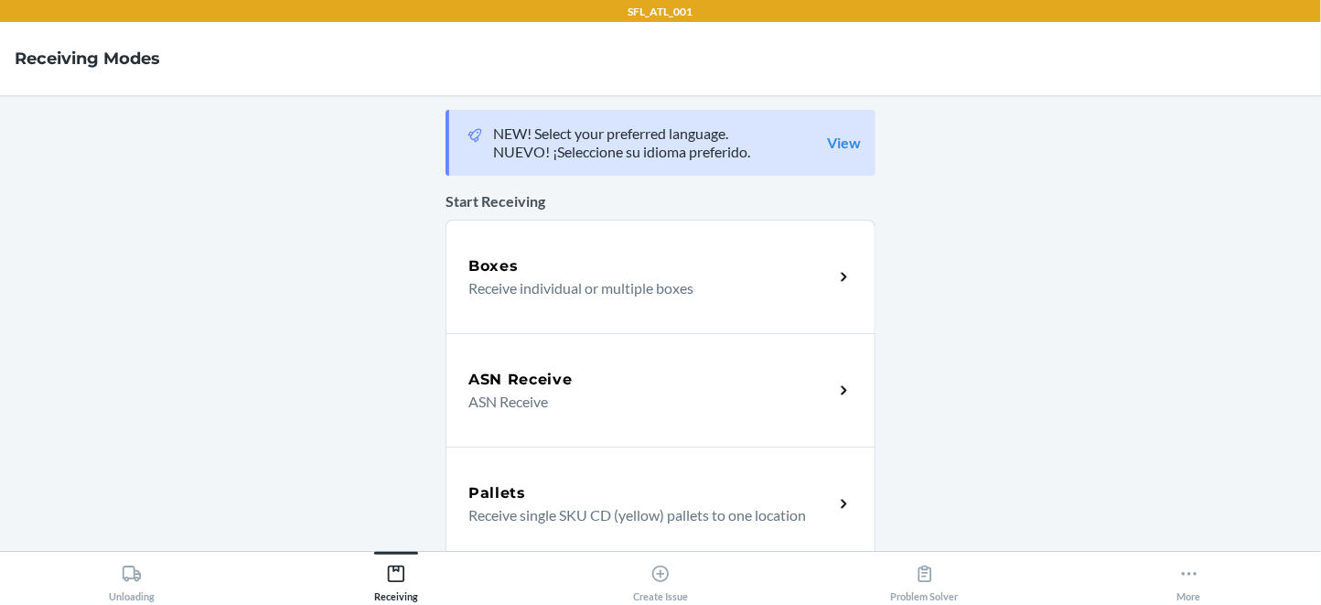
click at [616, 299] on p "Receive individual or multiple boxes" at bounding box center [643, 288] width 350 height 22
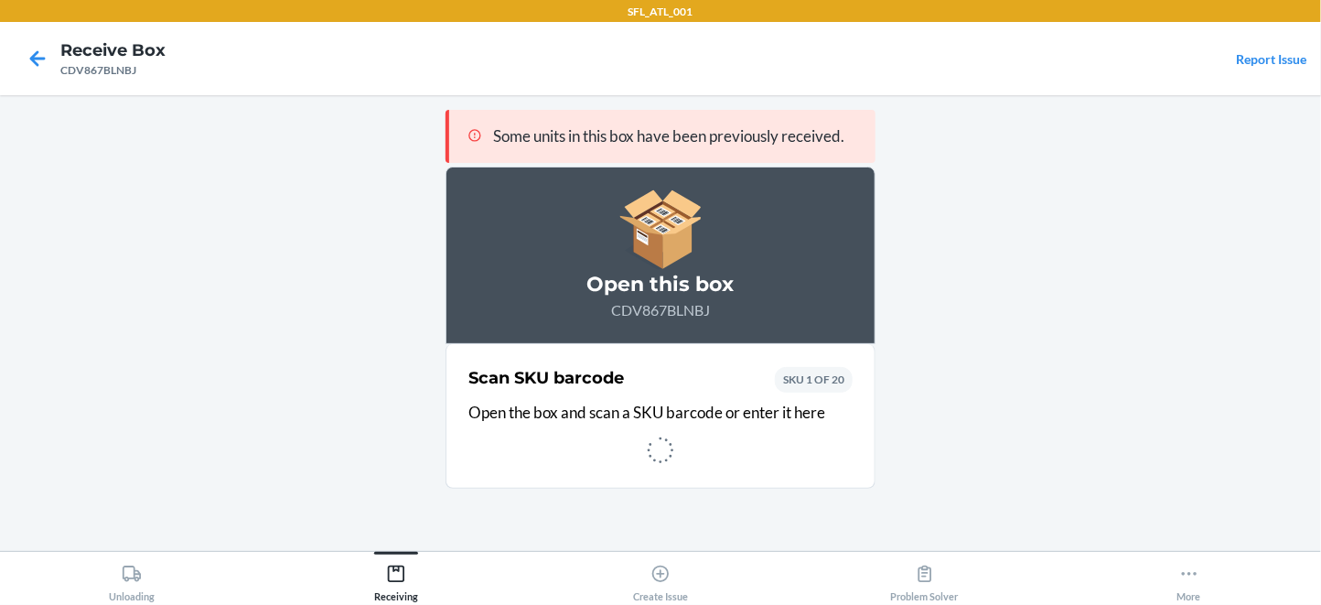
scroll to position [1, 0]
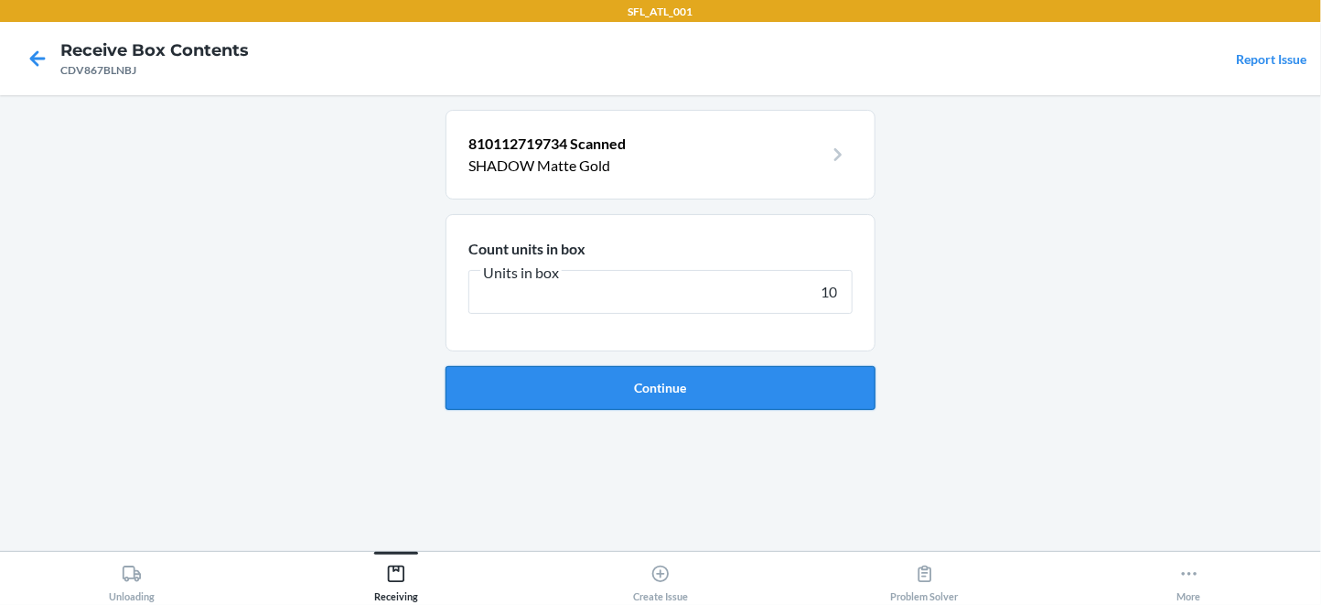
type input "10"
click at [631, 410] on button "Continue" at bounding box center [661, 388] width 430 height 44
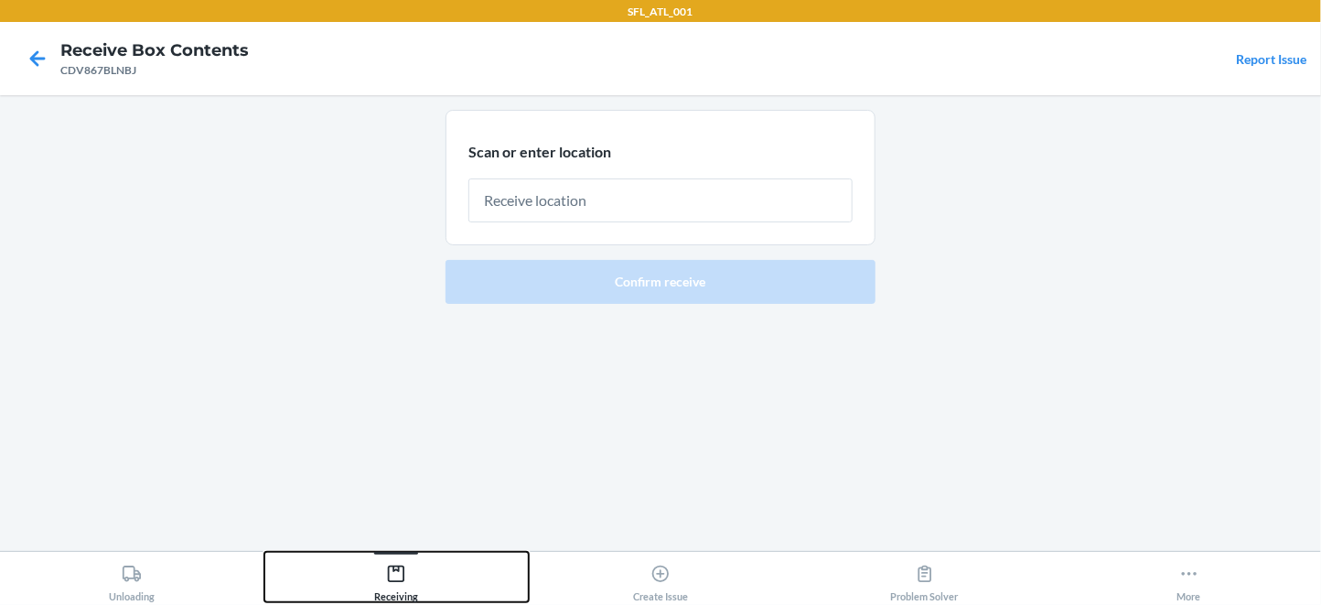
click at [397, 587] on div "Receiving" at bounding box center [396, 579] width 44 height 46
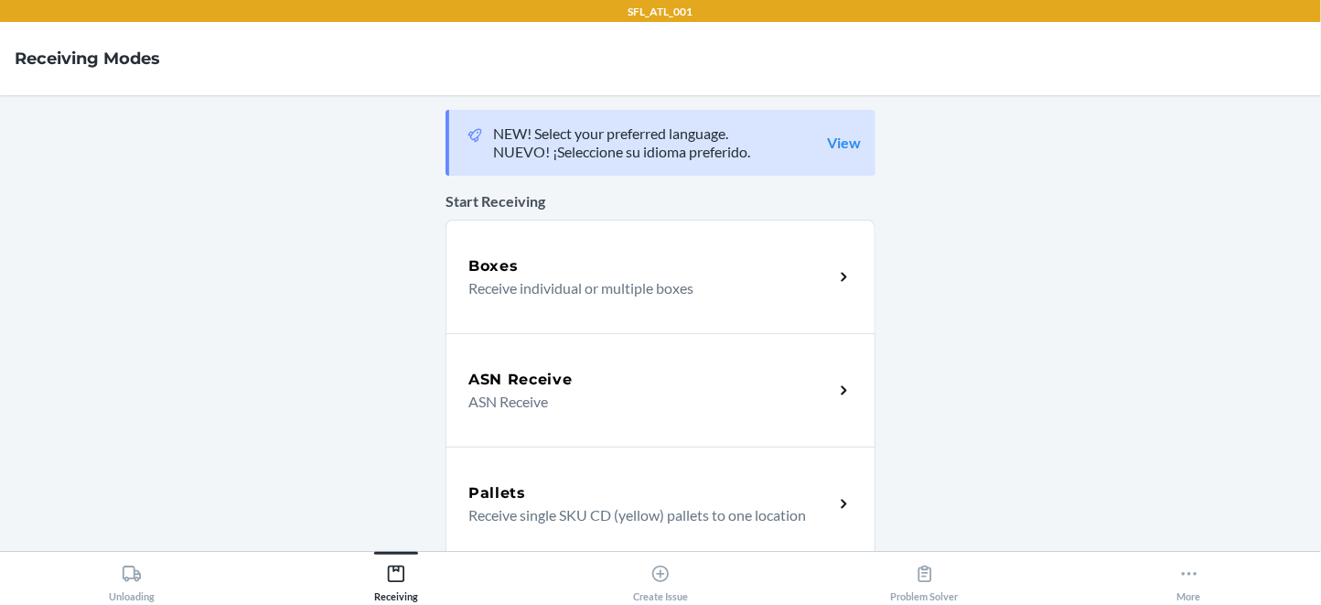
click at [608, 299] on p "Receive individual or multiple boxes" at bounding box center [643, 288] width 350 height 22
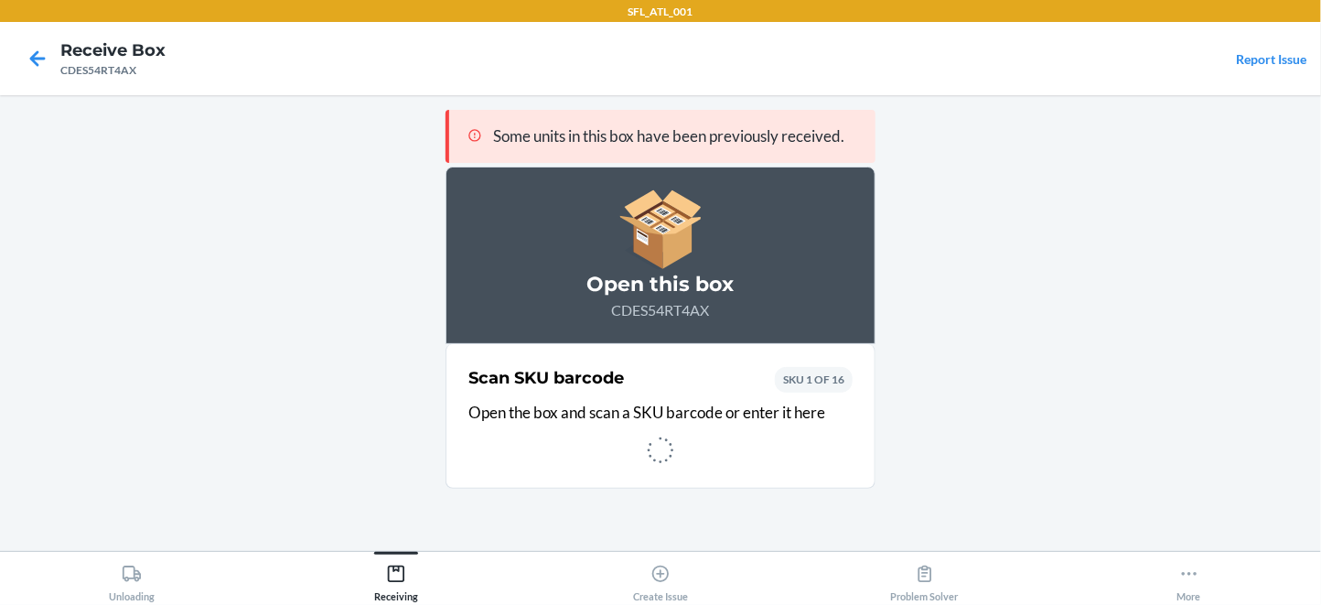
scroll to position [1, 0]
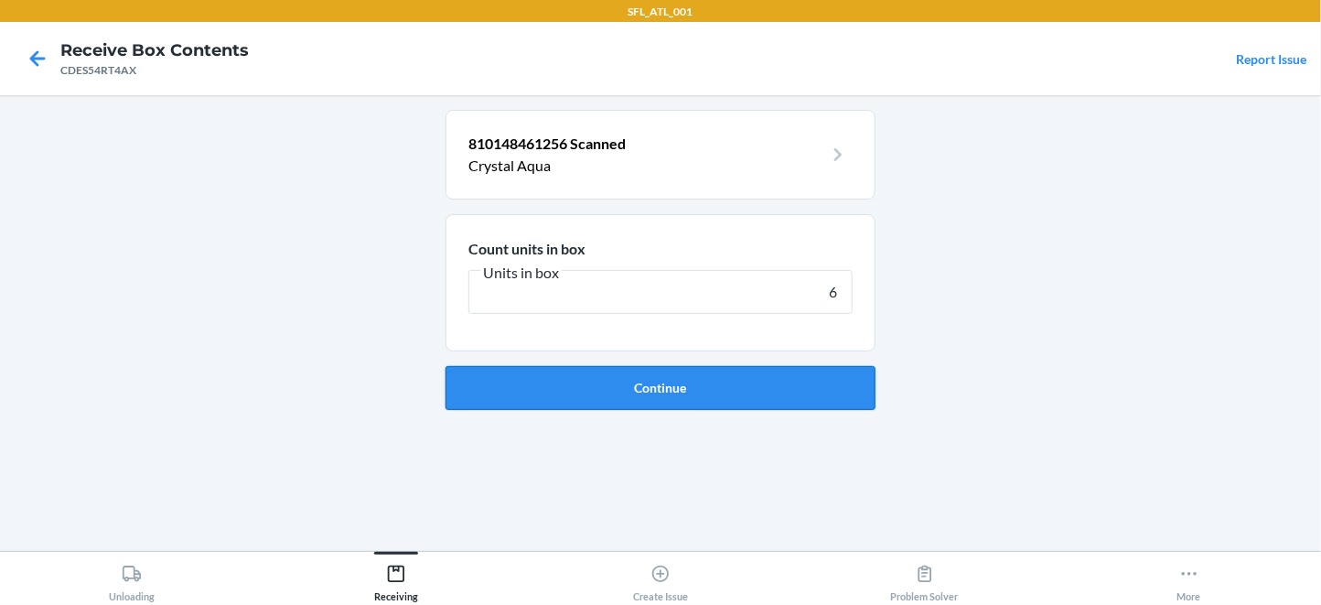
type input "6"
click at [615, 410] on button "Continue" at bounding box center [661, 388] width 430 height 44
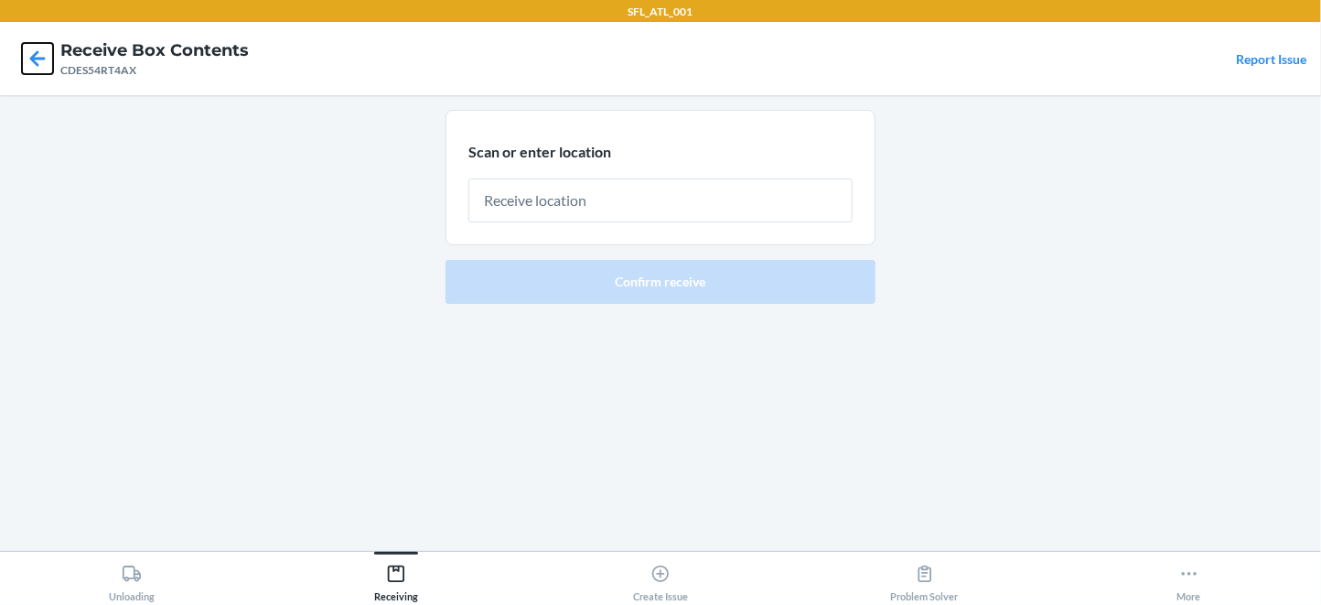
click at [39, 53] on icon at bounding box center [37, 58] width 31 height 31
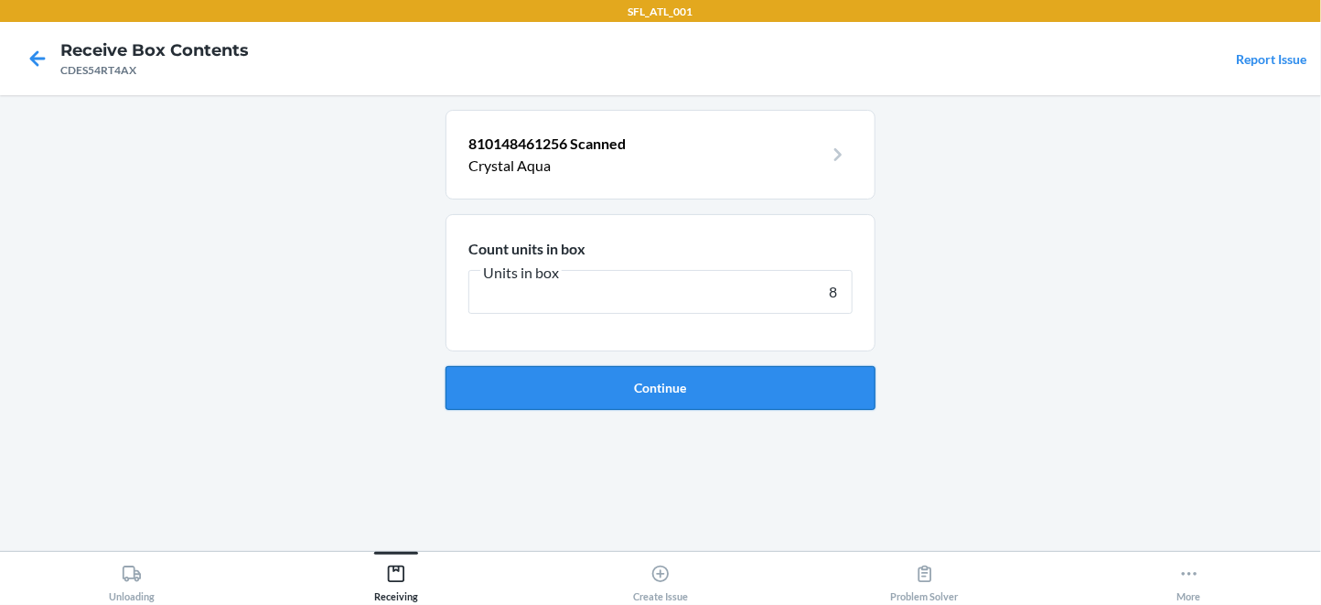
type input "8"
click at [495, 410] on button "Continue" at bounding box center [661, 388] width 430 height 44
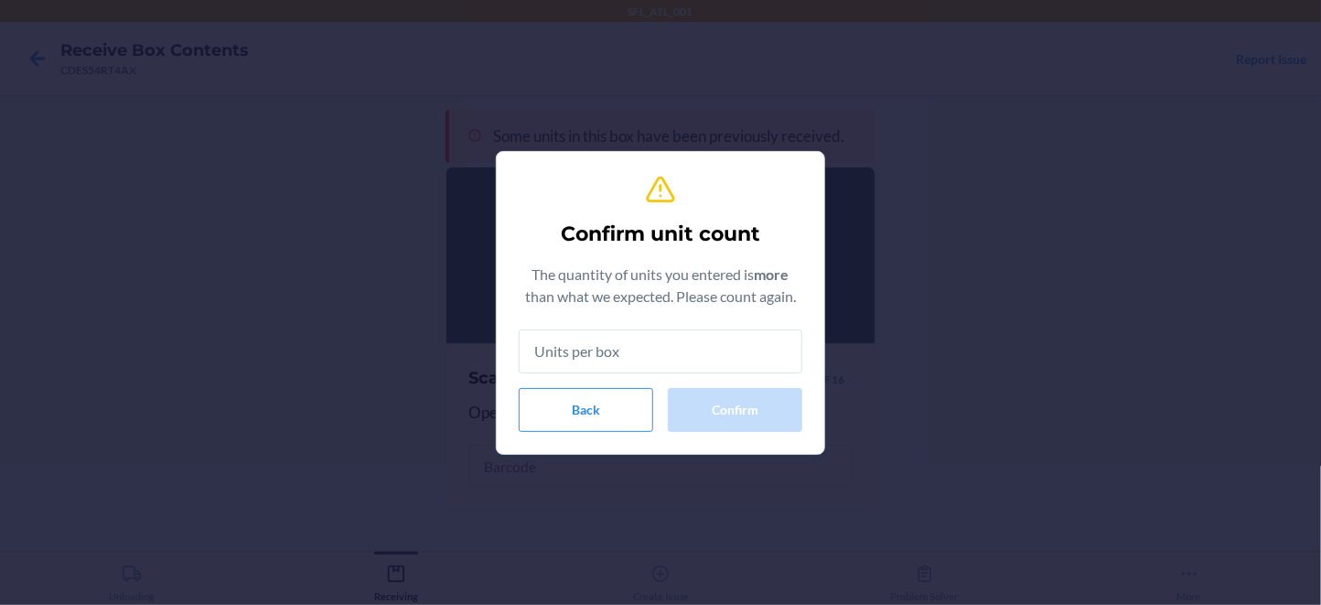
scroll to position [7, 0]
click at [562, 432] on button "Back" at bounding box center [586, 410] width 135 height 44
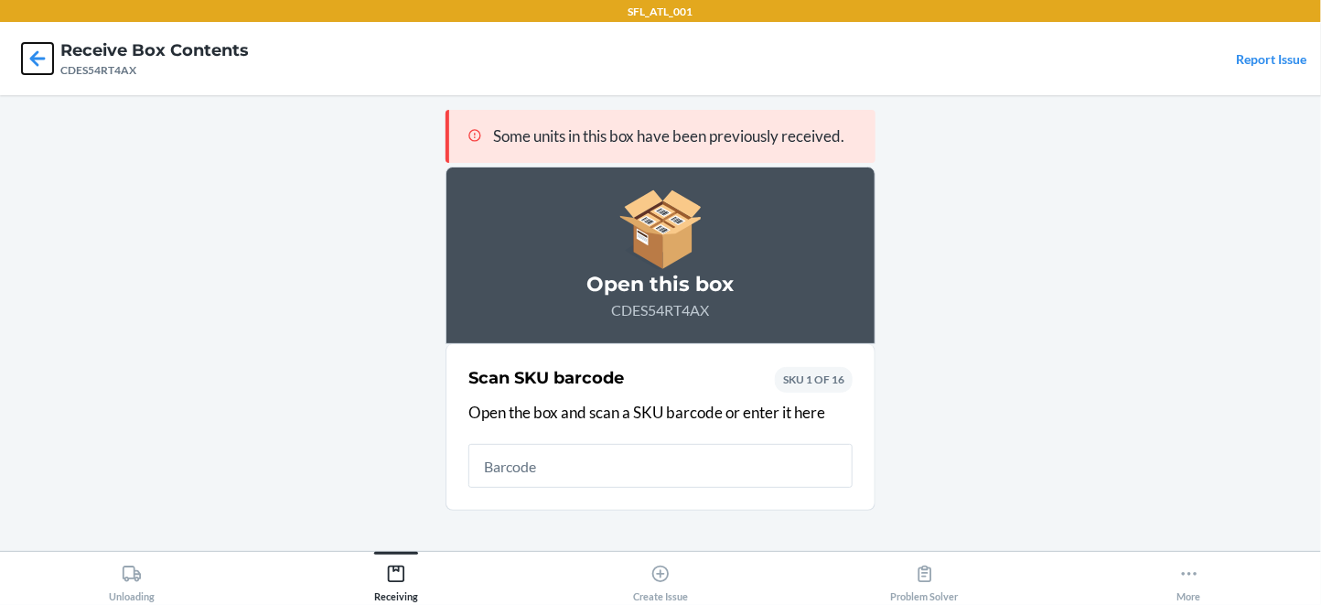
click at [36, 62] on icon at bounding box center [37, 58] width 31 height 31
